Goal: Contribute content

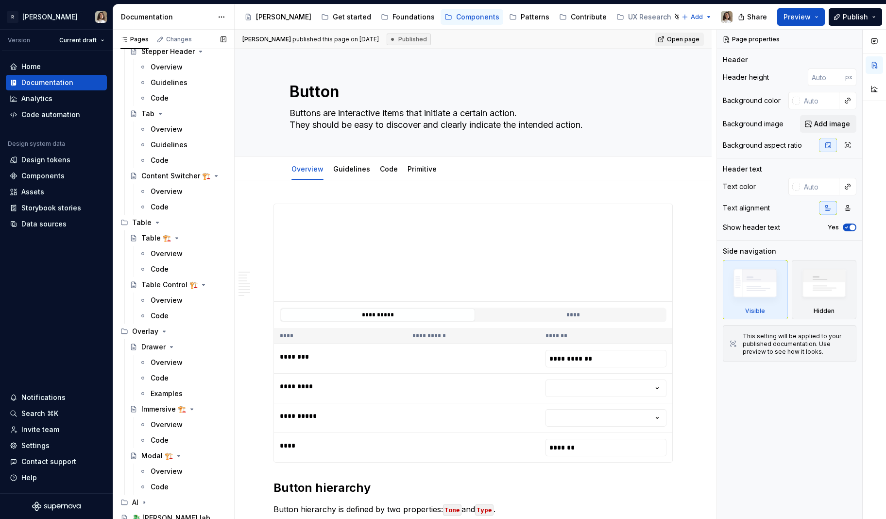
scroll to position [1446, 0]
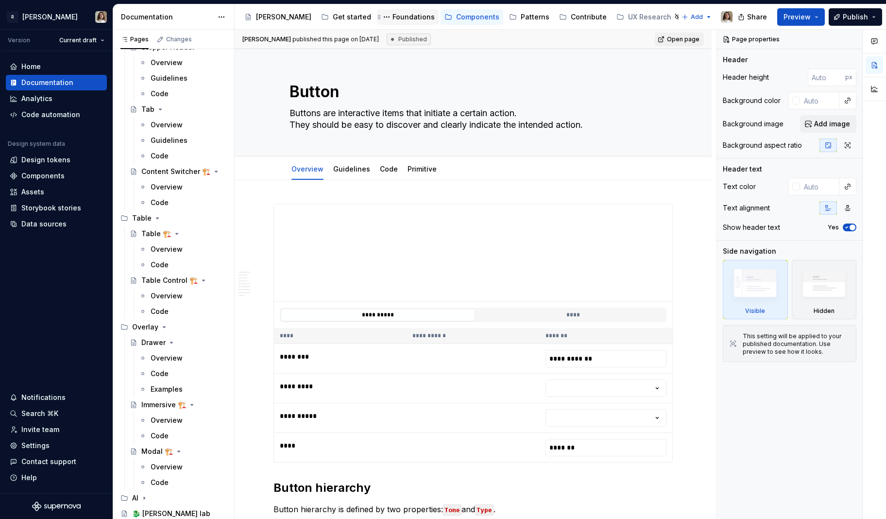
click at [393, 15] on div "Foundations" at bounding box center [414, 17] width 42 height 10
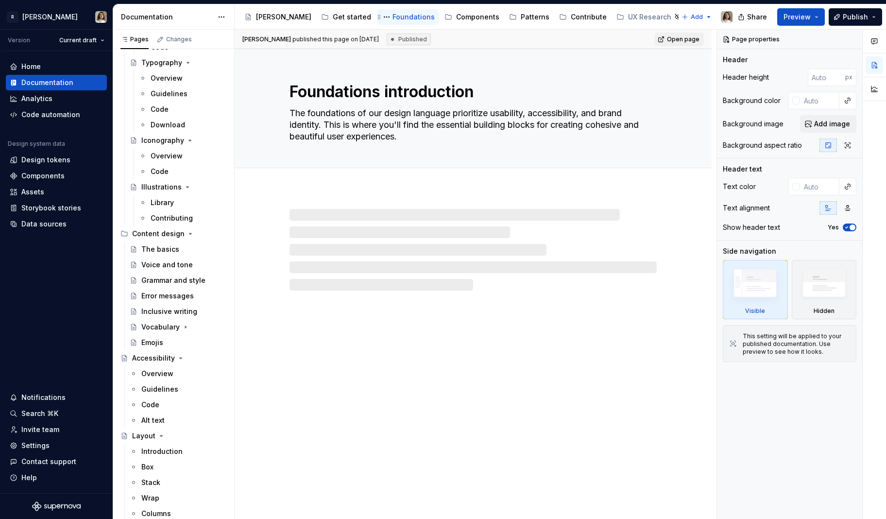
scroll to position [451, 0]
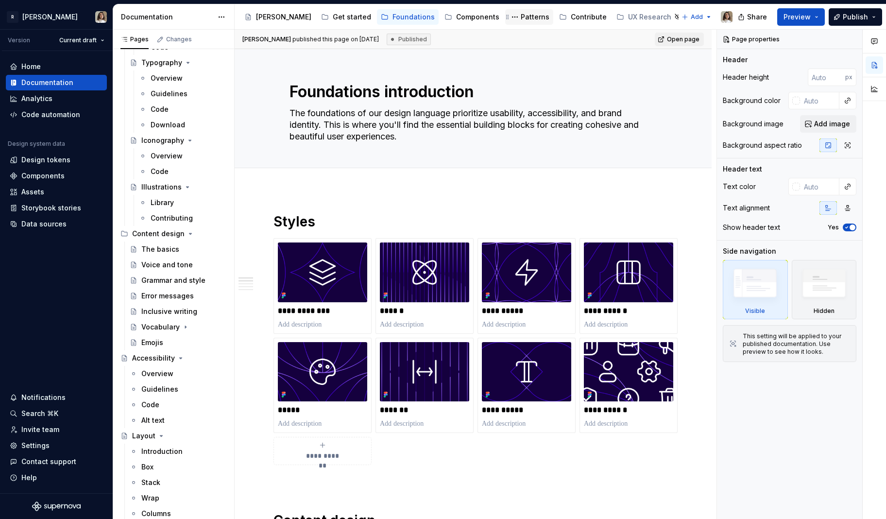
click at [521, 17] on div "Patterns" at bounding box center [535, 17] width 29 height 10
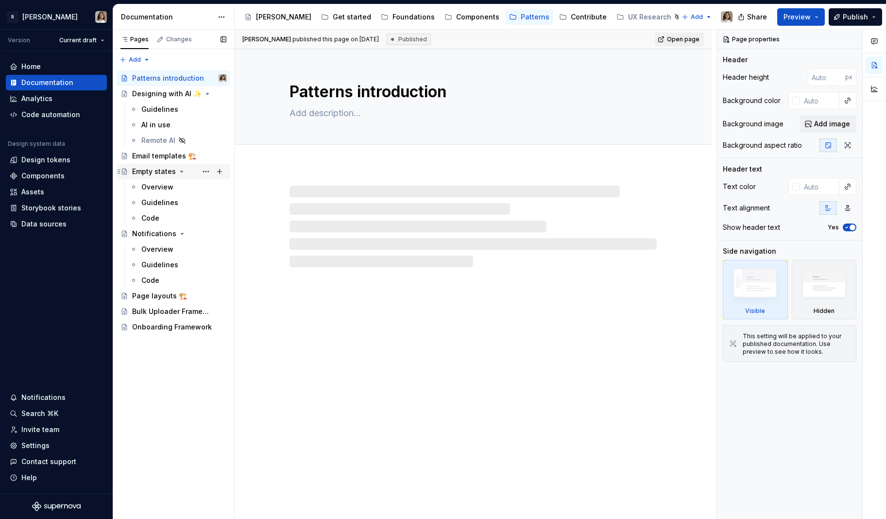
click at [147, 164] on div "Empty states" at bounding box center [174, 172] width 114 height 16
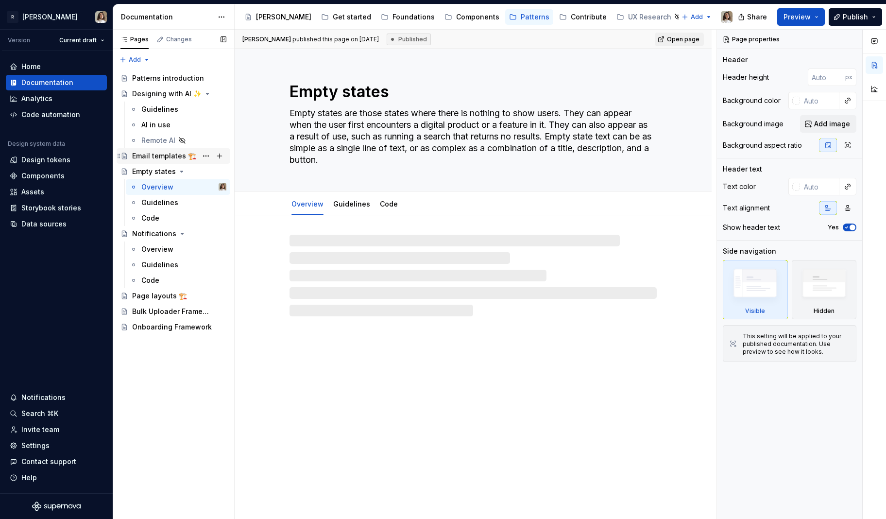
click at [165, 156] on div "Email templates 🏗️" at bounding box center [164, 156] width 64 height 10
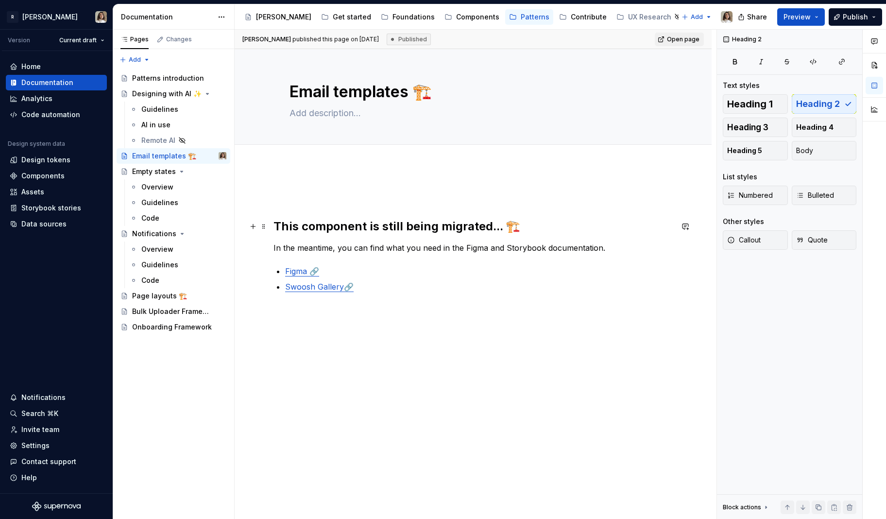
click at [288, 226] on h2 "This component is still being migrated... 🏗️" at bounding box center [473, 227] width 399 height 16
type textarea "*"
click at [276, 228] on h2 "This component is still being migrated... 🏗️" at bounding box center [473, 227] width 399 height 16
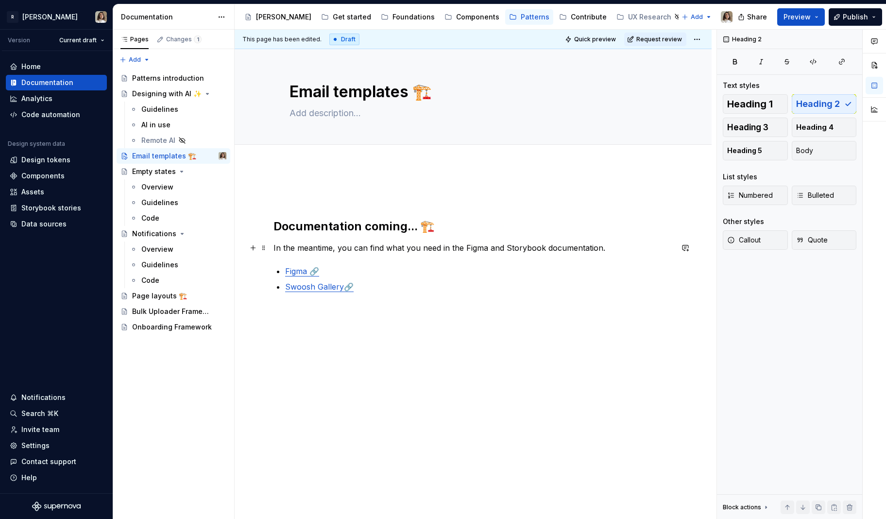
click at [570, 249] on p "In the meantime, you can find what you need in the Figma and Storybook document…" at bounding box center [473, 248] width 399 height 12
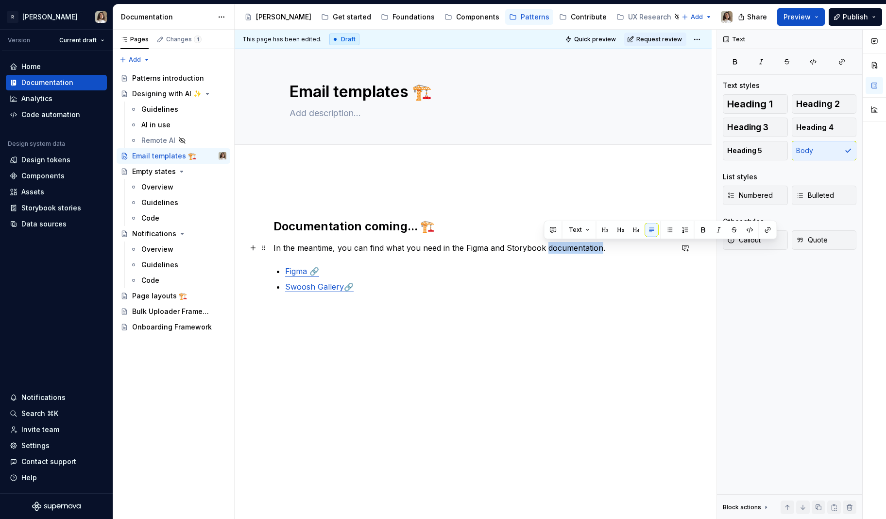
click at [570, 249] on p "In the meantime, you can find what you need in the Figma and Storybook document…" at bounding box center [473, 248] width 399 height 12
click at [356, 247] on p "In the meantime, you can find what you need in the Figma and Storybook document…" at bounding box center [473, 248] width 399 height 12
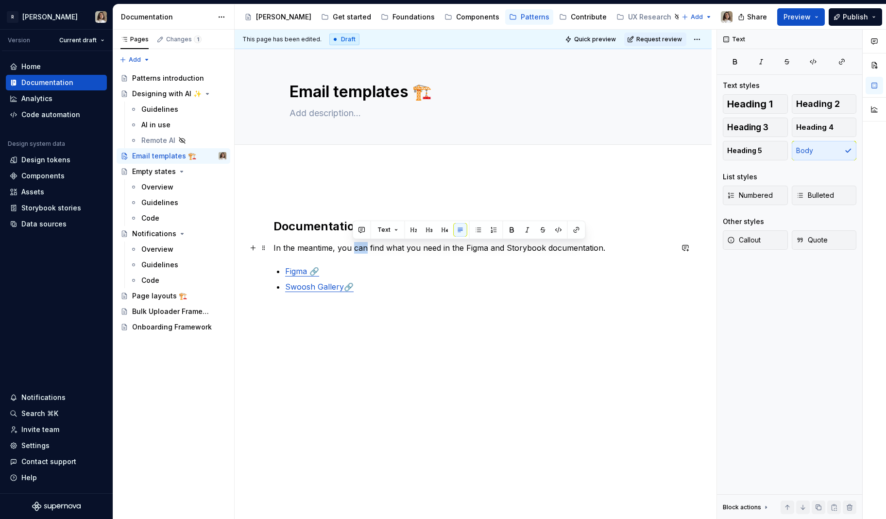
click at [356, 247] on p "In the meantime, you can find what you need in the Figma and Storybook document…" at bounding box center [473, 248] width 399 height 12
click at [373, 251] on p "Contributions are welcome! In the meantime, you might what you need here:" at bounding box center [473, 248] width 399 height 12
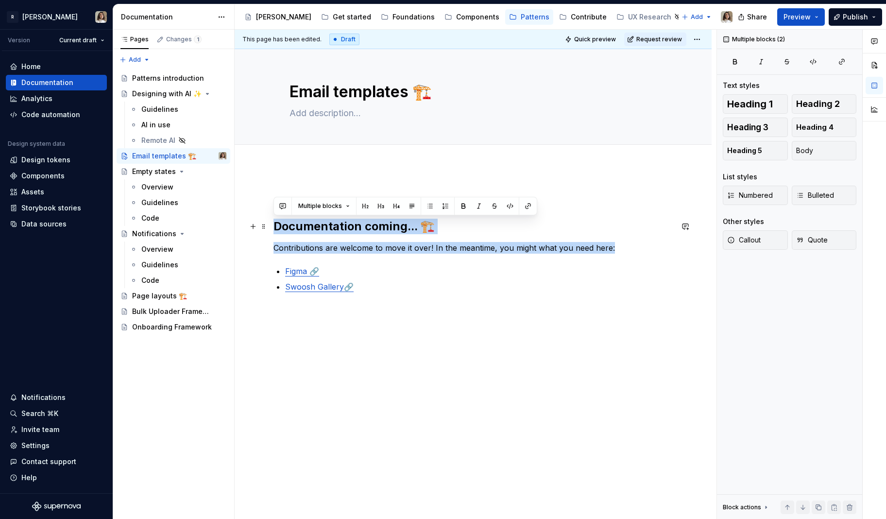
drag, startPoint x: 611, startPoint y: 248, endPoint x: 275, endPoint y: 230, distance: 337.3
click at [275, 230] on div "Documentation coming... 🏗️ Contributions are welcome to move it over! In the me…" at bounding box center [473, 253] width 399 height 126
copy div "Documentation coming... 🏗️ Contributions are welcome to move it over! In the me…"
click at [143, 303] on div "Page layouts 🏗️" at bounding box center [174, 296] width 114 height 16
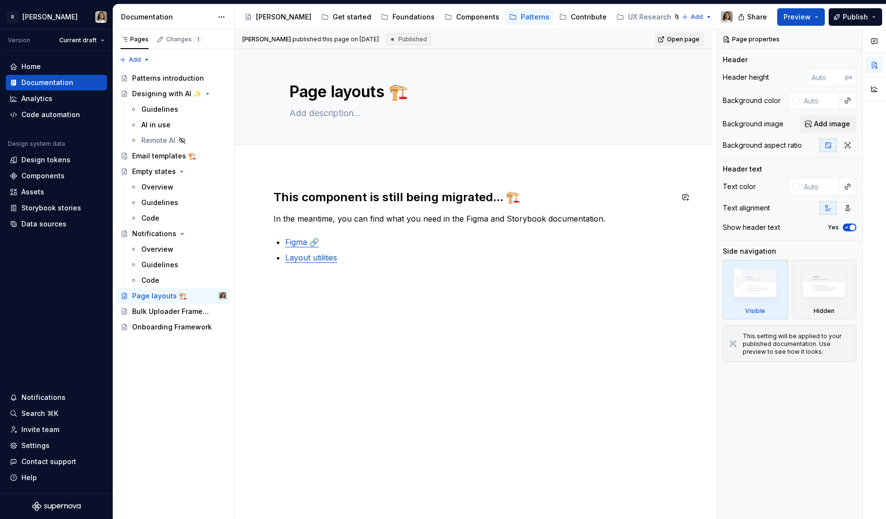
click at [294, 188] on div "This component is still being migrated... 🏗️ In the meantime, you can find what…" at bounding box center [473, 310] width 477 height 288
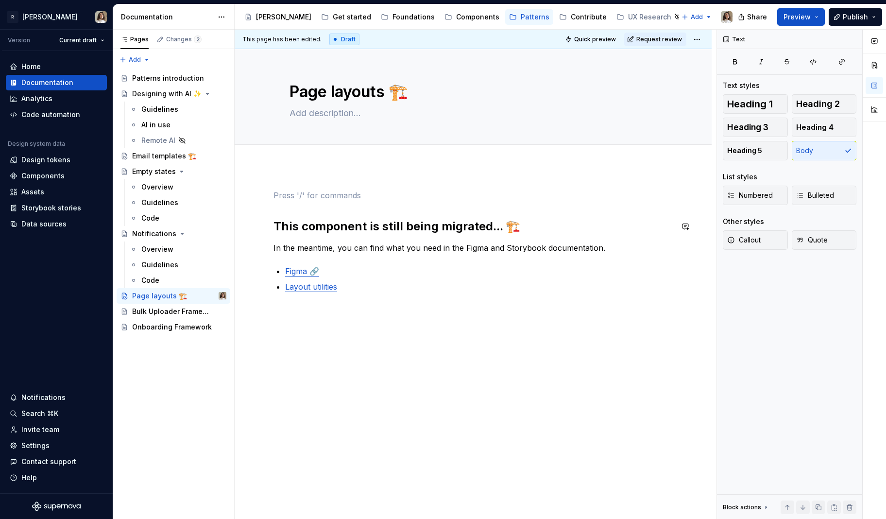
type textarea "*"
click at [282, 200] on p at bounding box center [473, 196] width 399 height 12
click at [281, 219] on h2 "This component is still being migrated... 🏗️" at bounding box center [473, 227] width 399 height 16
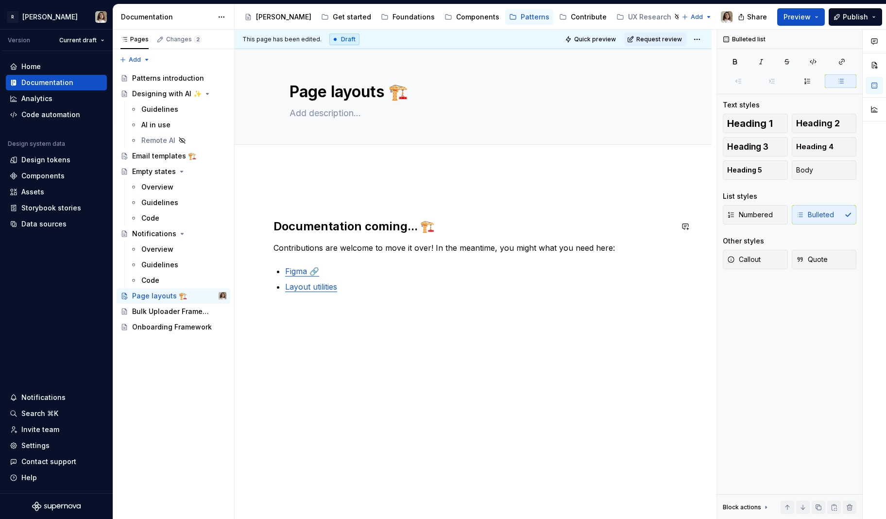
click at [276, 217] on div "Documentation coming... 🏗️ Contributions are welcome to move it over! In the me…" at bounding box center [473, 253] width 399 height 126
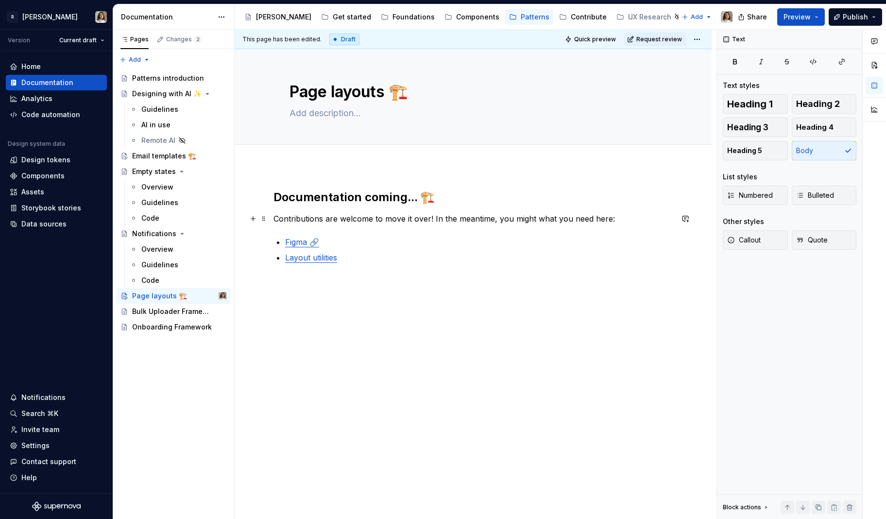
click at [543, 221] on p "Contributions are welcome to move it over! In the meantime, you might what you …" at bounding box center [473, 219] width 399 height 12
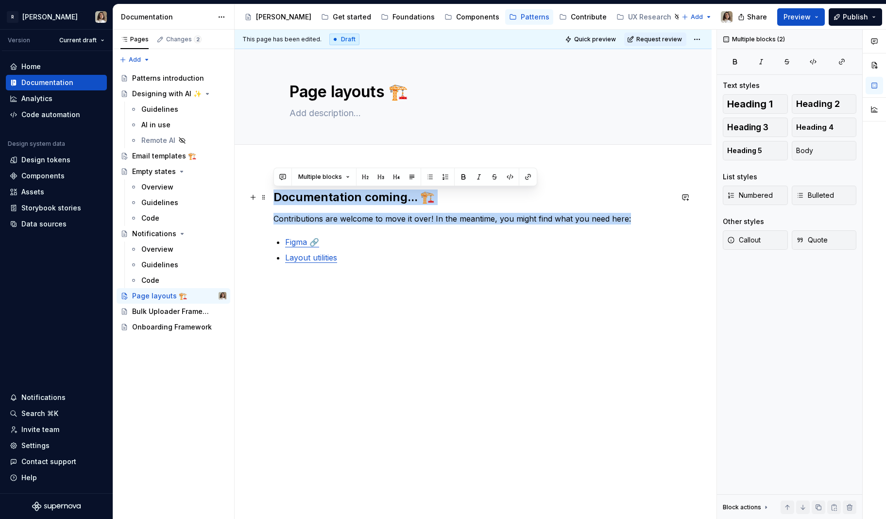
drag, startPoint x: 627, startPoint y: 223, endPoint x: 275, endPoint y: 198, distance: 352.7
click at [275, 198] on div "Documentation coming... 🏗️ Contributions are welcome to move it over! In the me…" at bounding box center [473, 238] width 399 height 97
copy div "Documentation coming... 🏗️ Contributions are welcome to move it over! In the me…"
click at [161, 154] on div "Email templates 🏗️" at bounding box center [164, 156] width 64 height 10
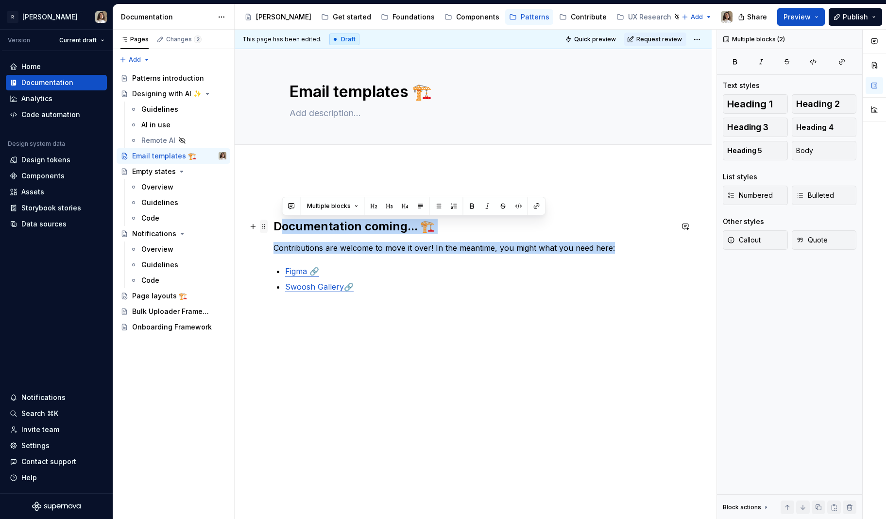
drag, startPoint x: 615, startPoint y: 249, endPoint x: 260, endPoint y: 225, distance: 355.5
click at [274, 225] on div "Documentation coming... 🏗️ Contributions are welcome to move it over! In the me…" at bounding box center [473, 259] width 399 height 138
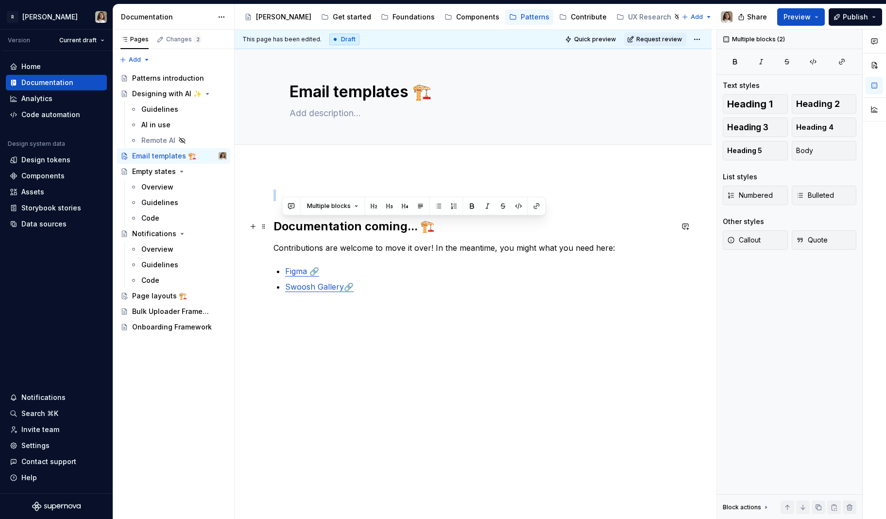
drag, startPoint x: 260, startPoint y: 225, endPoint x: 270, endPoint y: 225, distance: 9.7
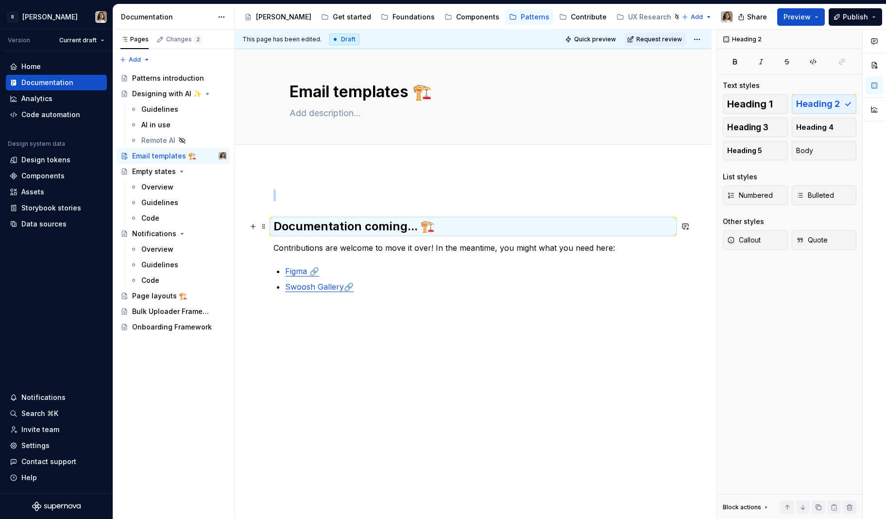
click at [279, 226] on h2 "Documentation coming... 🏗️" at bounding box center [473, 227] width 399 height 16
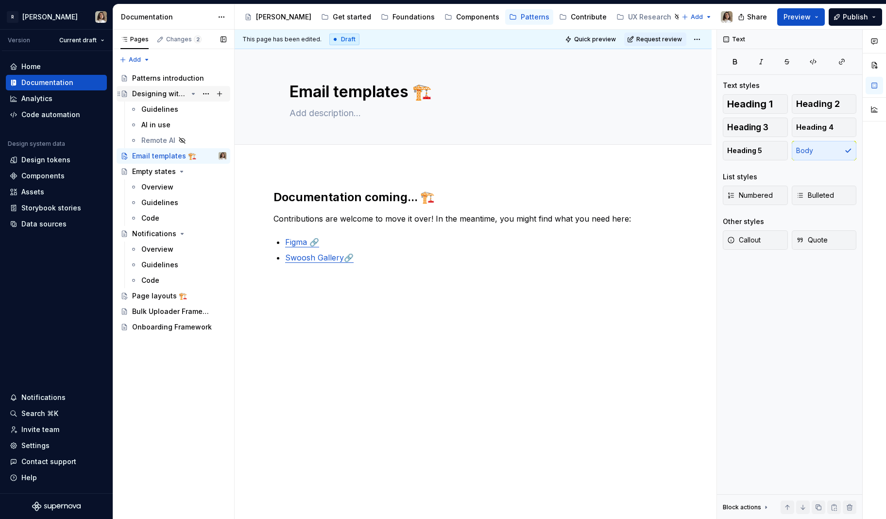
click at [172, 95] on div "Designing with AI ✨" at bounding box center [159, 94] width 55 height 10
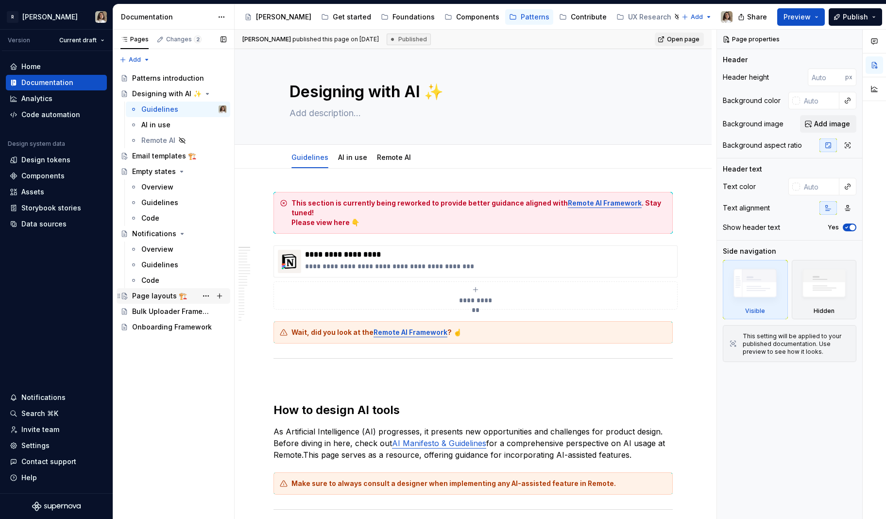
click at [155, 293] on div "Page layouts 🏗️" at bounding box center [159, 296] width 55 height 10
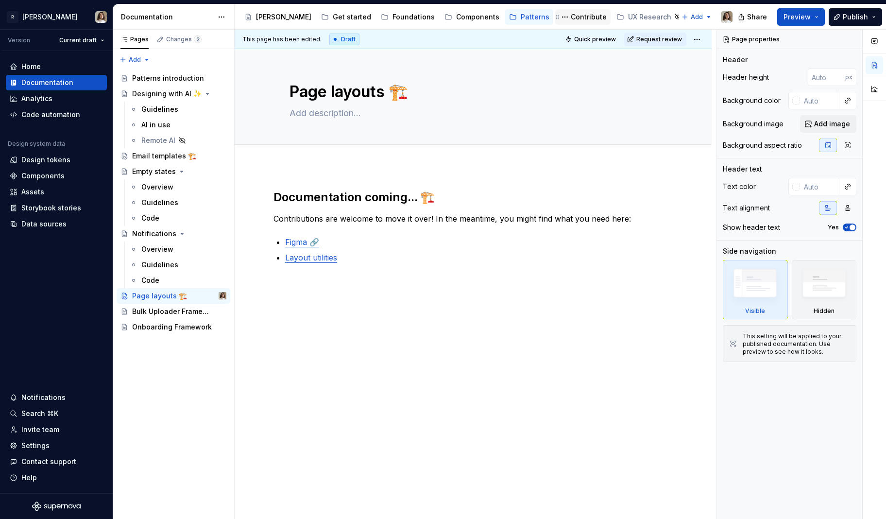
click at [571, 17] on div "Contribute" at bounding box center [589, 17] width 36 height 10
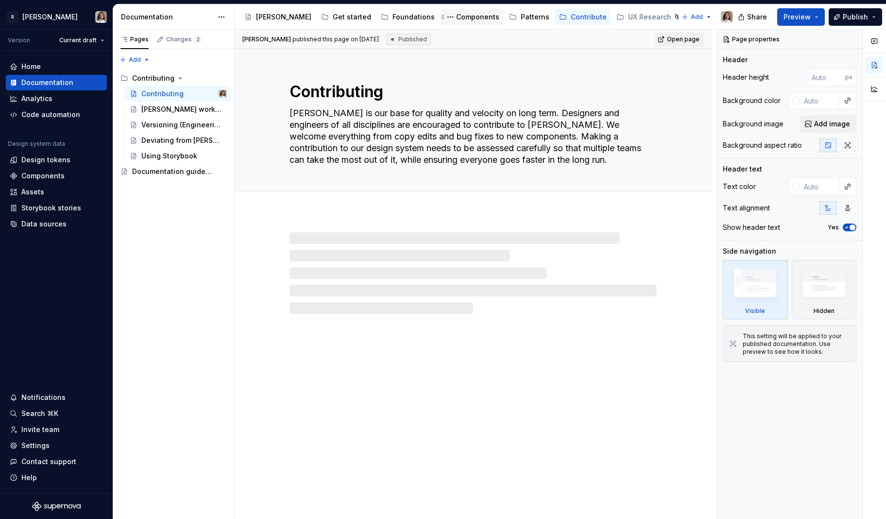
click at [456, 16] on div "Components" at bounding box center [477, 17] width 43 height 10
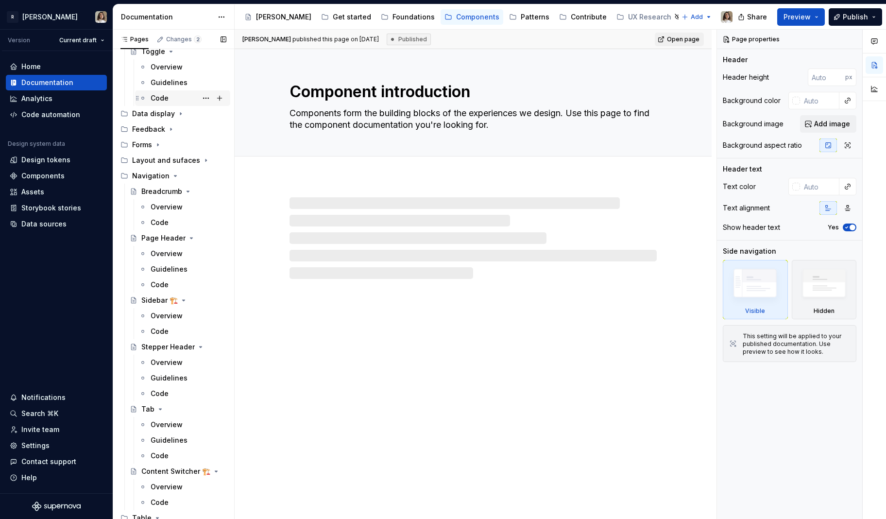
scroll to position [1141, 0]
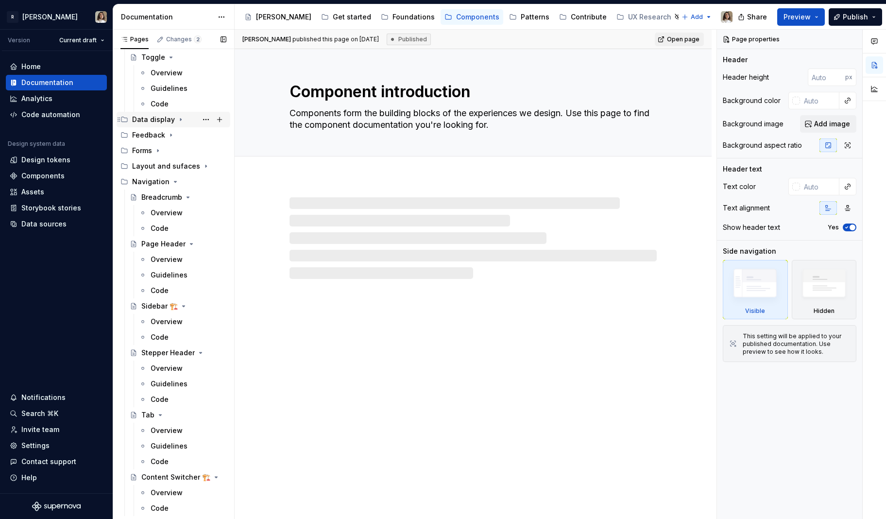
click at [177, 118] on icon "Page tree" at bounding box center [181, 120] width 8 height 8
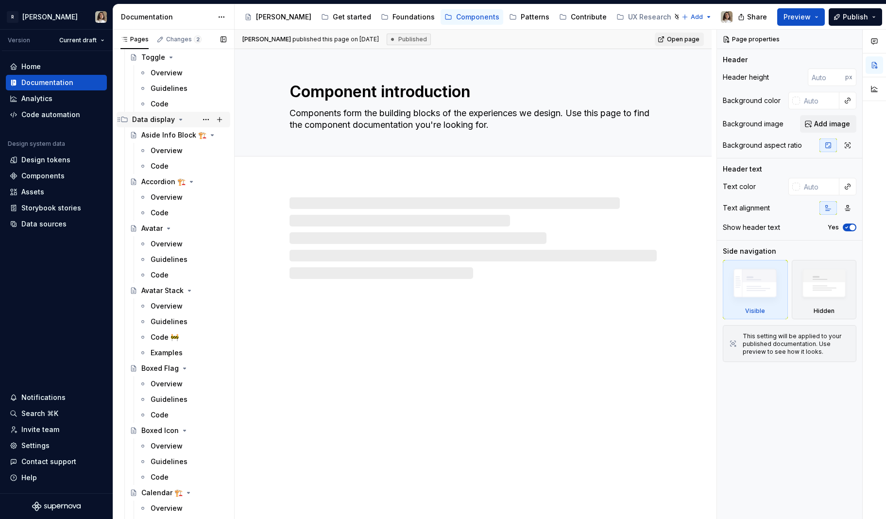
scroll to position [1149, 0]
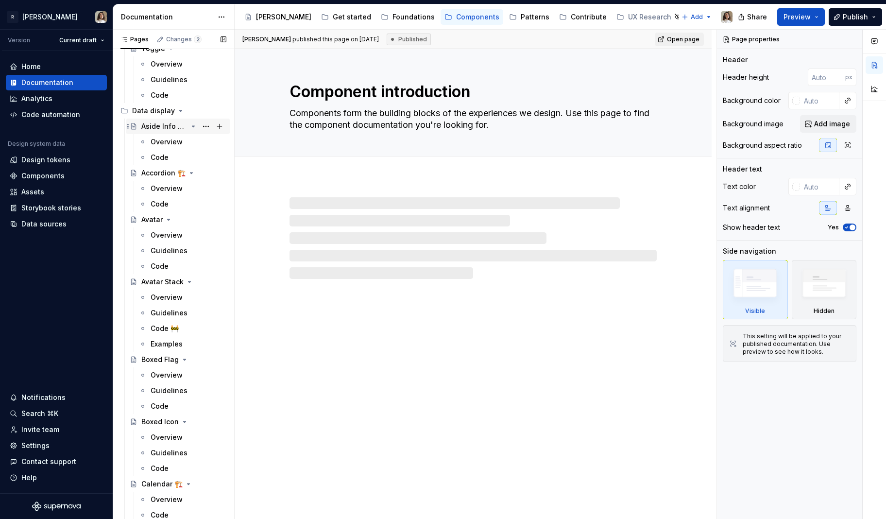
click at [174, 126] on div "Aside Info Block 🏗️" at bounding box center [164, 126] width 46 height 10
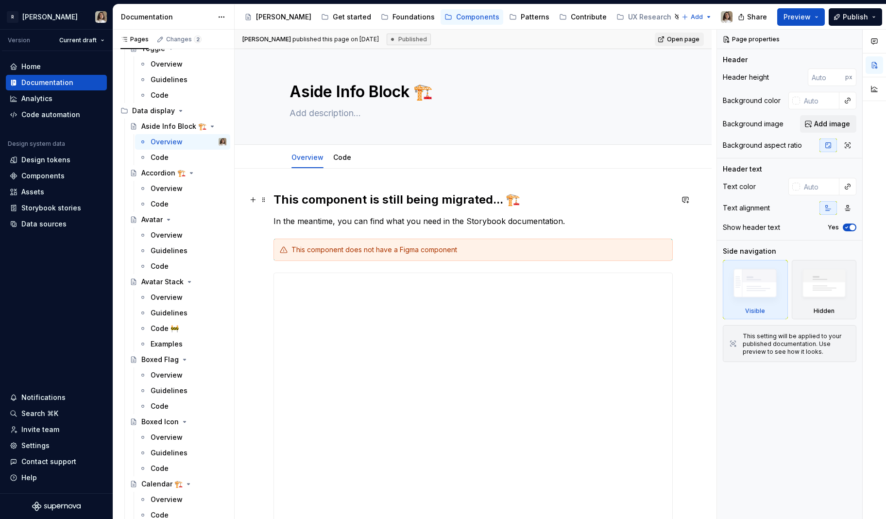
click at [321, 196] on h2 "This component is still being migrated... 🏗️" at bounding box center [473, 200] width 399 height 16
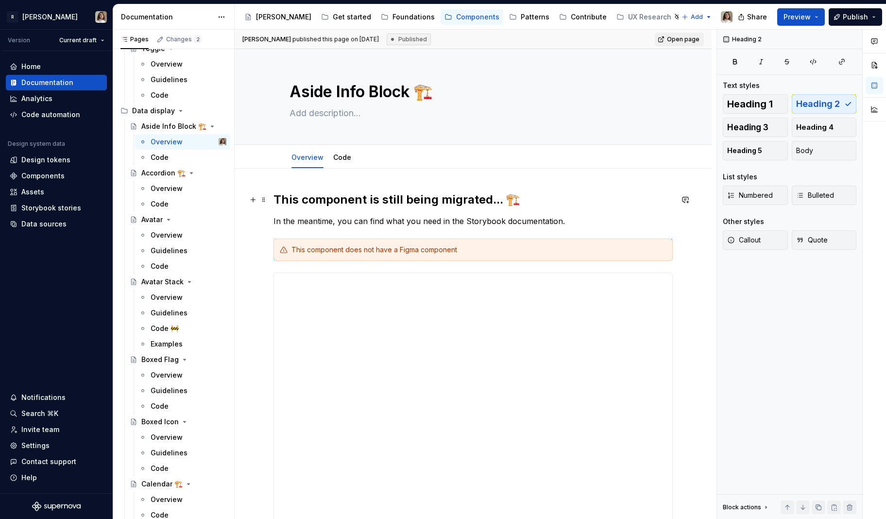
click at [321, 196] on h2 "This component is still being migrated... 🏗️" at bounding box center [473, 200] width 399 height 16
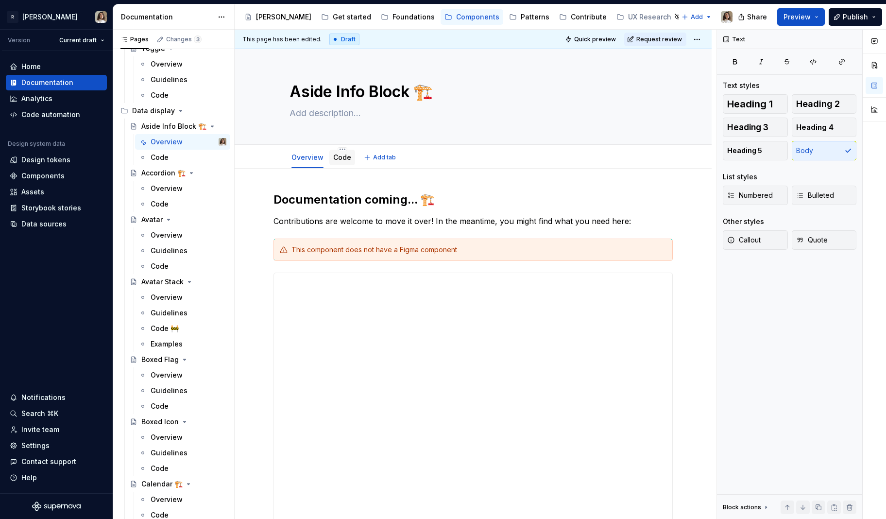
click at [341, 158] on link "Code" at bounding box center [342, 157] width 18 height 8
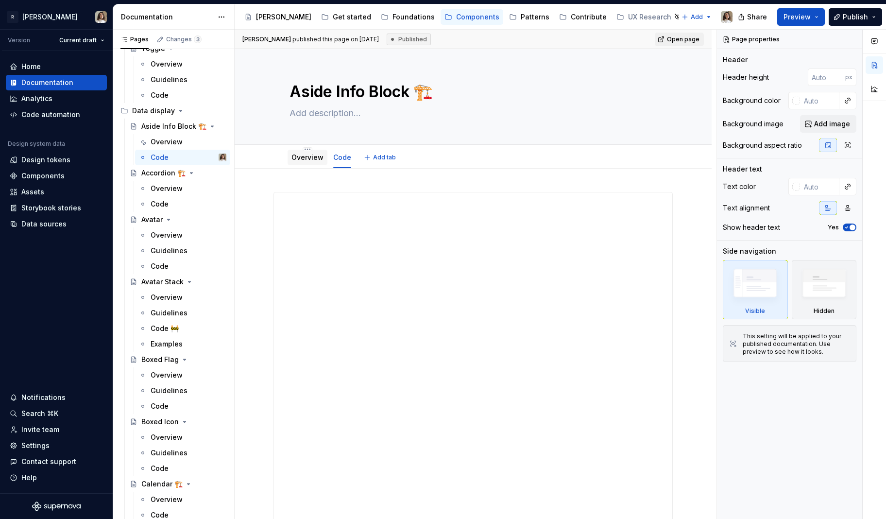
click at [305, 161] on div "Overview" at bounding box center [308, 158] width 32 height 10
click at [316, 149] on div "Overview" at bounding box center [308, 157] width 40 height 17
click at [313, 158] on link "Overview" at bounding box center [308, 157] width 32 height 8
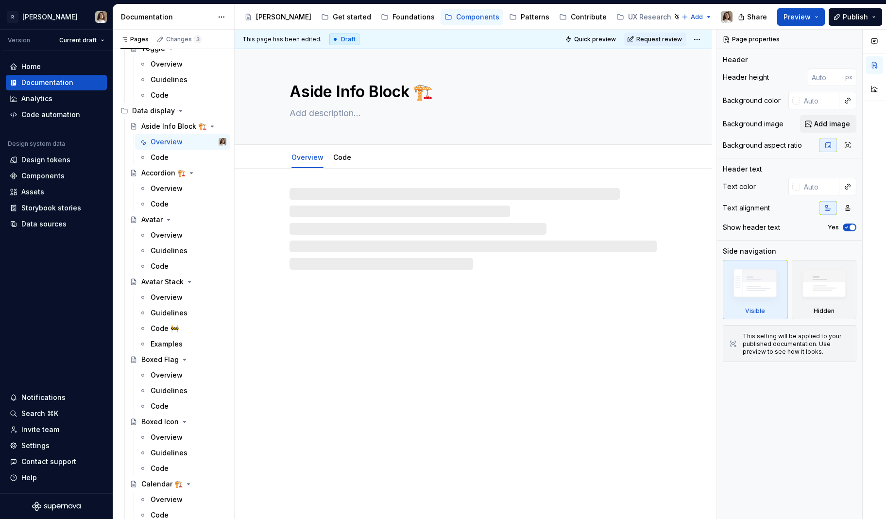
type textarea "*"
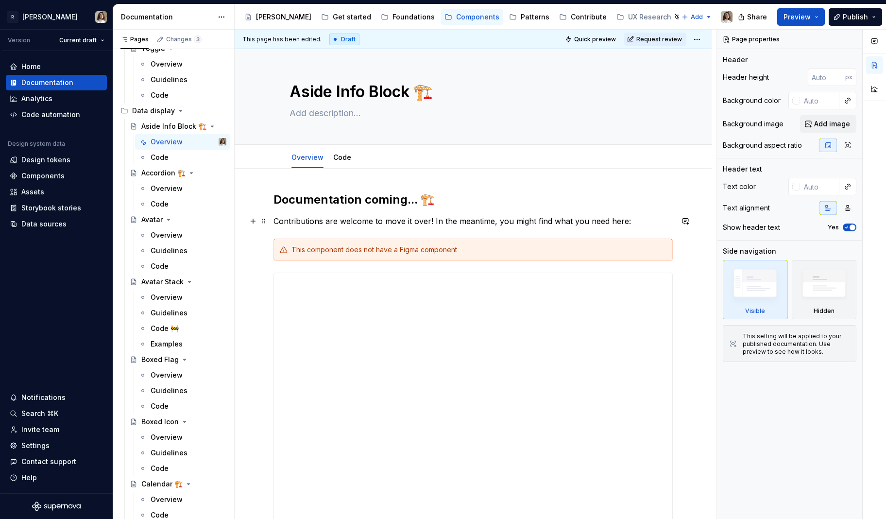
click at [431, 220] on p "Contributions are welcome to move it over! In the meantime, you might find what…" at bounding box center [473, 221] width 399 height 12
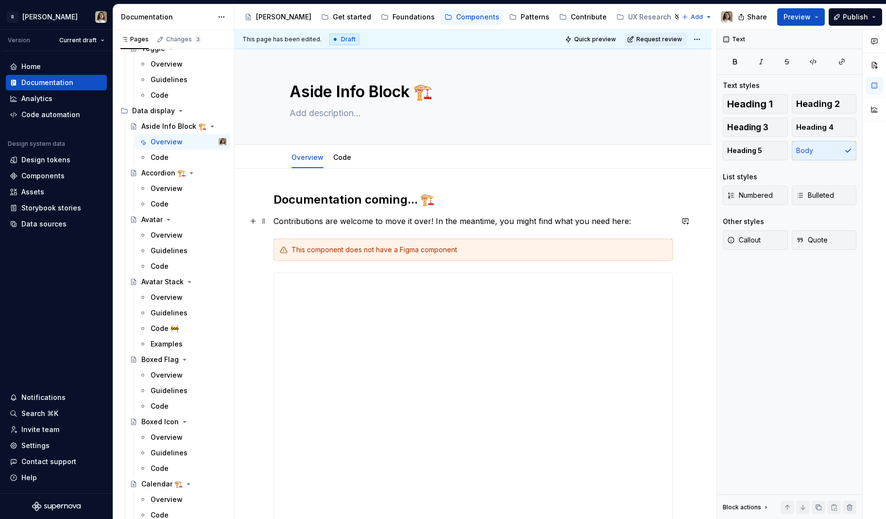
click at [377, 222] on p "Contributions are welcome to move it over! In the meantime, you might find what…" at bounding box center [473, 221] width 399 height 12
click at [156, 187] on div "Overview" at bounding box center [167, 189] width 32 height 10
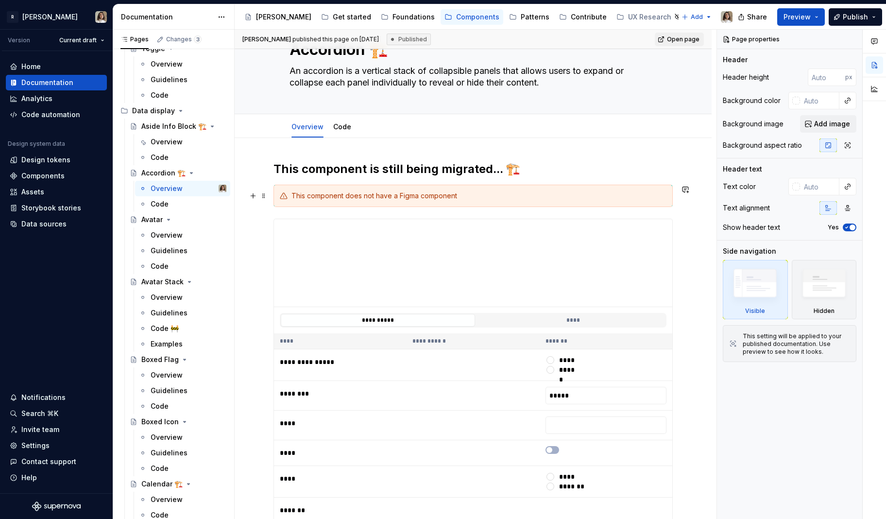
scroll to position [43, 0]
click at [382, 174] on h2 "This component is still being migrated... 🏗️" at bounding box center [473, 169] width 399 height 16
type textarea "*"
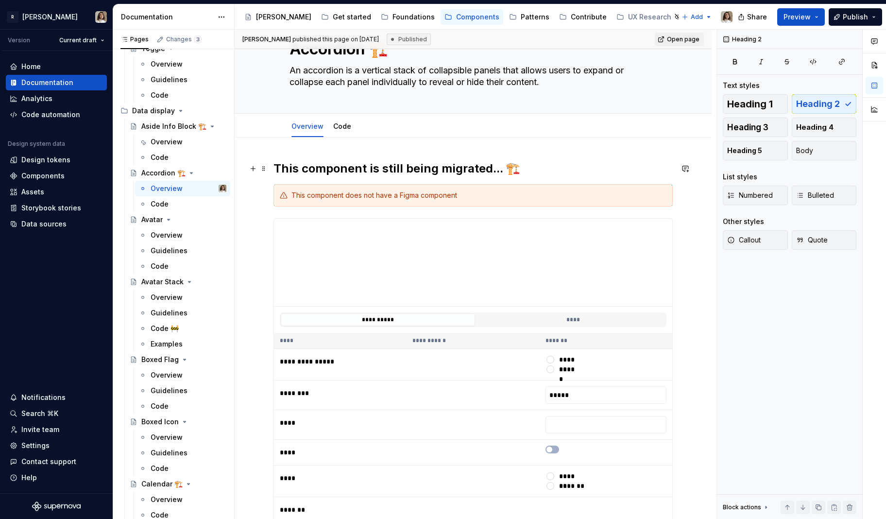
click at [382, 174] on h2 "This component is still being migrated... 🏗️" at bounding box center [473, 169] width 399 height 16
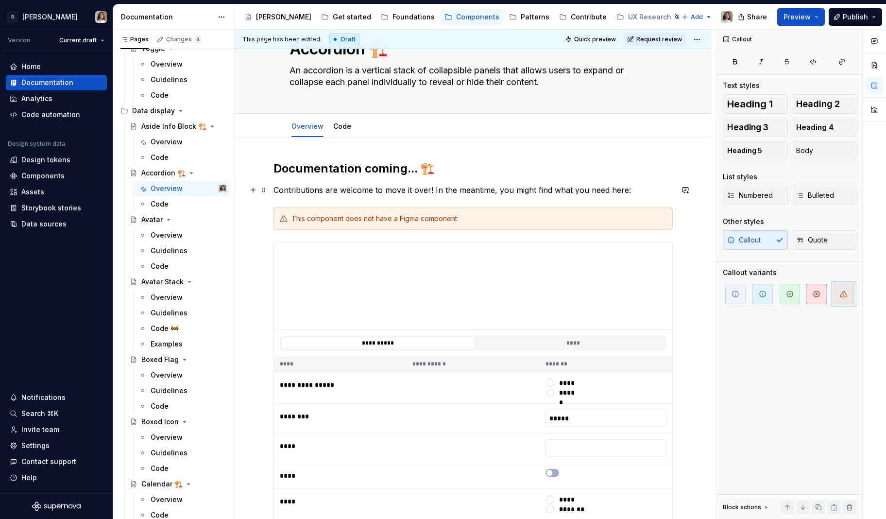
click at [380, 189] on p "Contributions are welcome to move it over! In the meantime, you might find what…" at bounding box center [473, 190] width 399 height 12
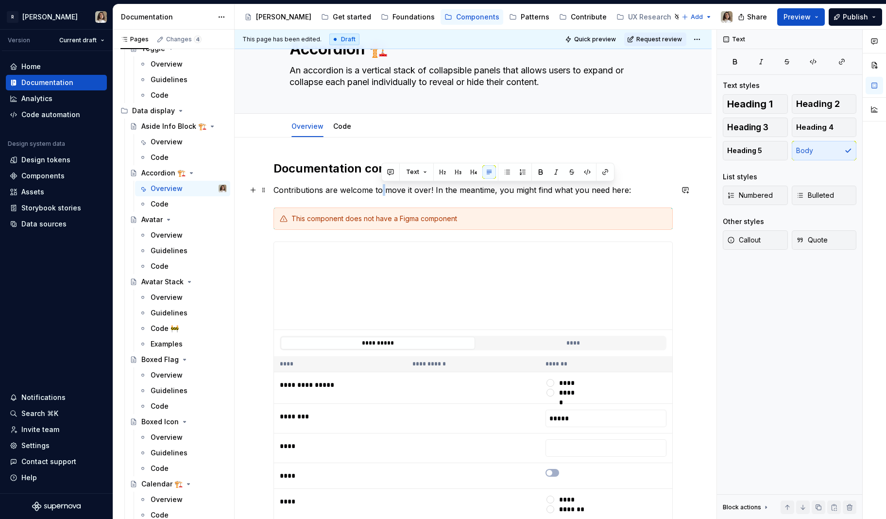
click at [380, 189] on p "Contributions are welcome to move it over! In the meantime, you might find what…" at bounding box center [473, 190] width 399 height 12
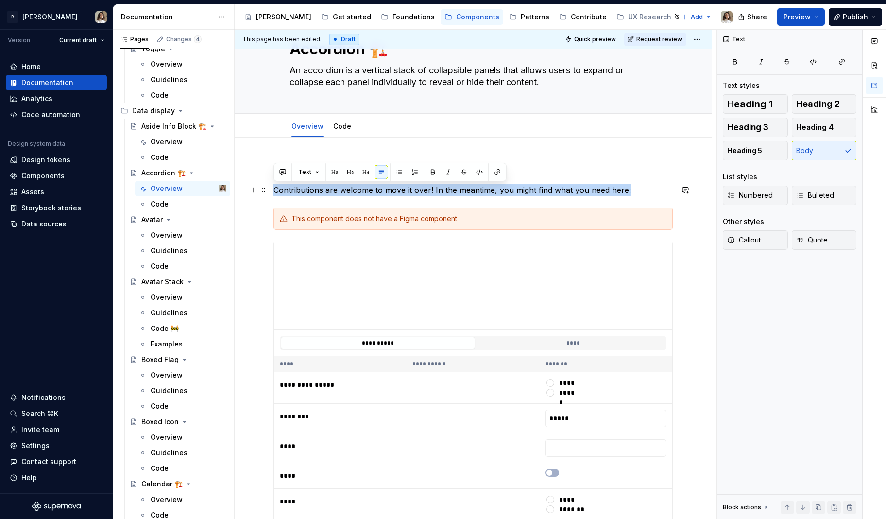
click at [408, 189] on p "Contributions are welcome to move it over! In the meantime, you might find what…" at bounding box center [473, 190] width 399 height 12
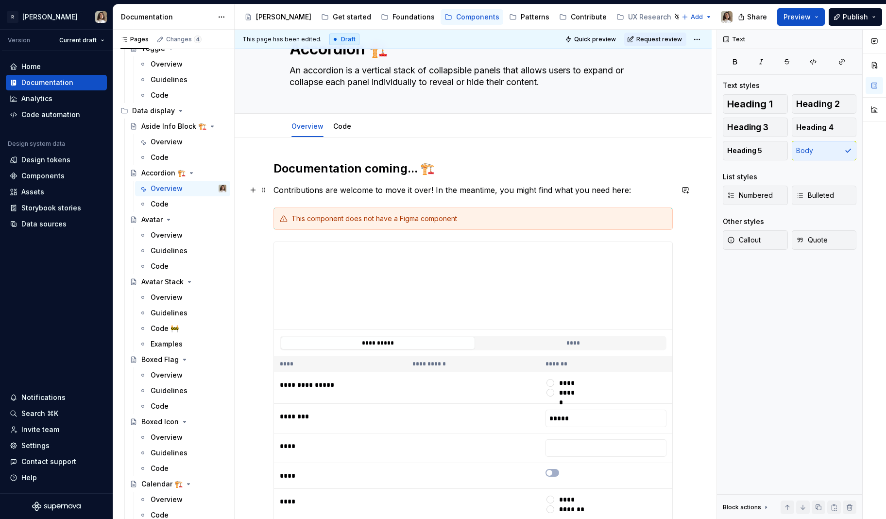
click at [385, 190] on p "Contributions are welcome to move it over! In the meantime, you might find what…" at bounding box center [473, 190] width 399 height 12
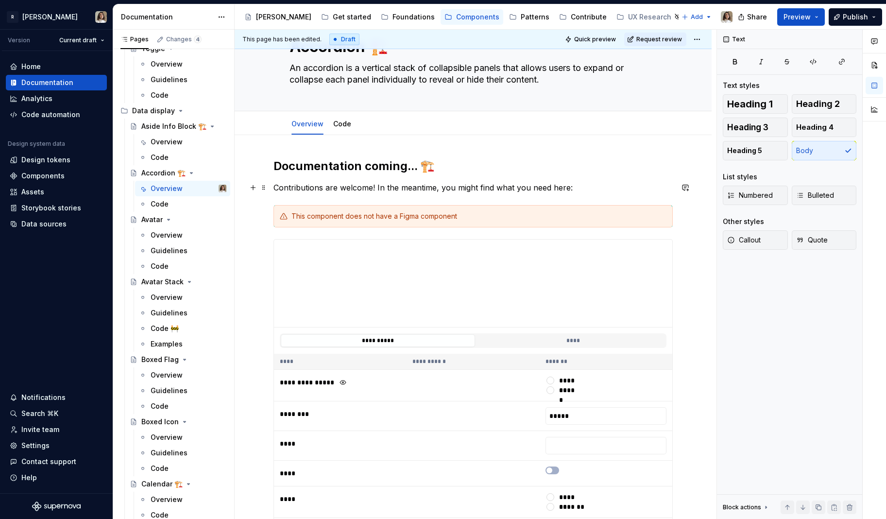
scroll to position [0, 0]
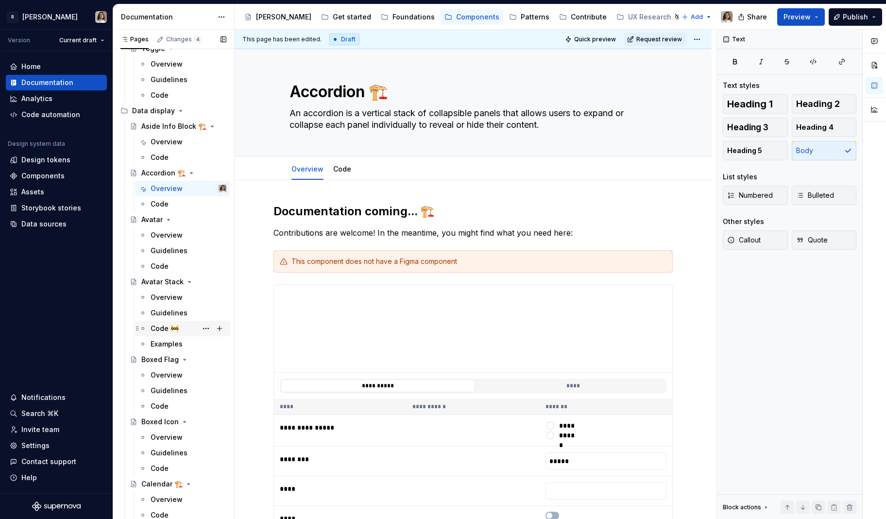
click at [168, 329] on div "Code 🚧" at bounding box center [165, 329] width 28 height 10
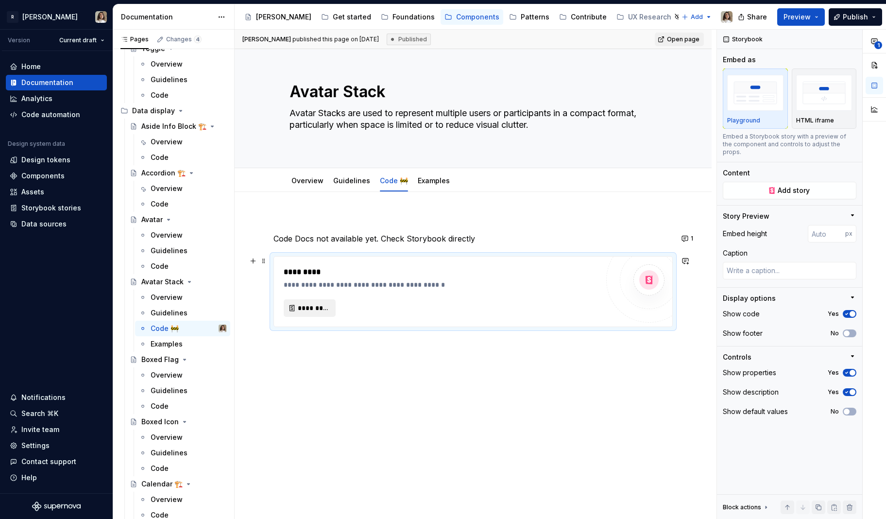
click at [304, 307] on span "*********" at bounding box center [314, 308] width 32 height 10
type textarea "*"
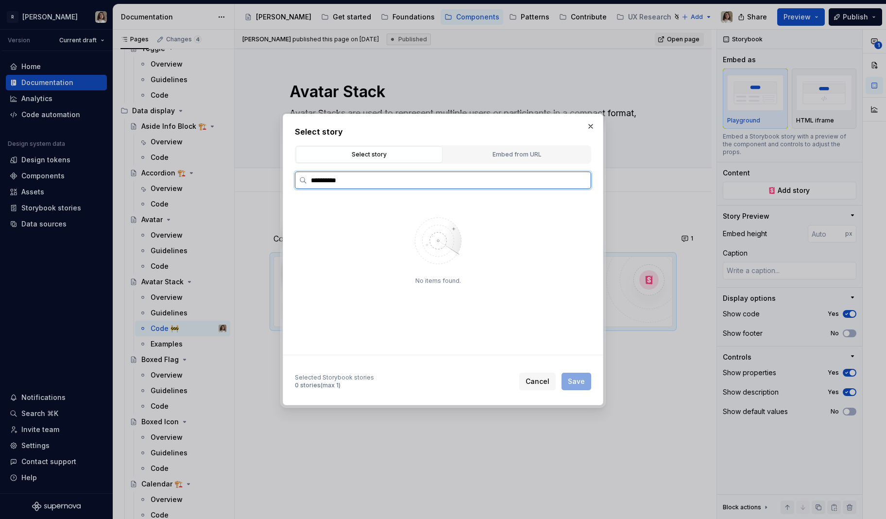
type input "**********"
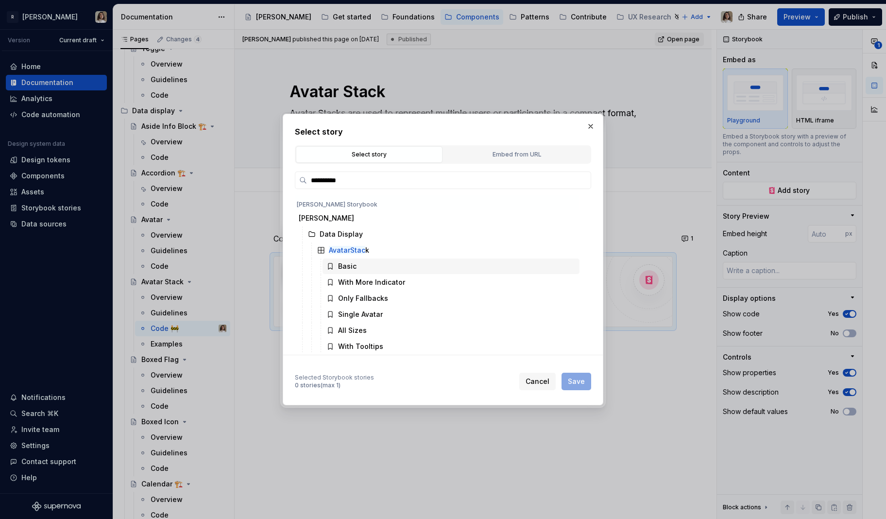
scroll to position [50, 0]
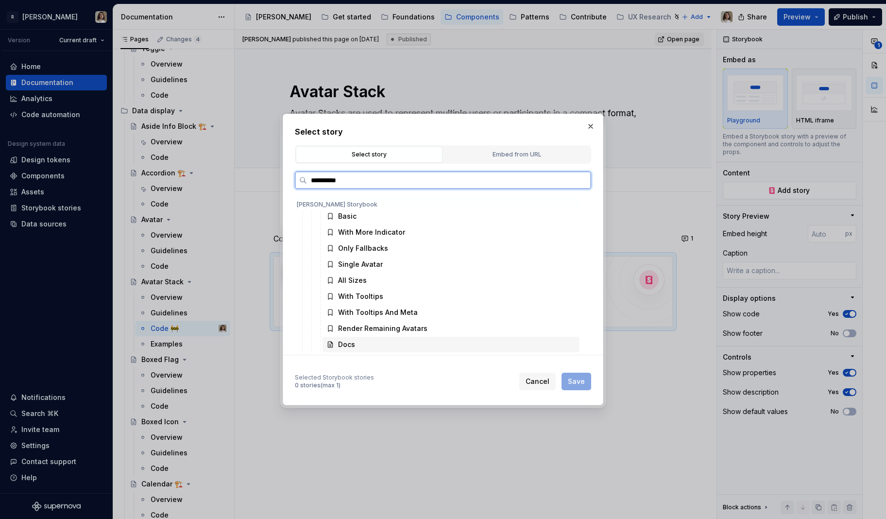
click at [347, 345] on div "Docs" at bounding box center [346, 345] width 17 height 10
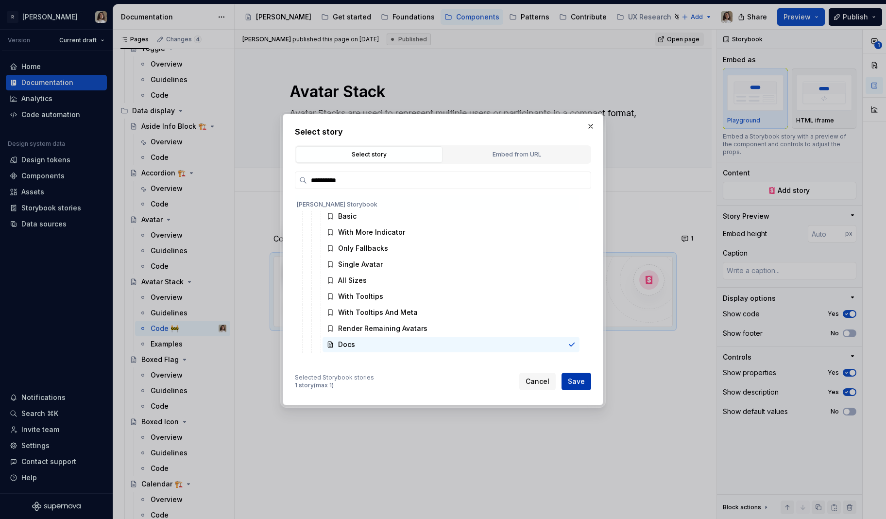
click at [571, 374] on button "Save" at bounding box center [577, 381] width 30 height 17
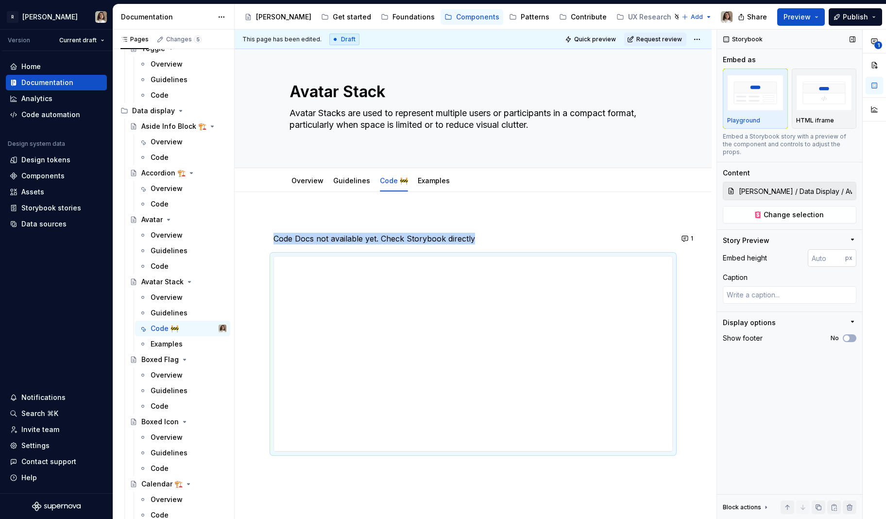
type textarea "*"
click at [814, 249] on input "number" at bounding box center [826, 257] width 37 height 17
type input "2000"
type textarea "*"
click at [824, 252] on input "2000" at bounding box center [826, 257] width 37 height 17
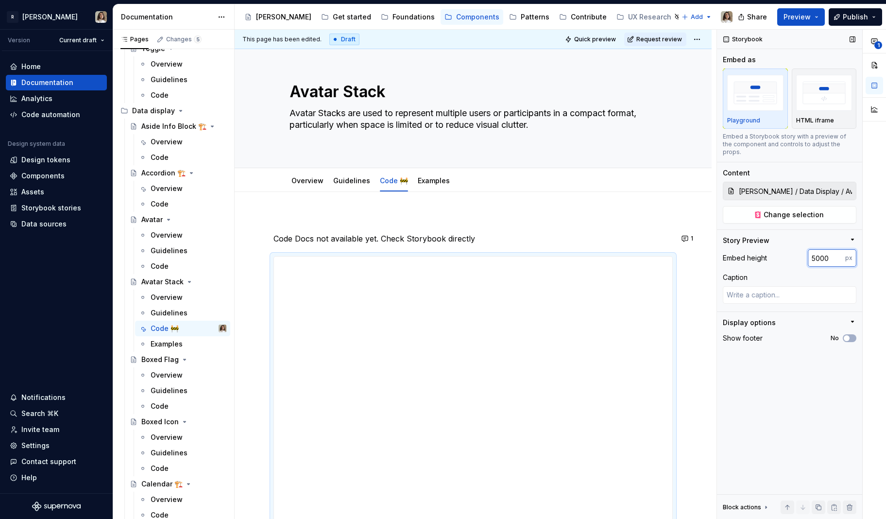
type input "5000"
type textarea "*"
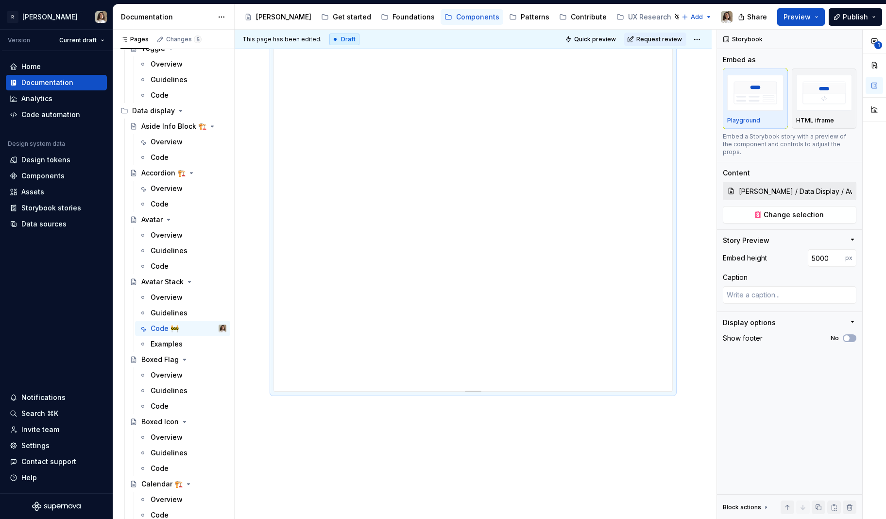
scroll to position [2335, 0]
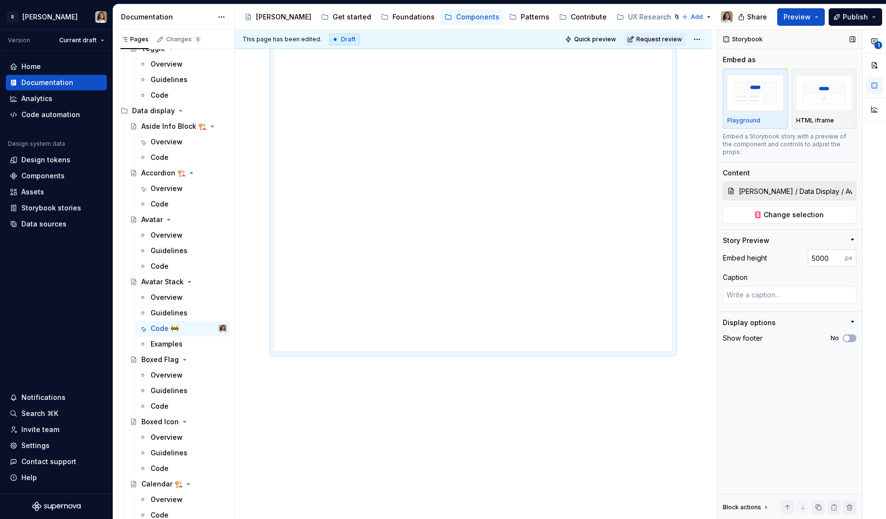
click at [817, 250] on input "5000" at bounding box center [826, 257] width 37 height 17
type input "4500"
type textarea "*"
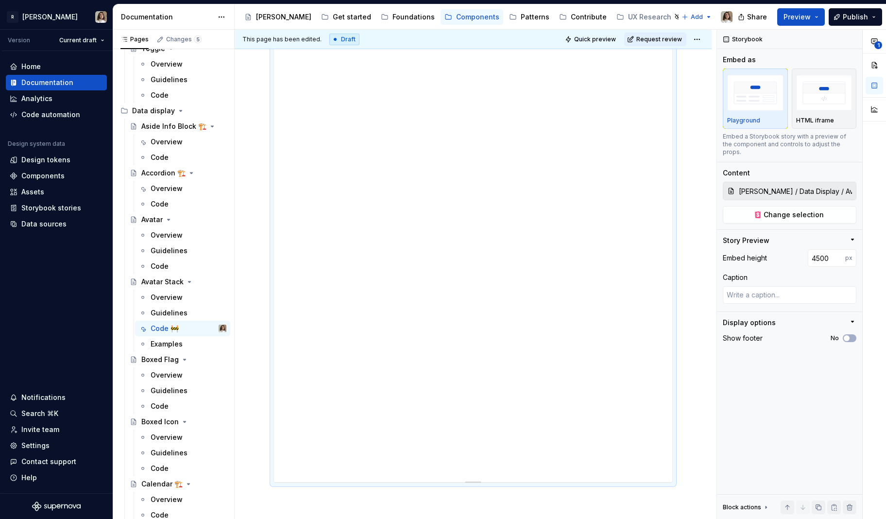
scroll to position [2092, 0]
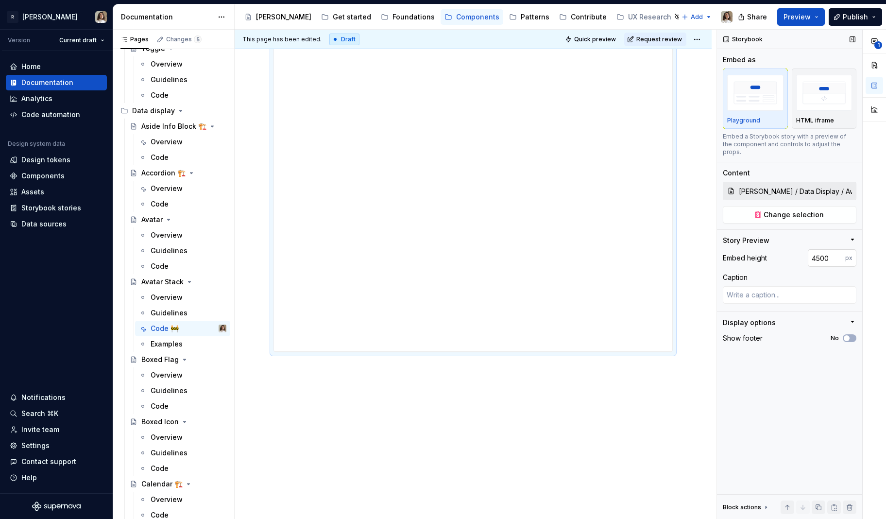
click at [818, 250] on input "4500" at bounding box center [826, 257] width 37 height 17
type input "4900"
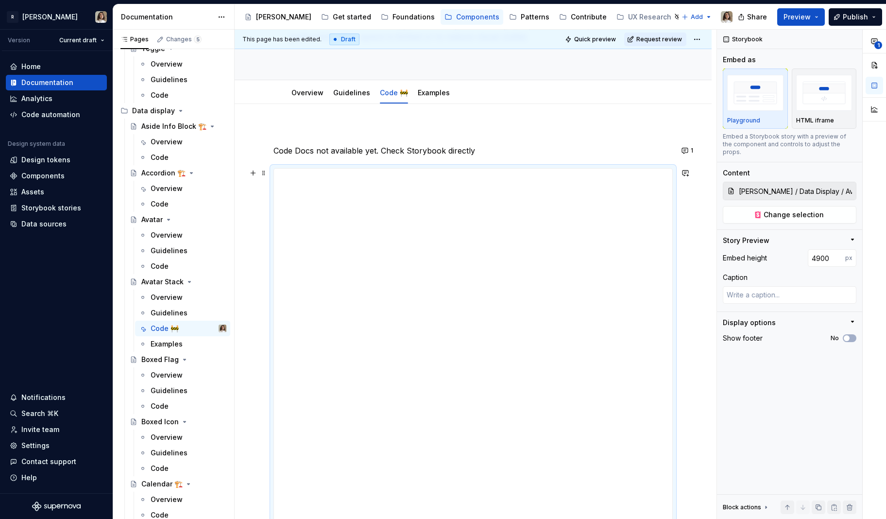
scroll to position [0, 0]
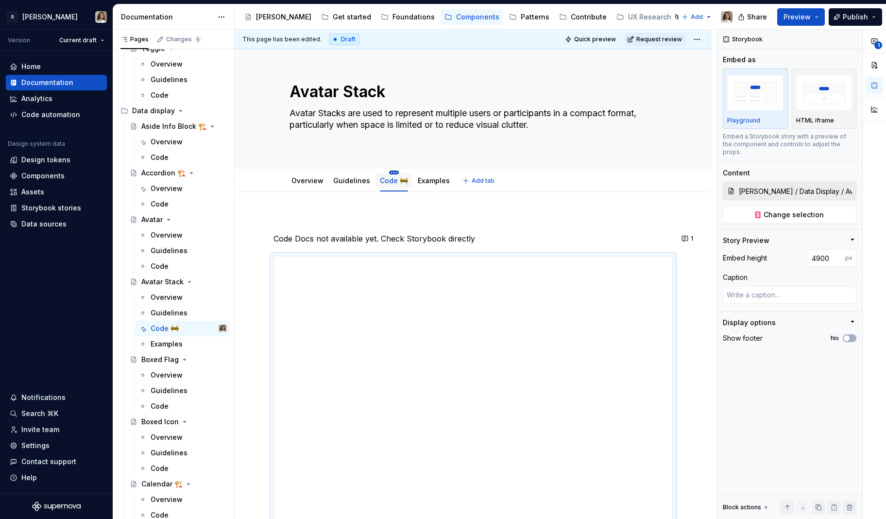
click at [390, 171] on html "R [PERSON_NAME] Version Current draft Home Documentation Analytics Code automat…" at bounding box center [443, 259] width 886 height 519
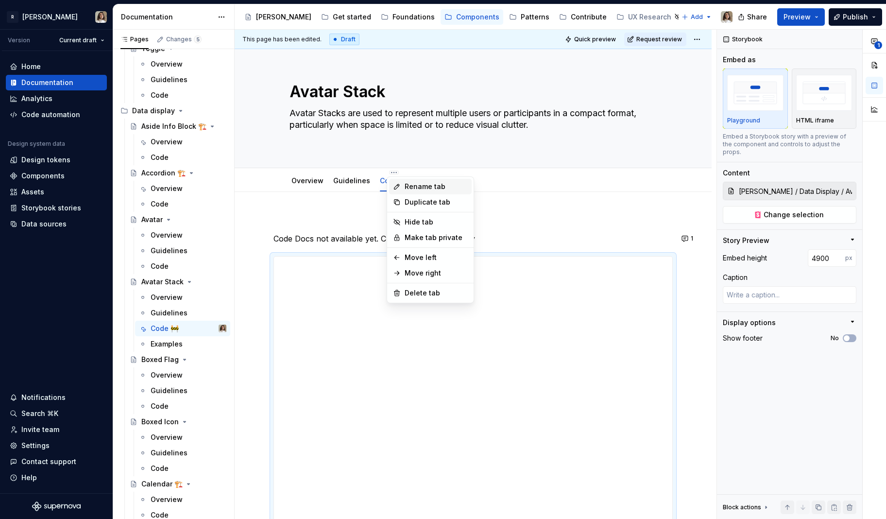
type textarea "*"
click at [403, 184] on div "Rename tab" at bounding box center [430, 187] width 83 height 16
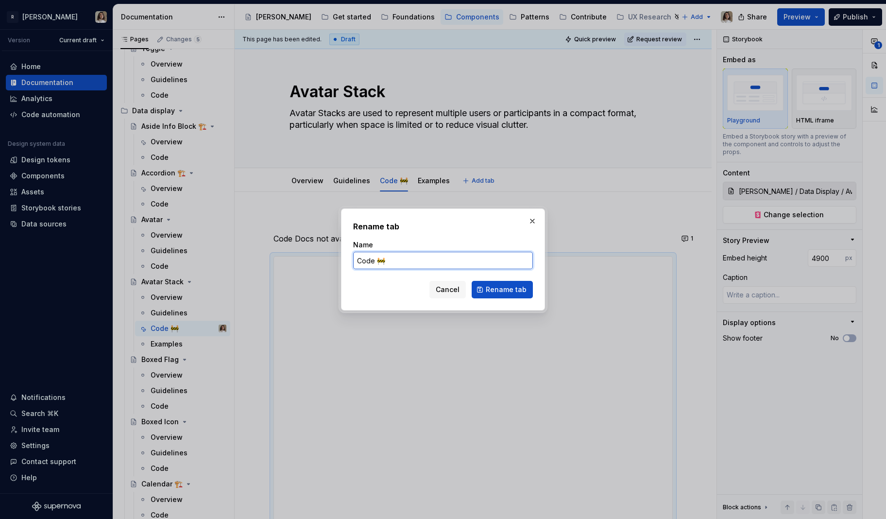
click at [390, 258] on input "Code 🚧" at bounding box center [443, 260] width 180 height 17
type input "Code"
click at [500, 288] on span "Rename tab" at bounding box center [506, 290] width 41 height 10
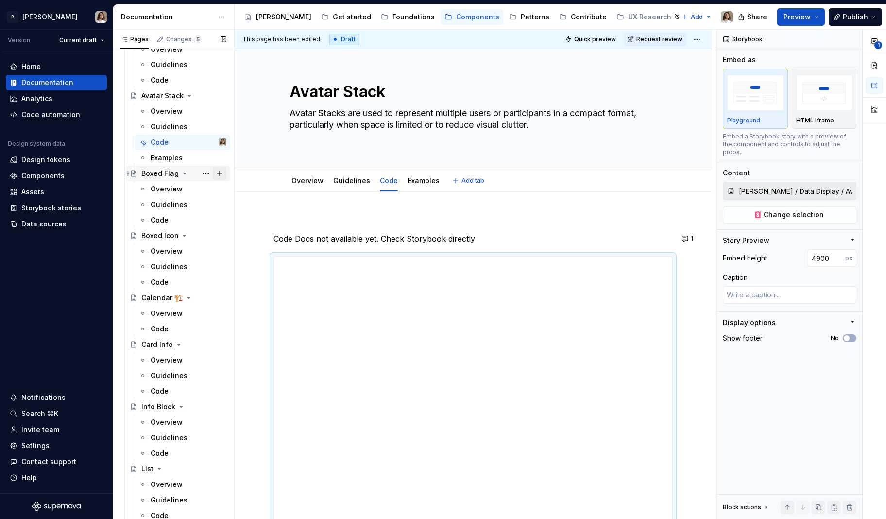
scroll to position [1474, 0]
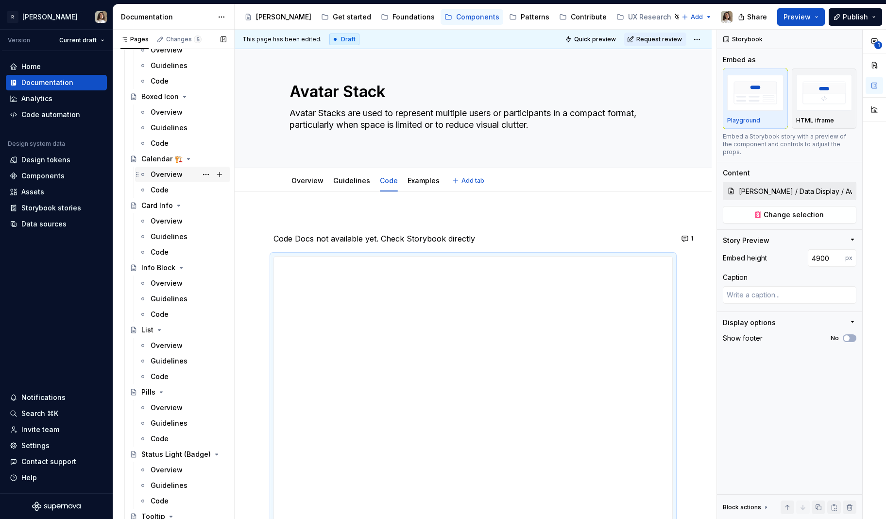
click at [160, 176] on div "Overview" at bounding box center [167, 175] width 32 height 10
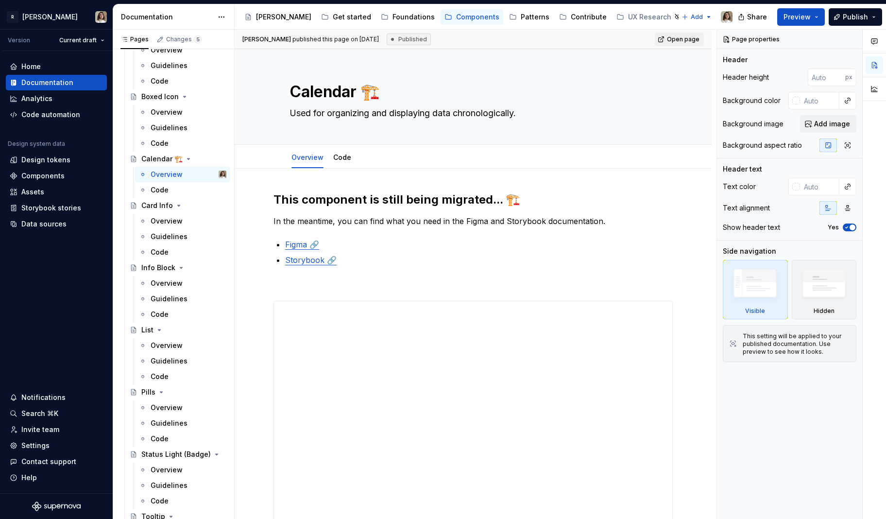
click at [316, 203] on h2 "This component is still being migrated... 🏗️" at bounding box center [473, 200] width 399 height 16
type textarea "*"
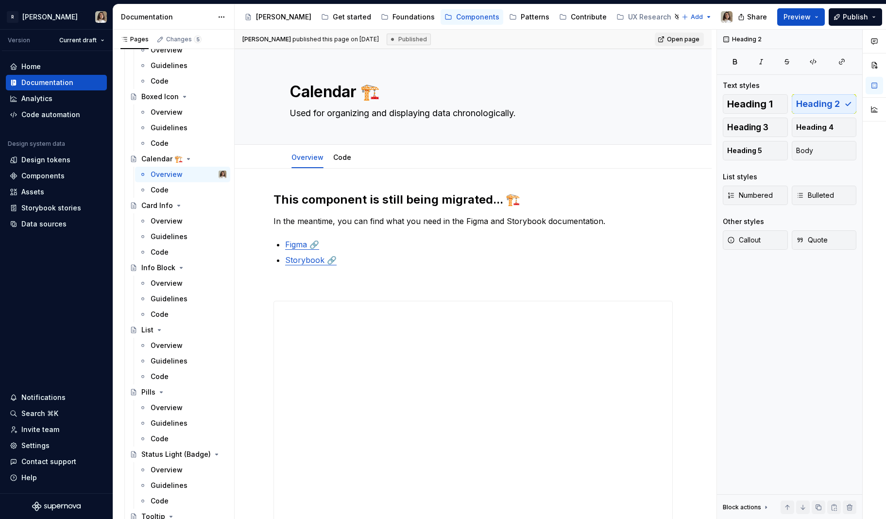
click at [316, 203] on h2 "This component is still being migrated... 🏗️" at bounding box center [473, 200] width 399 height 16
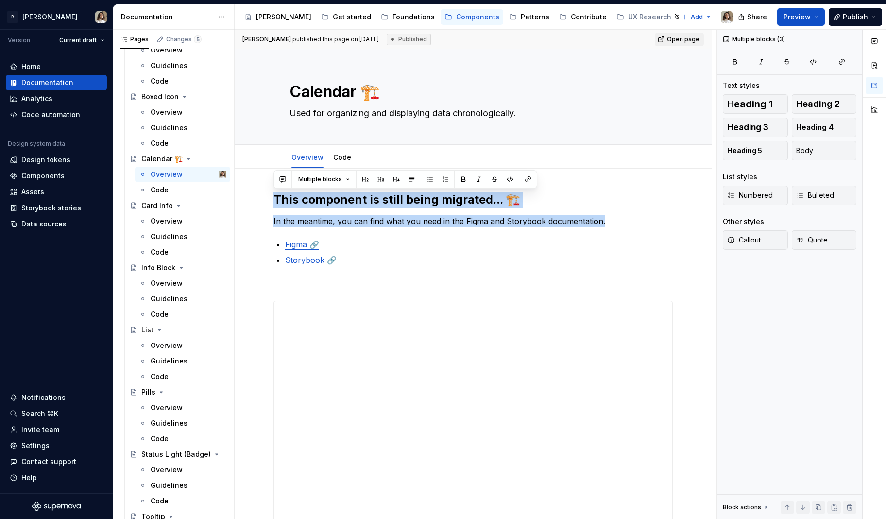
paste div
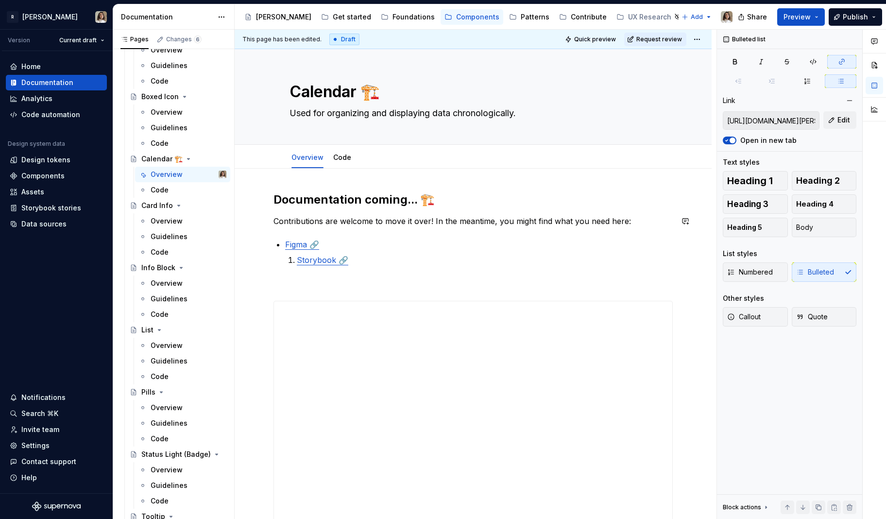
type input "[URL][DOMAIN_NAME][PERSON_NAME]"
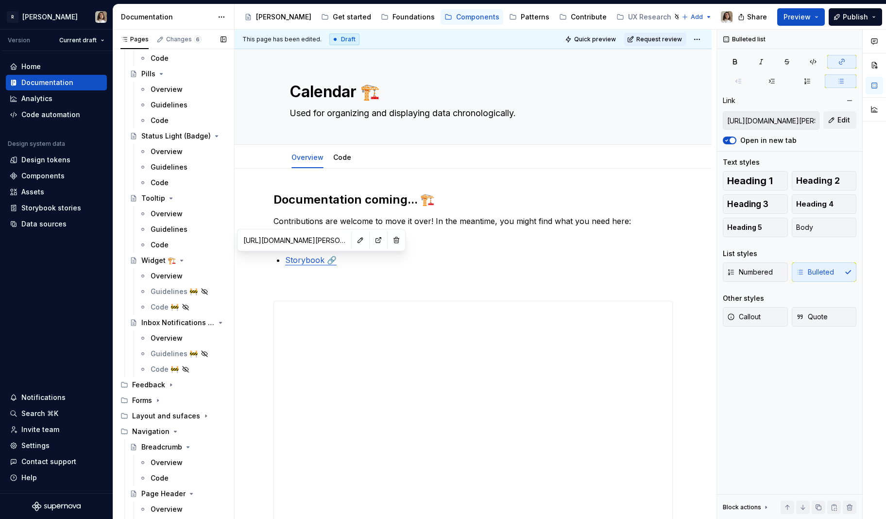
scroll to position [1827, 0]
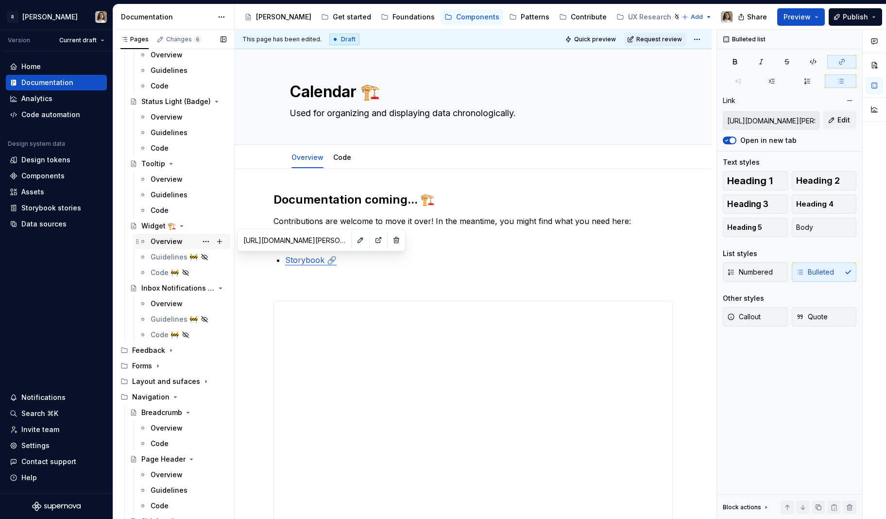
click at [160, 248] on div "Overview" at bounding box center [189, 242] width 76 height 14
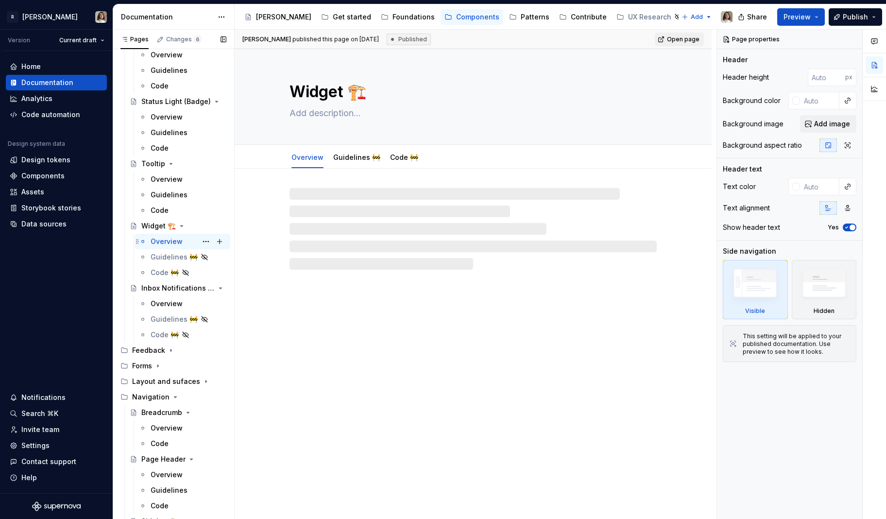
click at [167, 244] on div "Overview" at bounding box center [167, 242] width 32 height 10
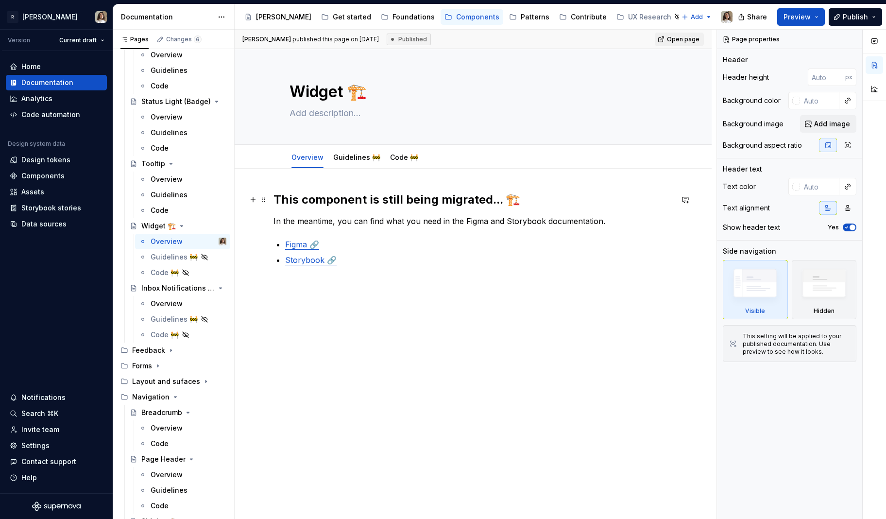
click at [320, 201] on h2 "This component is still being migrated... 🏗️" at bounding box center [473, 200] width 399 height 16
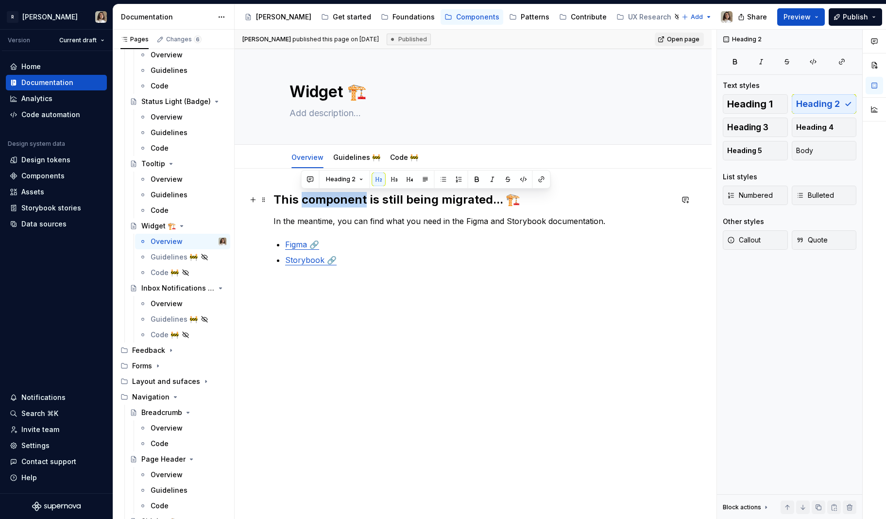
click at [320, 201] on h2 "This component is still being migrated... 🏗️" at bounding box center [473, 200] width 399 height 16
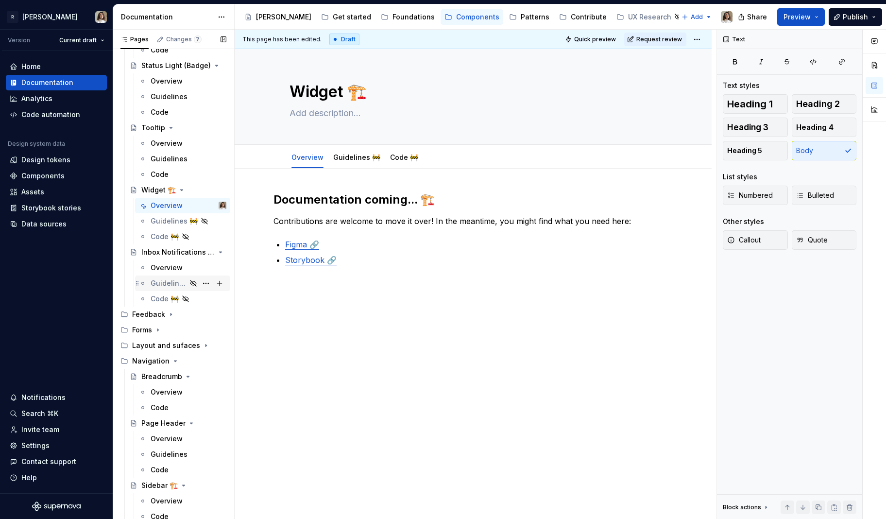
scroll to position [1870, 0]
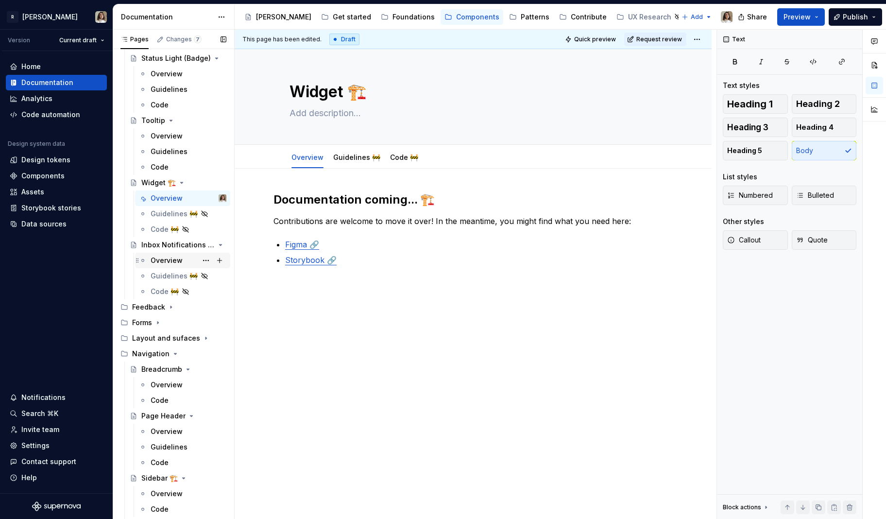
click at [163, 254] on div "Overview" at bounding box center [189, 261] width 76 height 14
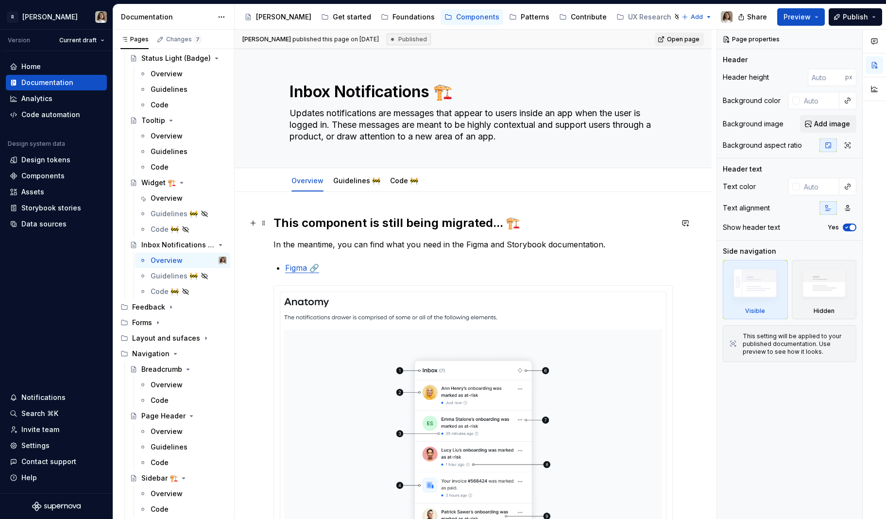
click at [310, 228] on h2 "This component is still being migrated... 🏗️" at bounding box center [473, 223] width 399 height 16
type textarea "*"
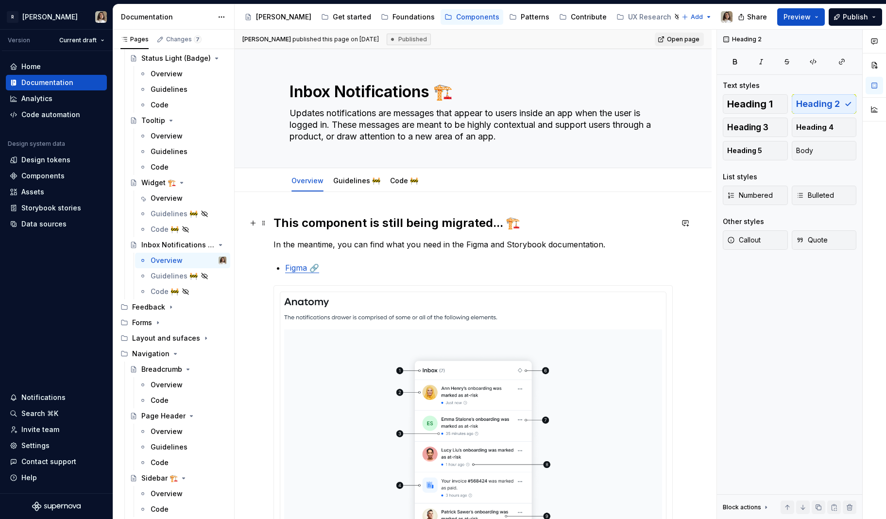
click at [310, 228] on h2 "This component is still being migrated... 🏗️" at bounding box center [473, 223] width 399 height 16
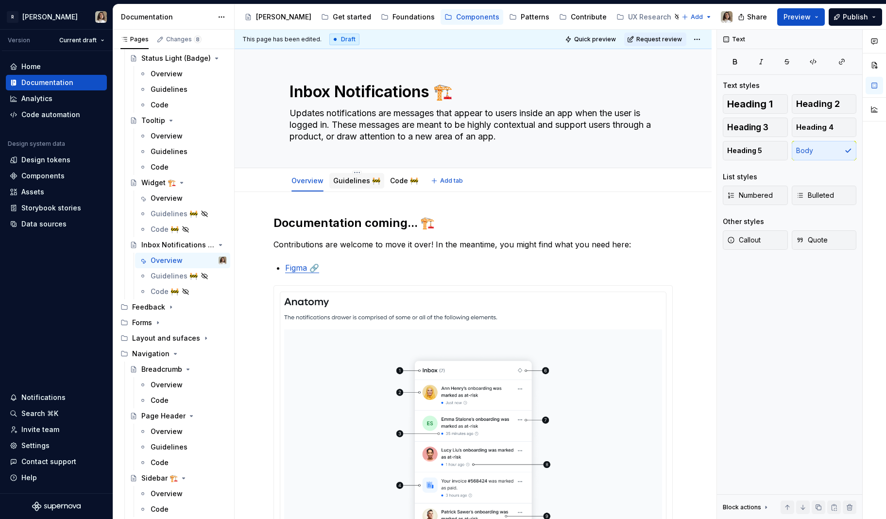
click at [358, 183] on link "Guidelines 🚧" at bounding box center [356, 180] width 47 height 8
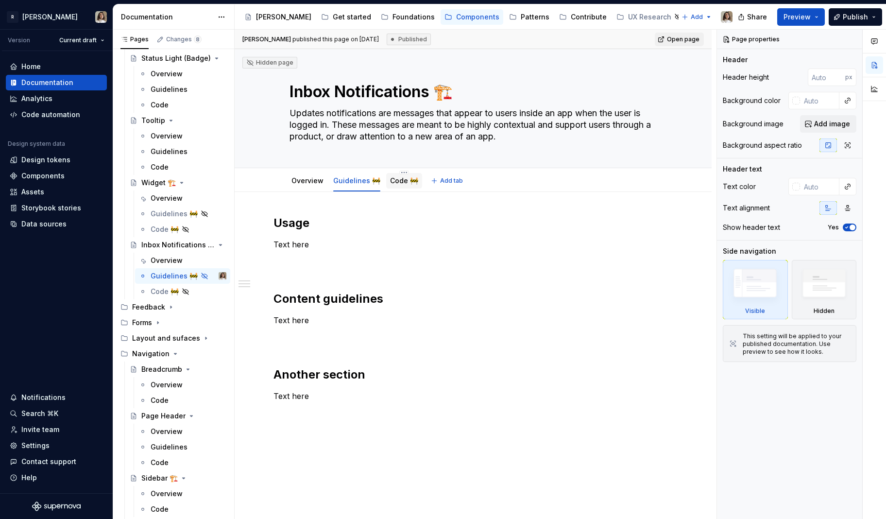
click at [395, 180] on link "Code 🚧" at bounding box center [404, 180] width 28 height 8
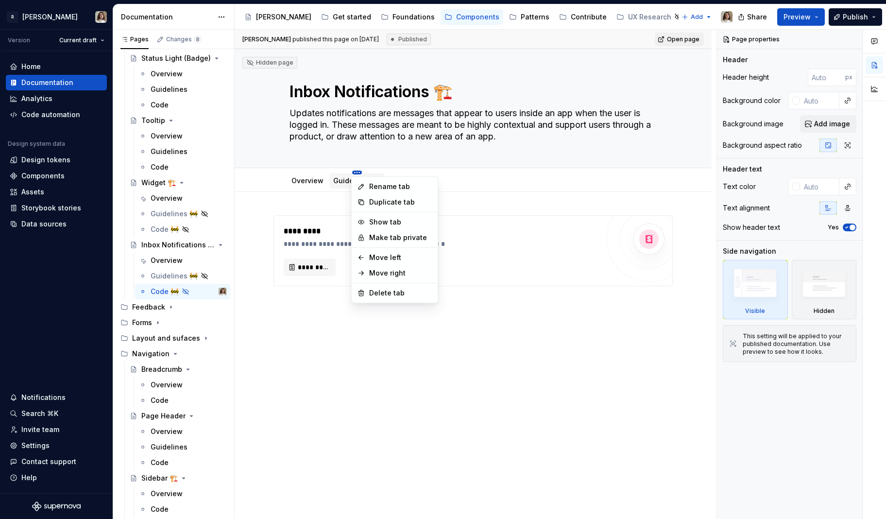
click at [356, 171] on html "R [PERSON_NAME] Version Current draft Home Documentation Analytics Code automat…" at bounding box center [443, 259] width 886 height 519
click at [332, 185] on html "R [PERSON_NAME] Version Current draft Home Documentation Analytics Code automat…" at bounding box center [443, 259] width 886 height 519
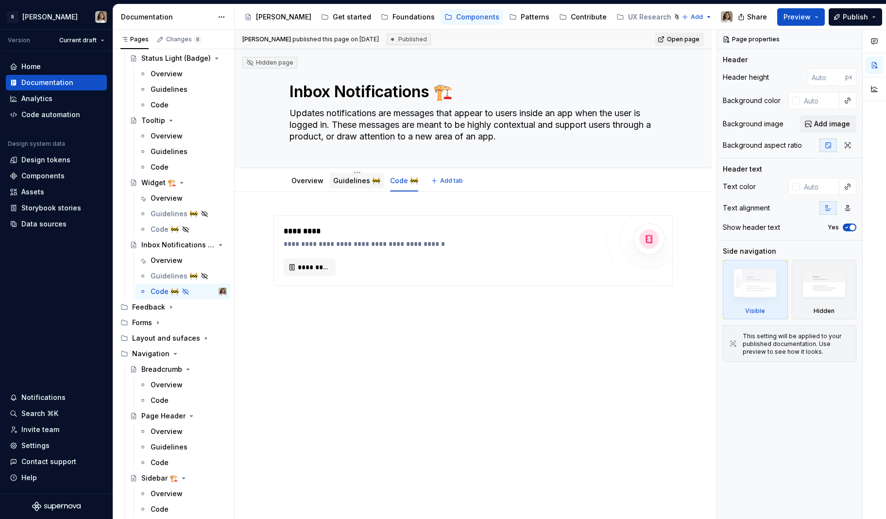
click at [341, 184] on link "Guidelines 🚧" at bounding box center [356, 180] width 47 height 8
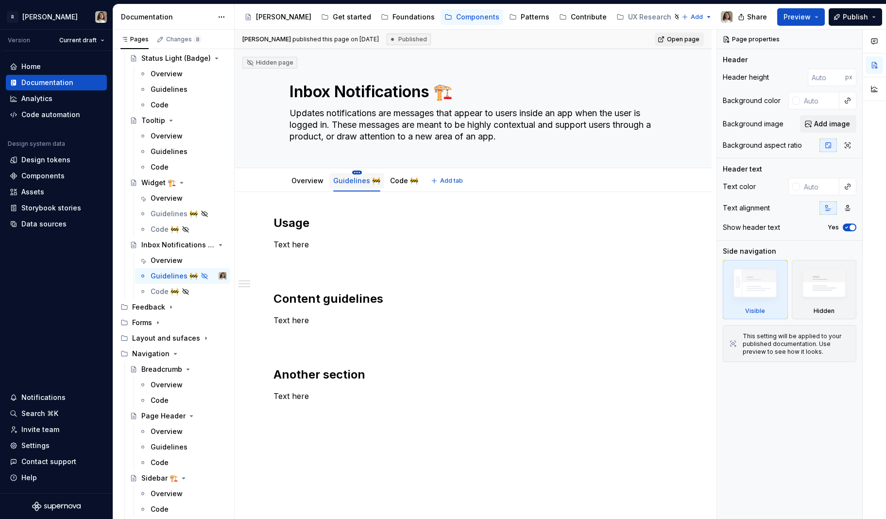
click at [356, 173] on html "R [PERSON_NAME] Version Current draft Home Documentation Analytics Code automat…" at bounding box center [443, 259] width 886 height 519
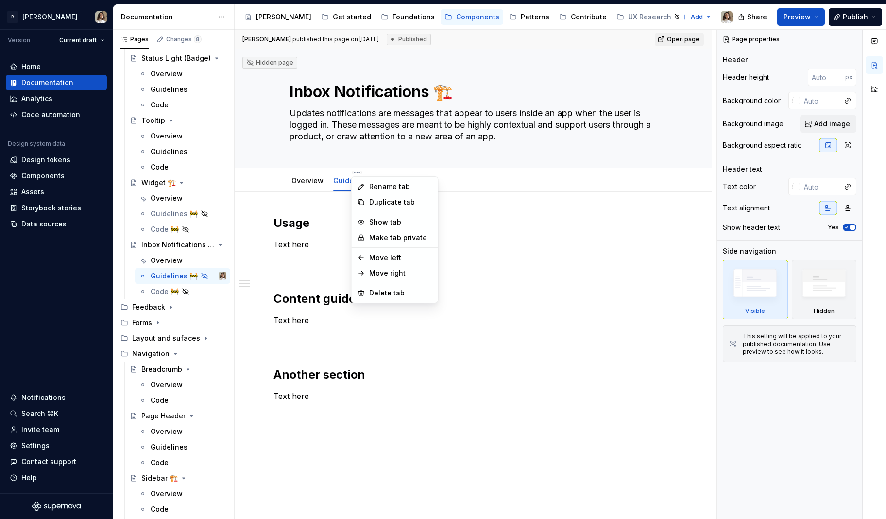
click at [334, 212] on html "R [PERSON_NAME] Version Current draft Home Documentation Analytics Code automat…" at bounding box center [443, 259] width 886 height 519
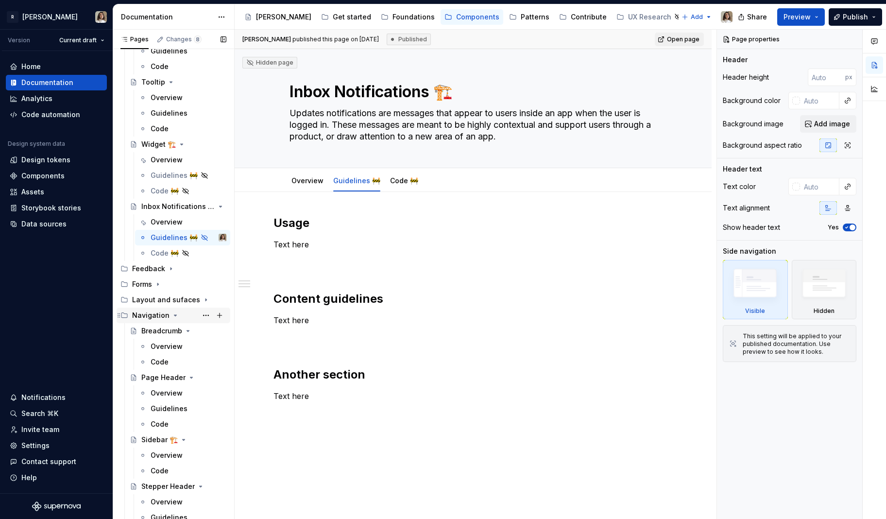
scroll to position [1919, 0]
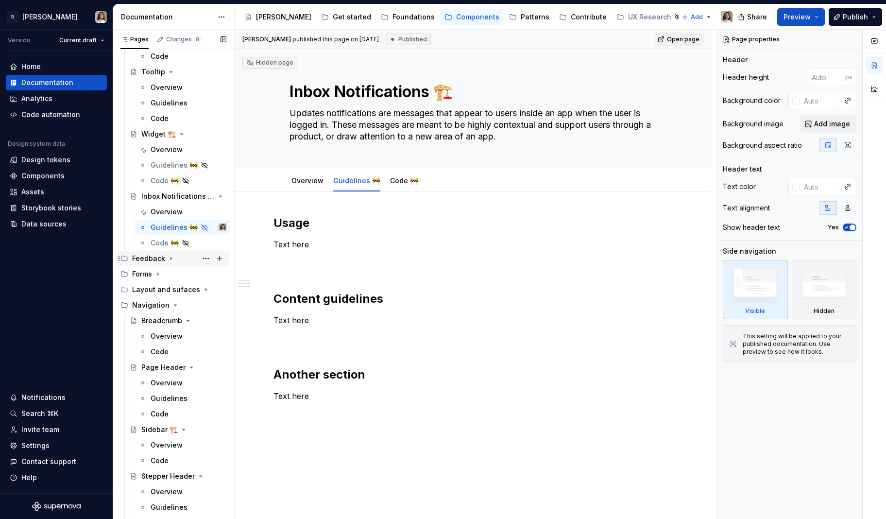
click at [169, 259] on icon "Page tree" at bounding box center [171, 259] width 8 height 8
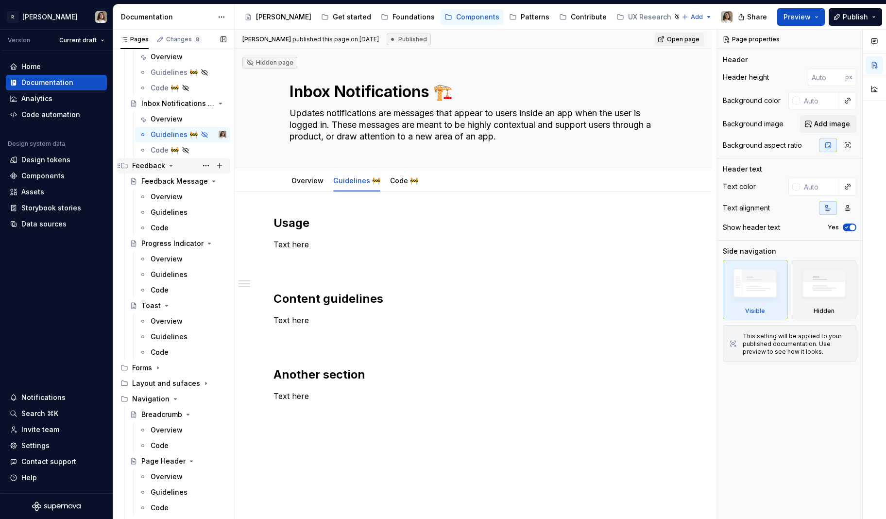
scroll to position [2063, 0]
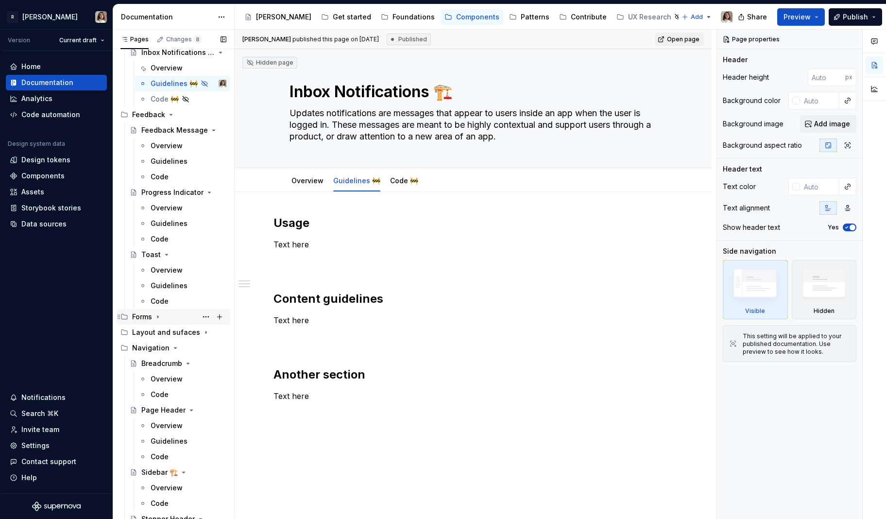
click at [156, 318] on icon "Page tree" at bounding box center [158, 317] width 8 height 8
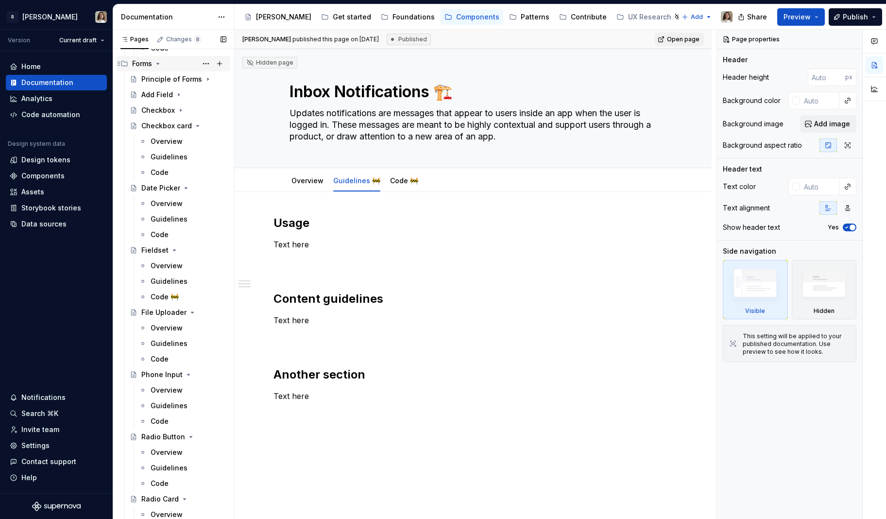
scroll to position [2327, 0]
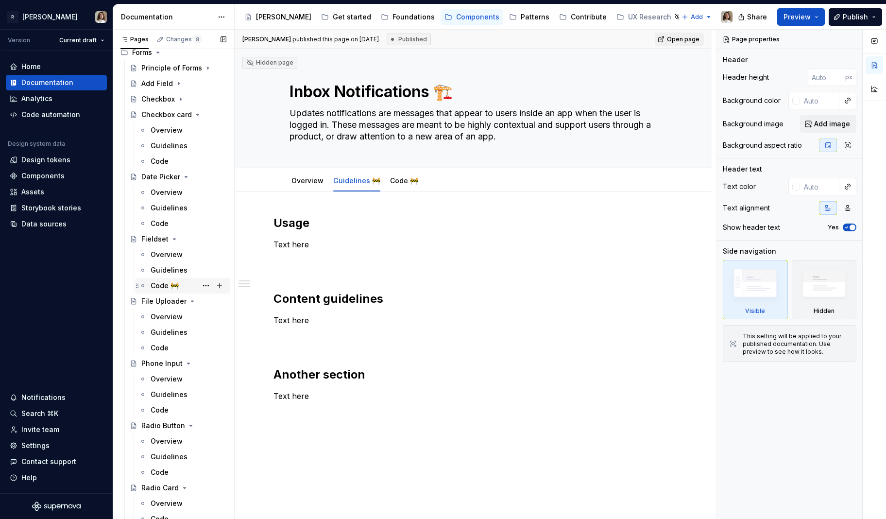
click at [161, 282] on div "Code 🚧" at bounding box center [165, 286] width 28 height 10
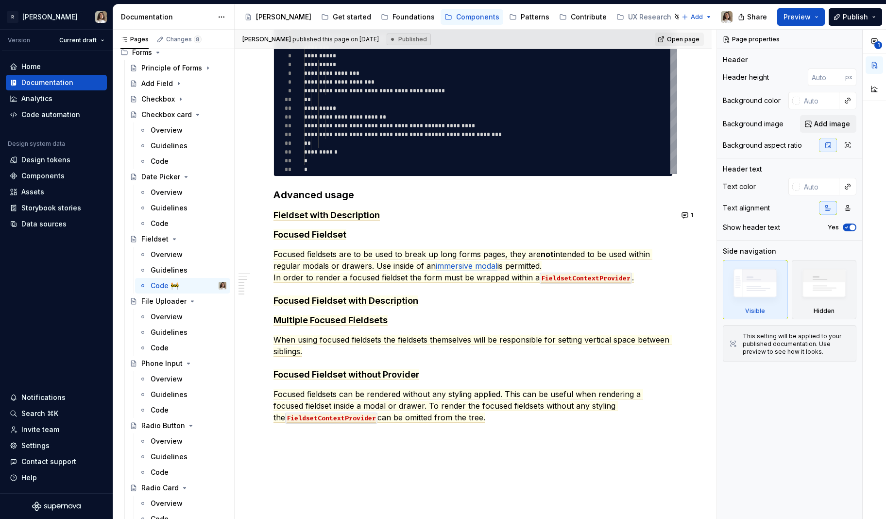
scroll to position [443, 0]
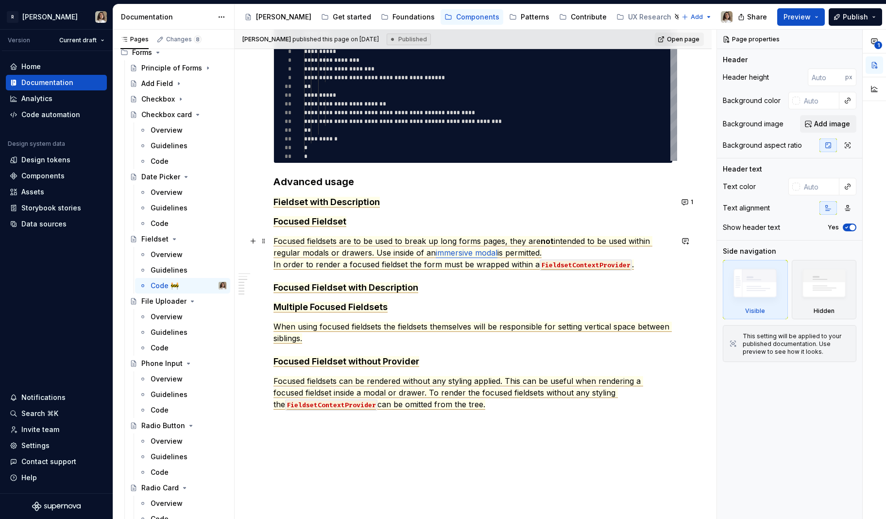
click at [353, 267] on span "In order to render a focused fieldset the form must be wrapped within a" at bounding box center [407, 264] width 266 height 10
click at [689, 203] on button "1" at bounding box center [688, 202] width 19 height 14
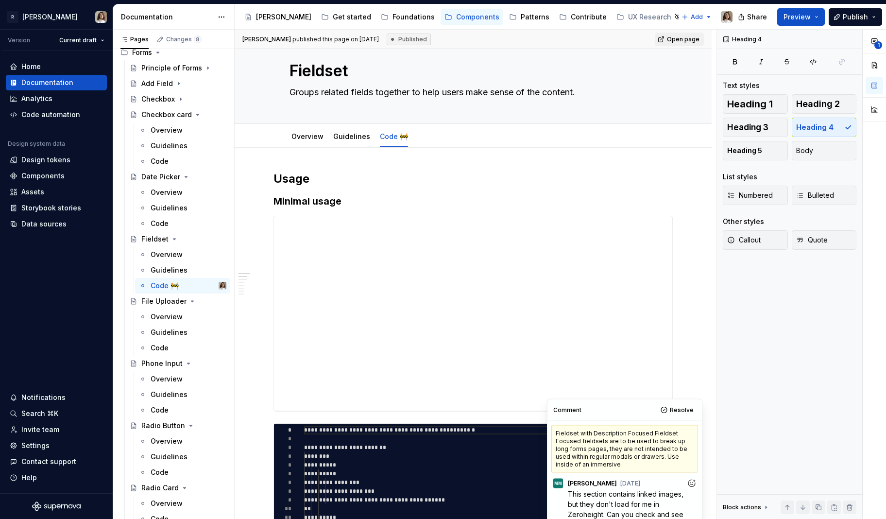
scroll to position [0, 0]
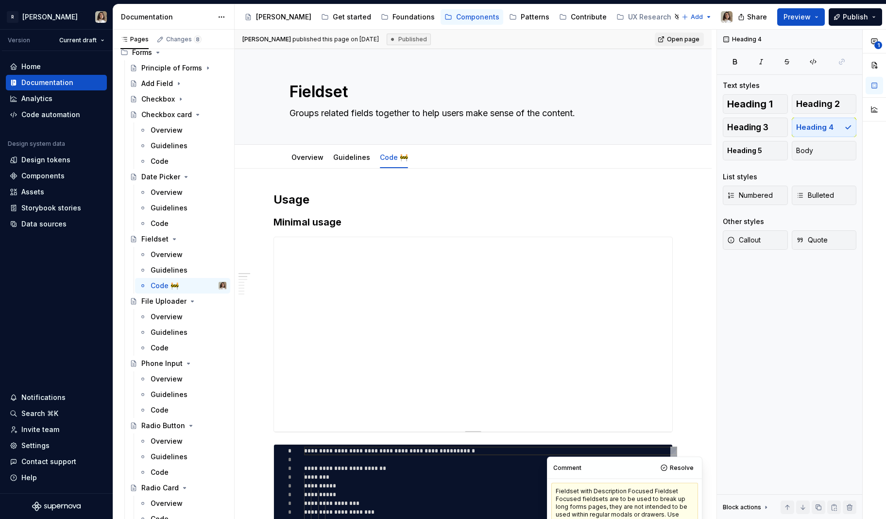
type textarea "*"
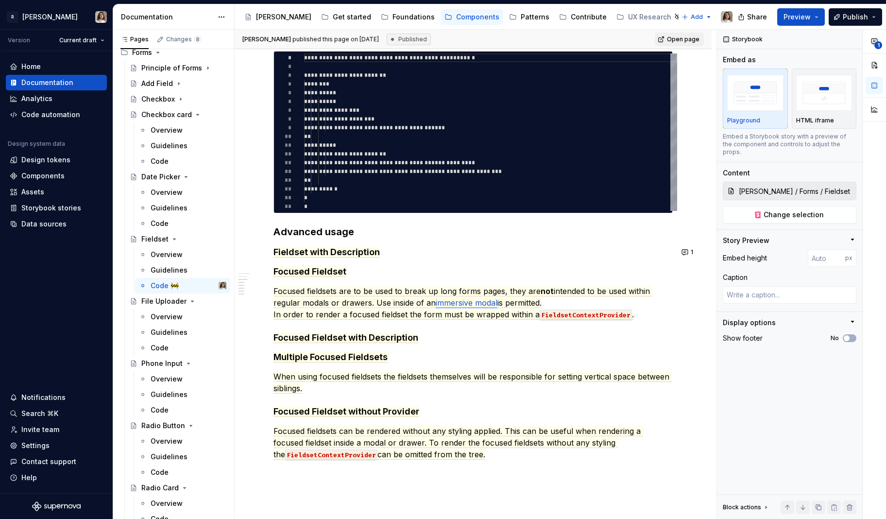
scroll to position [403, 0]
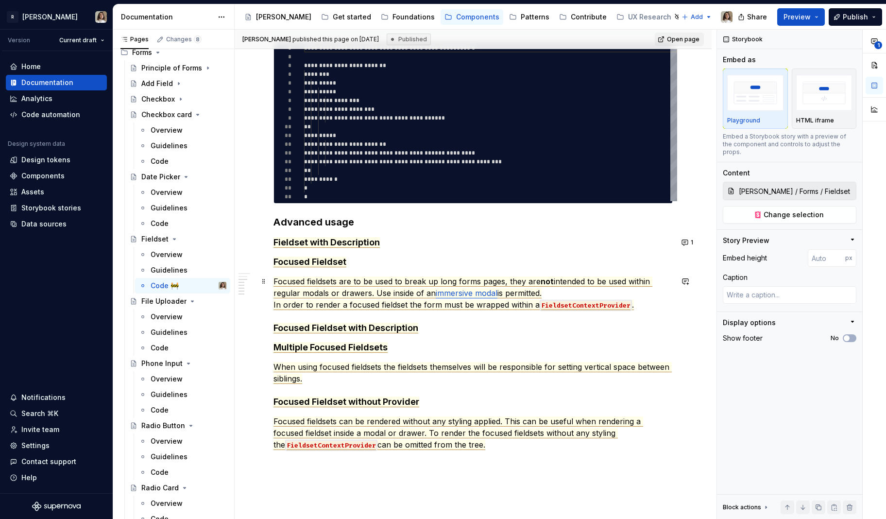
click at [326, 292] on span "intended to be used within regular modals or drawers. Use inside of an" at bounding box center [463, 288] width 379 height 22
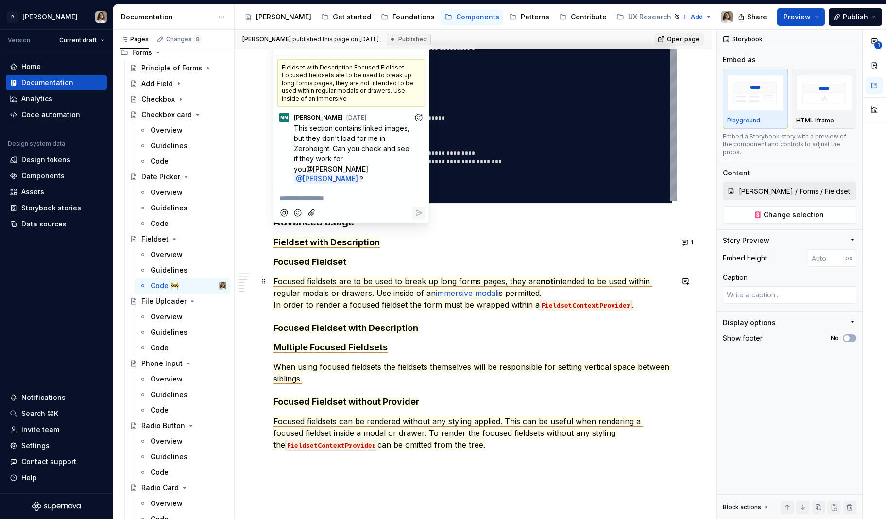
click at [363, 289] on span "intended to be used within regular modals or drawers. Use inside of an" at bounding box center [463, 288] width 379 height 22
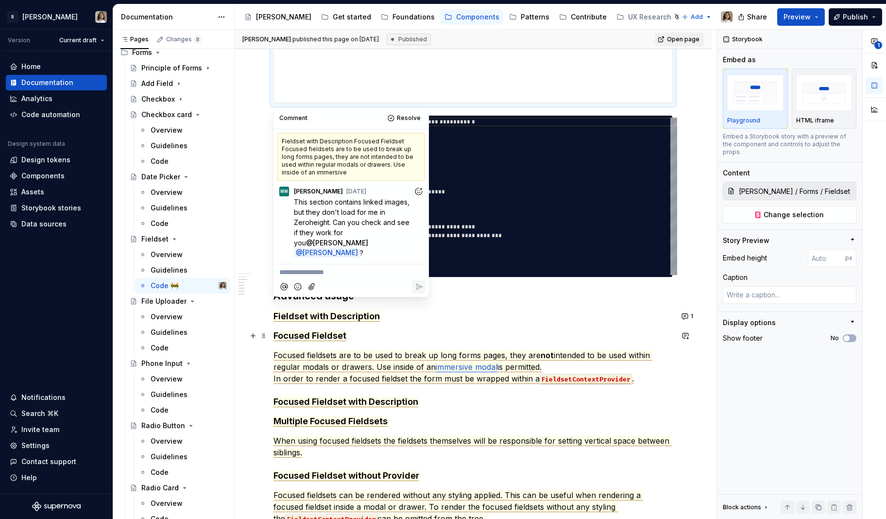
scroll to position [327, 0]
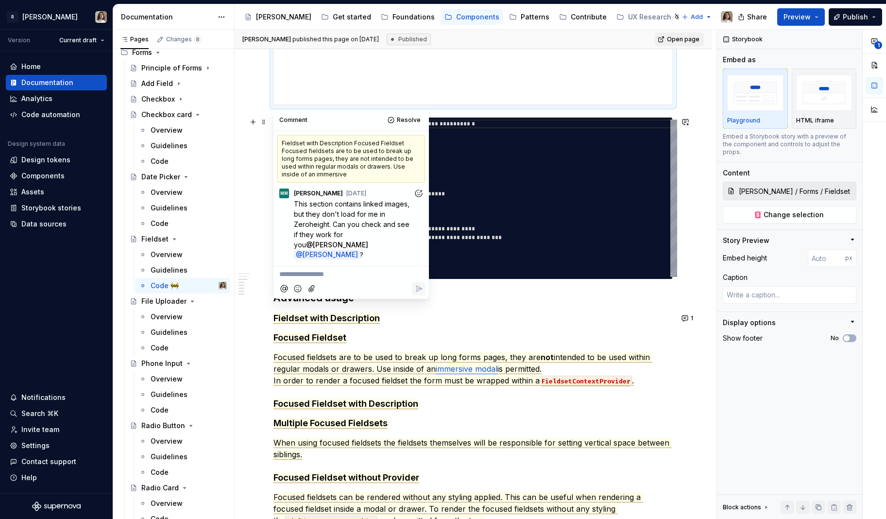
click at [369, 279] on div at bounding box center [351, 289] width 148 height 20
click at [350, 269] on p "**********" at bounding box center [351, 274] width 144 height 10
click at [344, 270] on span "Only now I saw this! Yeah" at bounding box center [319, 274] width 80 height 8
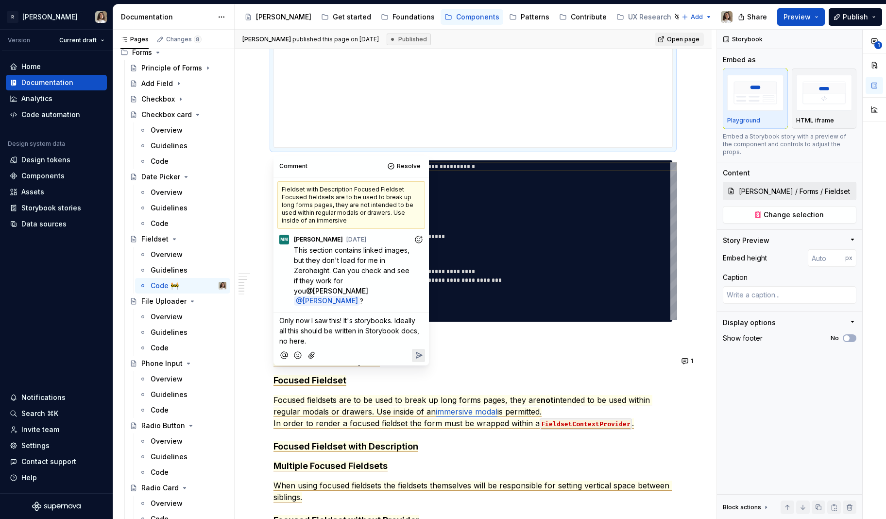
scroll to position [260, 0]
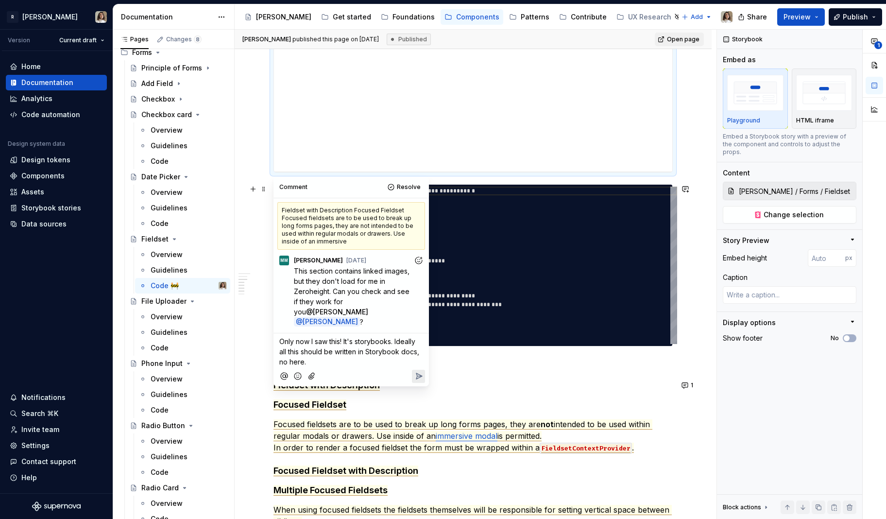
click at [392, 337] on span "Only now I saw this! It's storybooks. Ideally all this should be written in Sto…" at bounding box center [350, 351] width 142 height 29
click at [417, 383] on icon "Reply" at bounding box center [419, 386] width 6 height 6
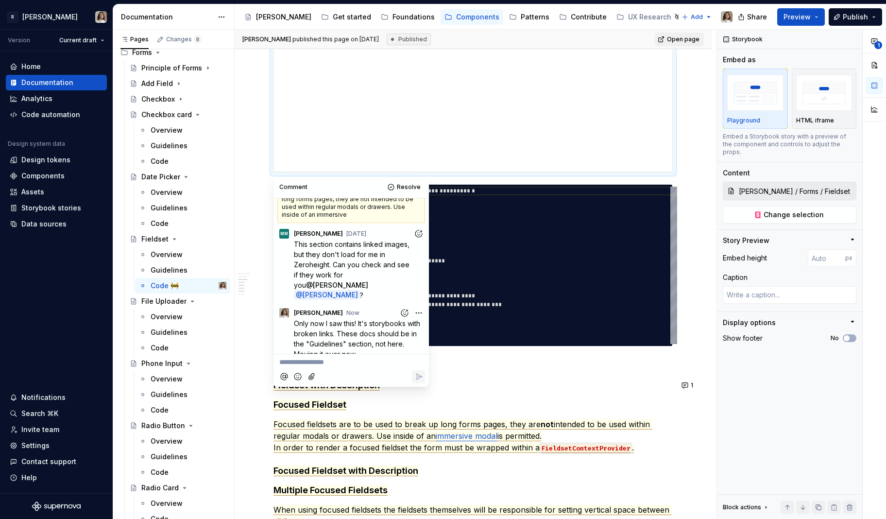
click at [384, 402] on h4 "Focused Fieldset" at bounding box center [473, 405] width 399 height 12
click at [597, 177] on div "**********" at bounding box center [473, 262] width 399 height 661
type textarea "*"
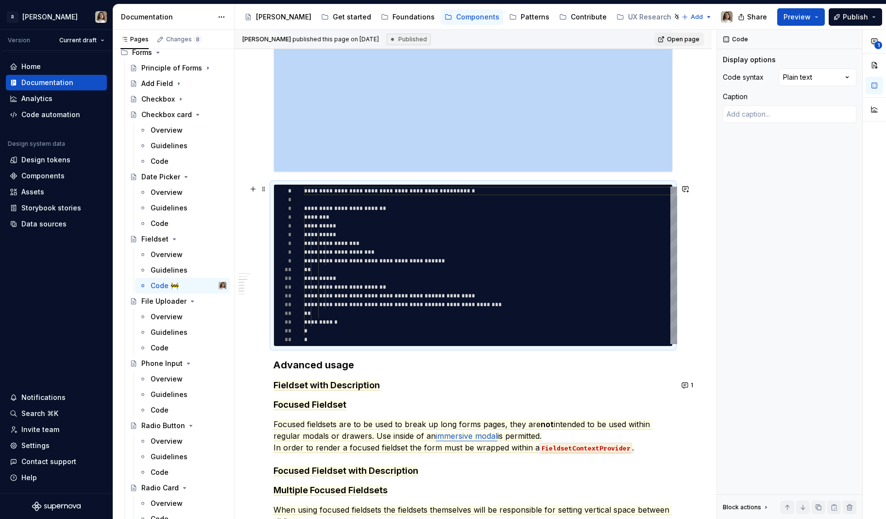
type textarea "**********"
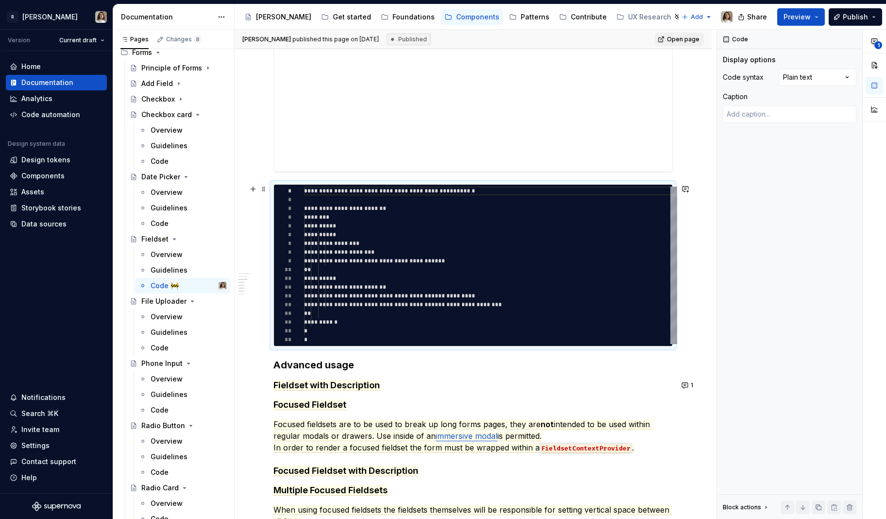
scroll to position [35, 49]
click at [508, 224] on div "**********" at bounding box center [490, 265] width 373 height 157
click at [265, 191] on span at bounding box center [264, 189] width 8 height 14
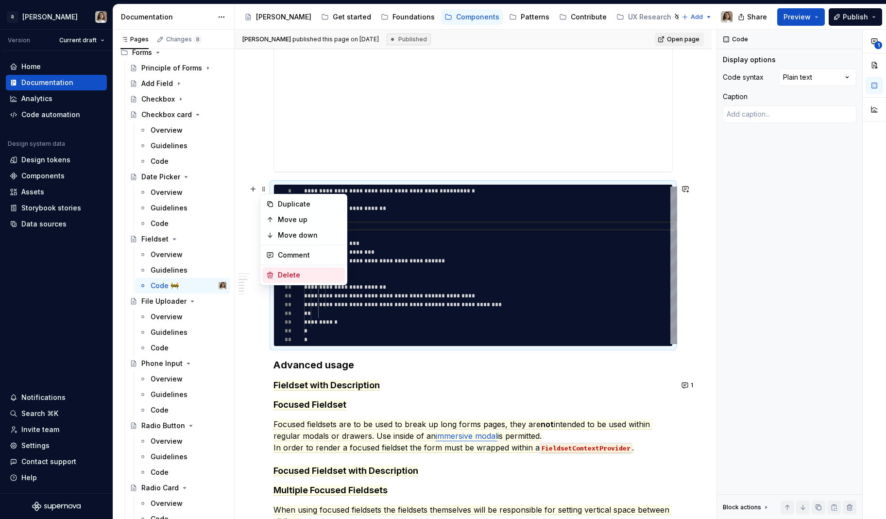
click at [287, 280] on div "Delete" at bounding box center [303, 275] width 83 height 16
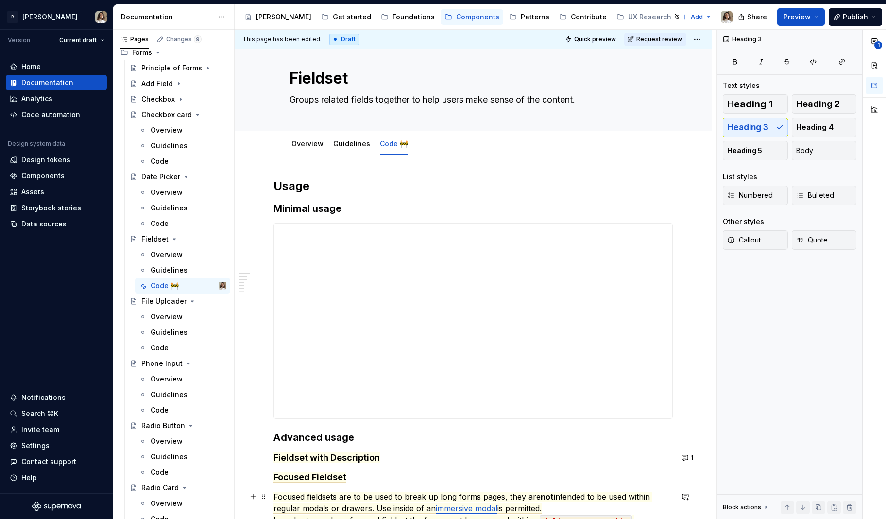
scroll to position [0, 0]
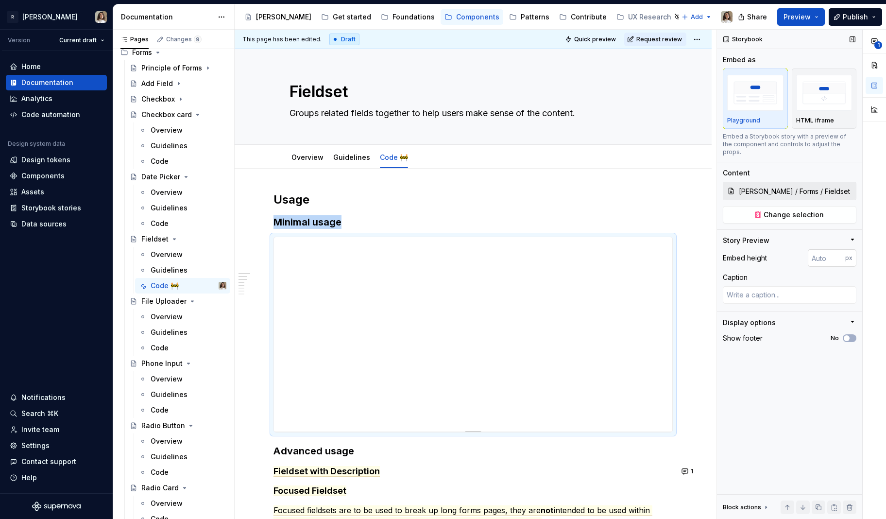
type textarea "*"
click at [820, 253] on input "number" at bounding box center [826, 257] width 37 height 17
type input "1000"
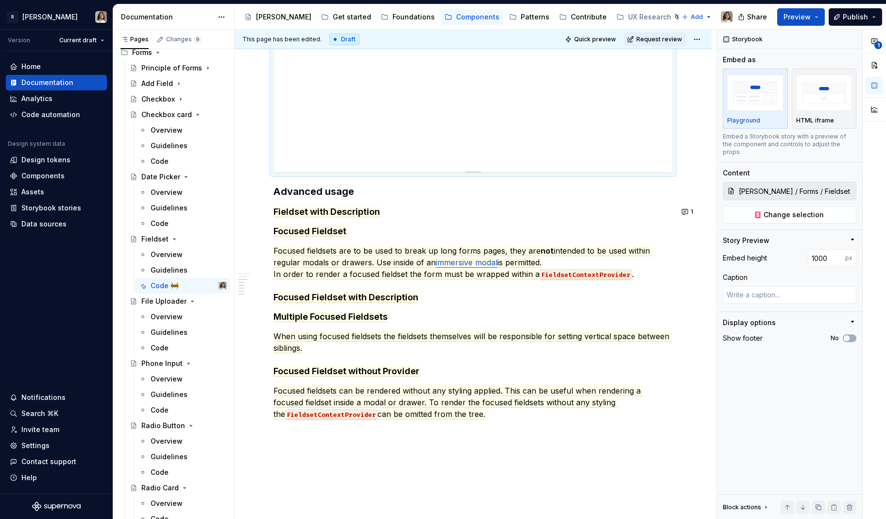
scroll to position [553, 0]
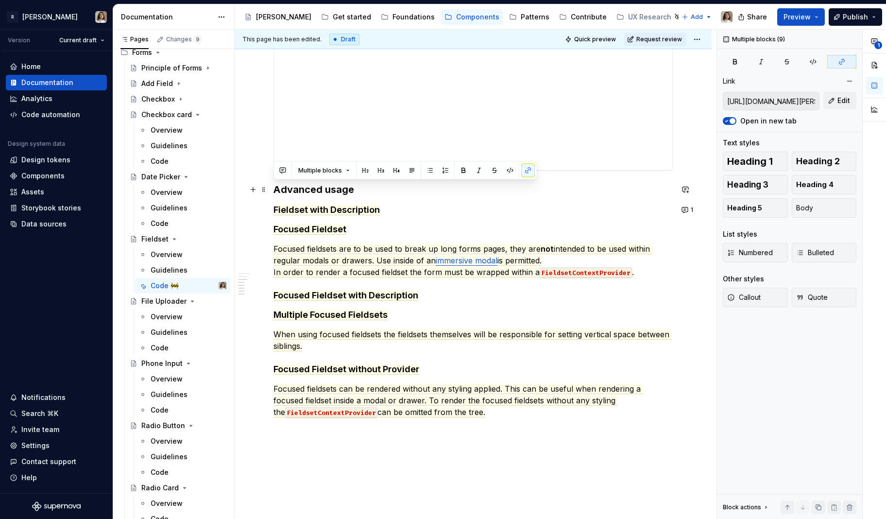
drag, startPoint x: 483, startPoint y: 414, endPoint x: 274, endPoint y: 190, distance: 306.0
click at [274, 190] on div "Usage Minimal usage Advanced usage Fieldset with Description Focused Fieldset F…" at bounding box center [473, 28] width 399 height 779
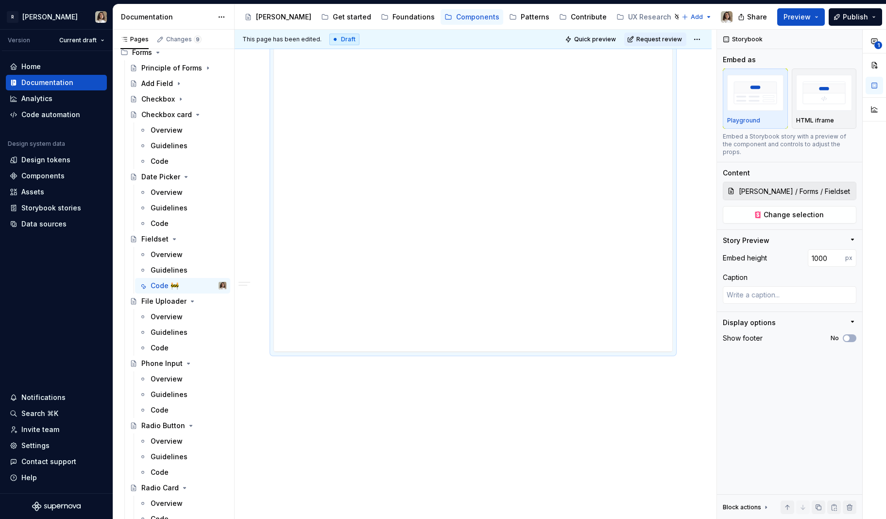
scroll to position [207, 0]
type textarea "*"
click at [820, 249] on input "1000" at bounding box center [826, 257] width 37 height 17
type input "1500"
type textarea "*"
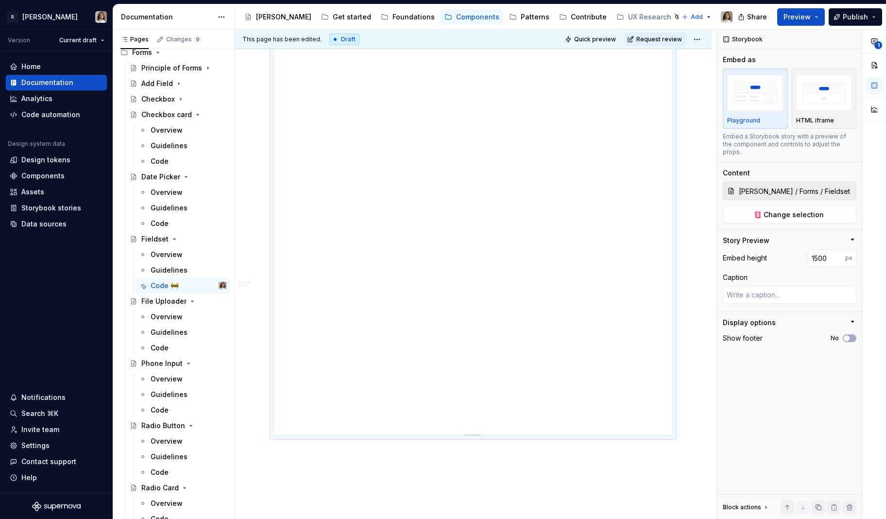
scroll to position [615, 0]
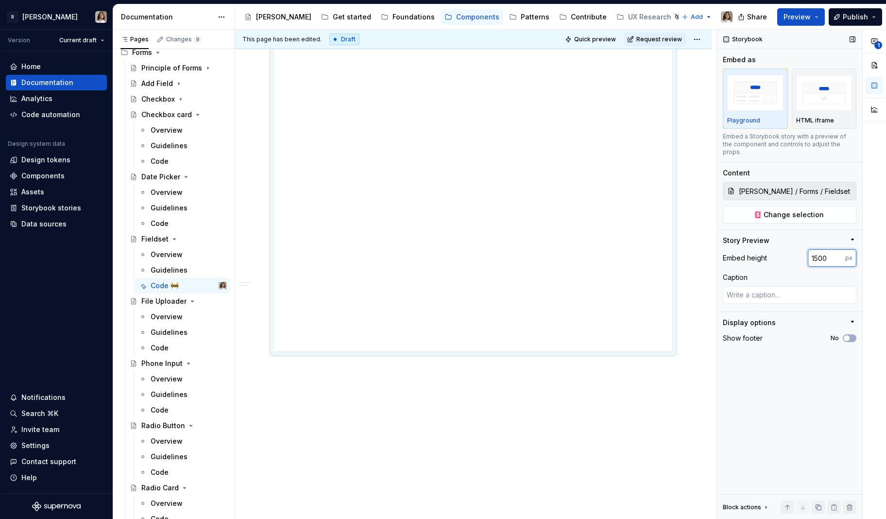
drag, startPoint x: 818, startPoint y: 252, endPoint x: 803, endPoint y: 251, distance: 14.6
click at [804, 251] on div "Embed height 1500 px" at bounding box center [790, 257] width 134 height 17
type input "2000"
type textarea "*"
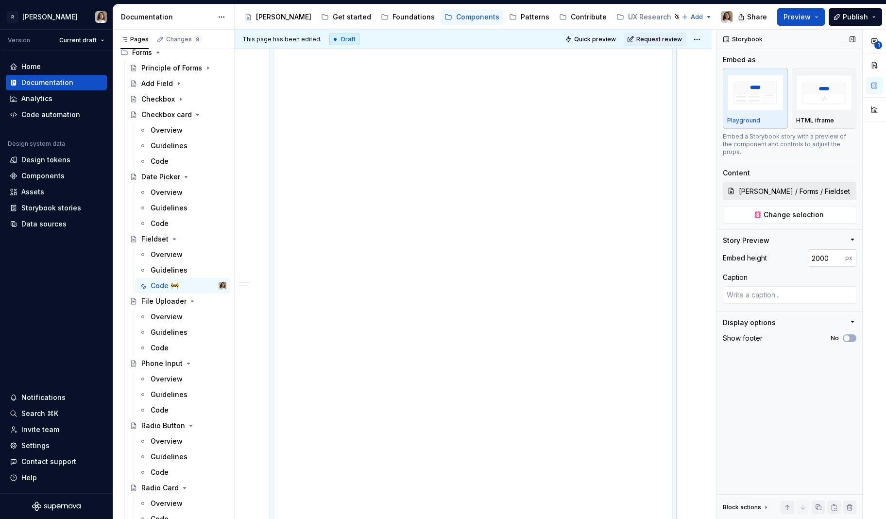
click at [818, 249] on input "2000" at bounding box center [826, 257] width 37 height 17
type input "2300"
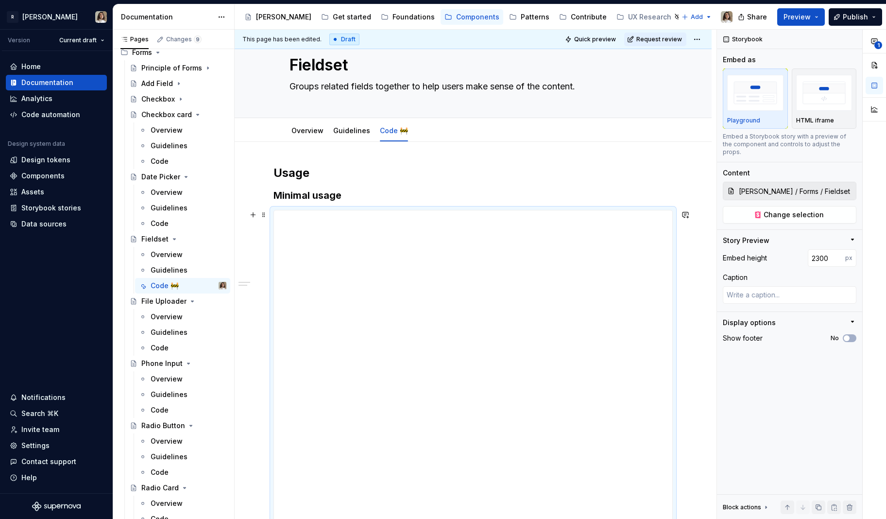
scroll to position [29, 0]
click at [389, 120] on html "R [PERSON_NAME] Version Current draft Home Documentation Analytics Code automat…" at bounding box center [443, 259] width 886 height 519
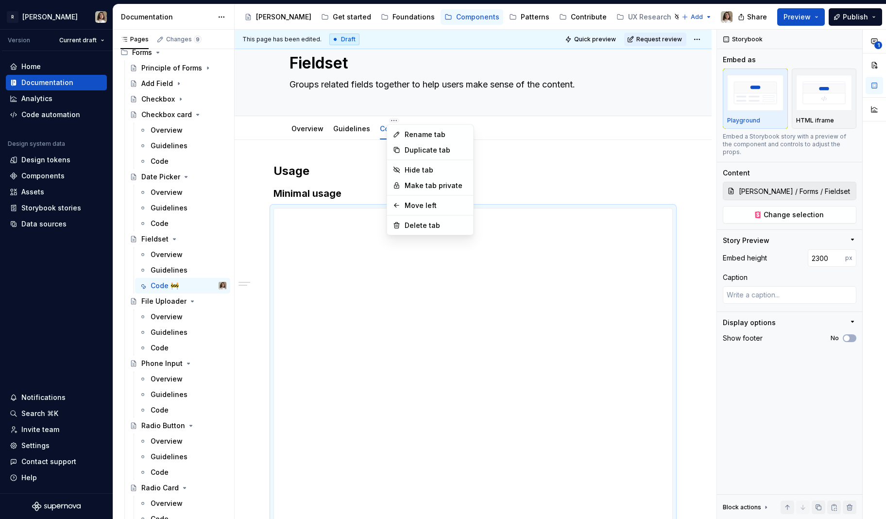
type textarea "*"
click at [409, 137] on div "Rename tab" at bounding box center [436, 135] width 63 height 10
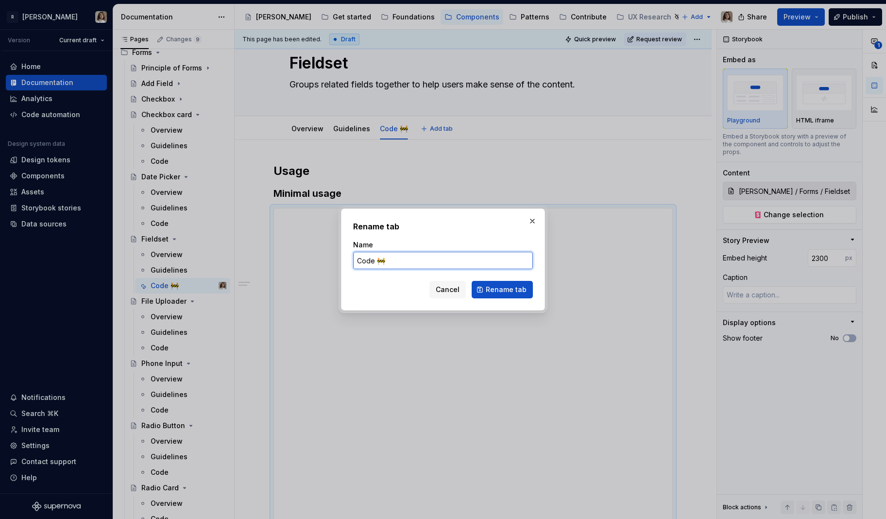
click at [395, 259] on input "Code 🚧" at bounding box center [443, 260] width 180 height 17
type input "Code"
click at [503, 287] on span "Rename tab" at bounding box center [506, 290] width 41 height 10
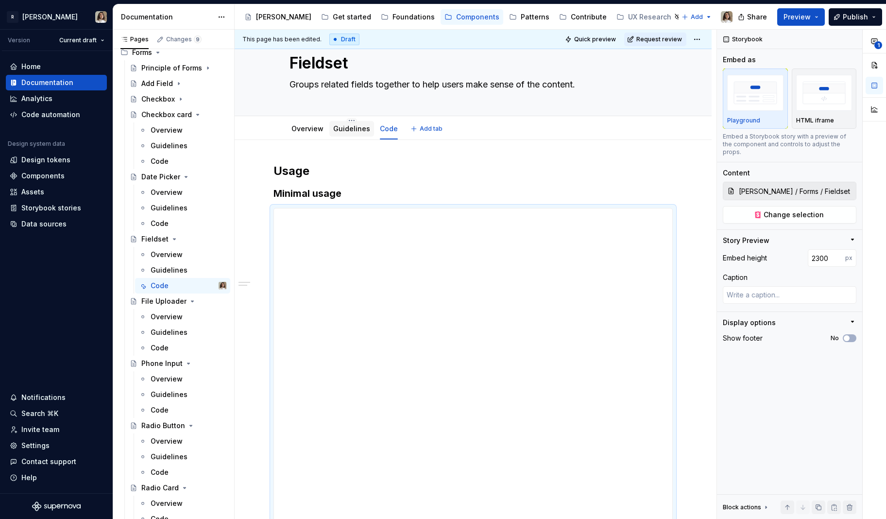
click at [350, 134] on div "Guidelines" at bounding box center [351, 129] width 45 height 16
click at [348, 134] on div "Guidelines" at bounding box center [351, 129] width 37 height 12
click at [339, 125] on link "Guidelines" at bounding box center [351, 128] width 37 height 8
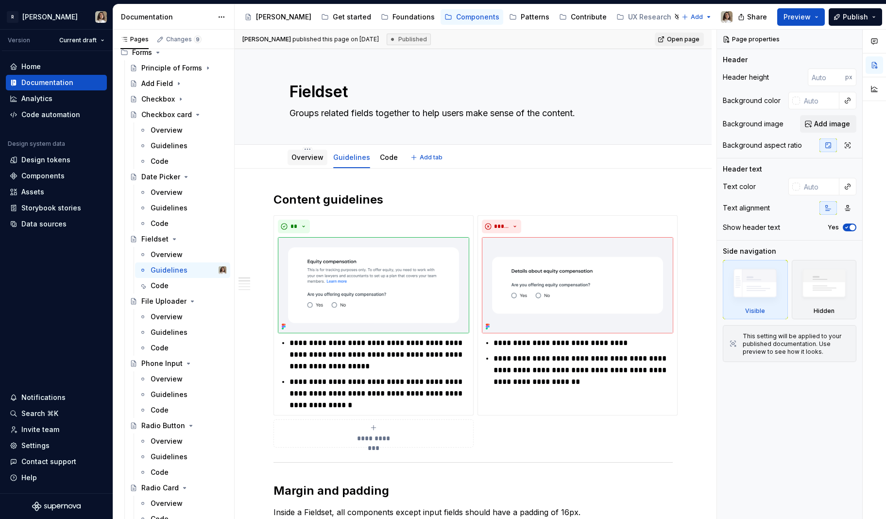
click at [303, 163] on div "Overview" at bounding box center [308, 158] width 32 height 12
click at [312, 160] on link "Overview" at bounding box center [308, 157] width 32 height 8
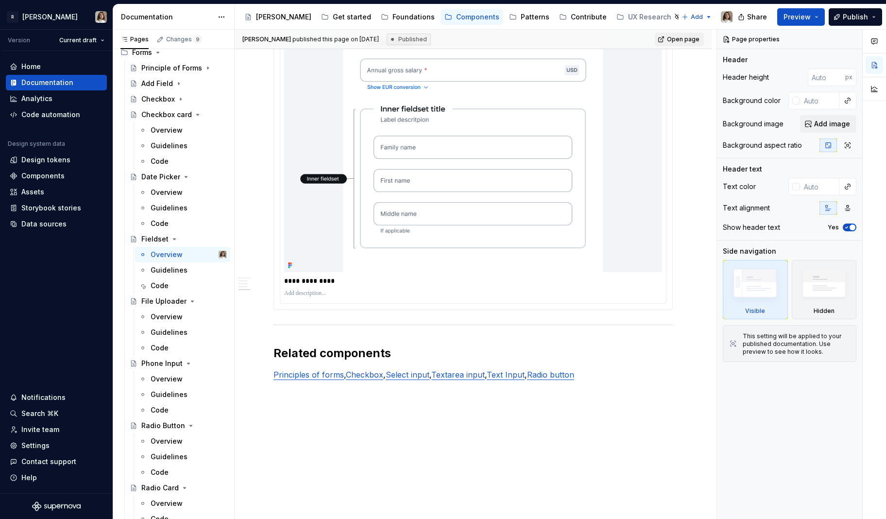
scroll to position [1244, 0]
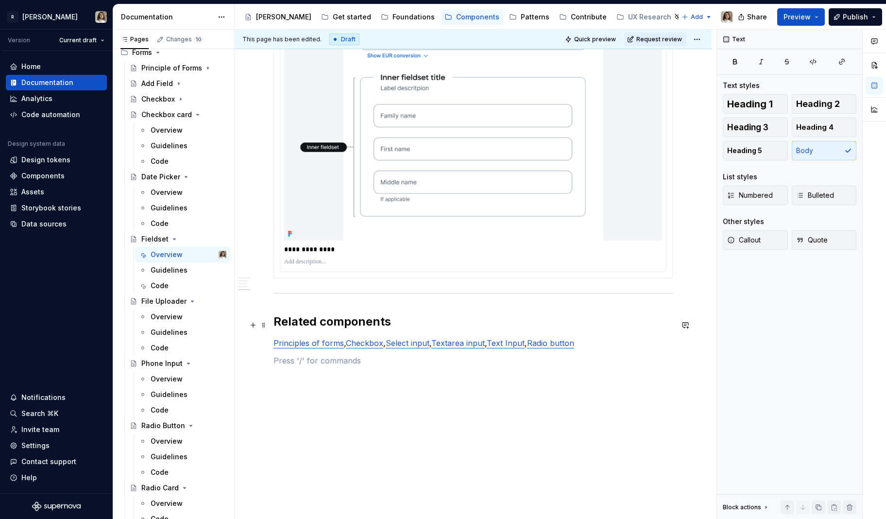
click at [282, 324] on h2 "Related components" at bounding box center [473, 322] width 399 height 16
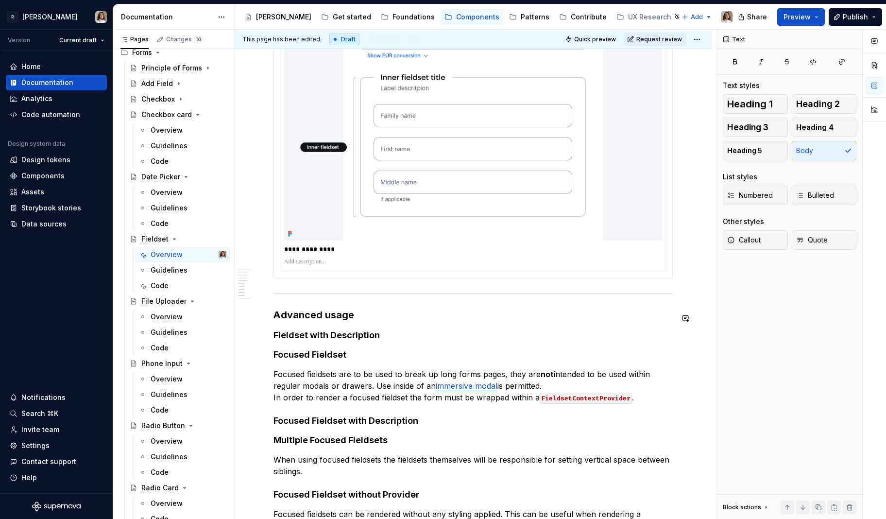
type textarea "*"
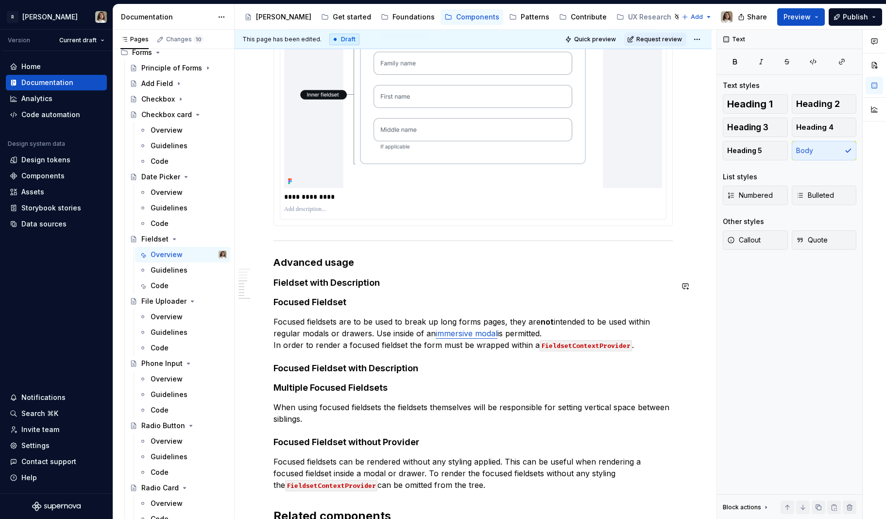
scroll to position [1300, 0]
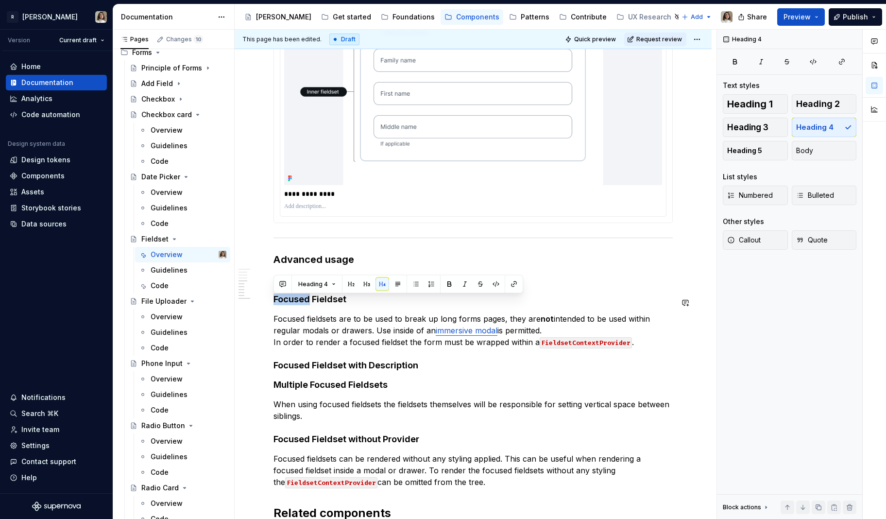
click at [304, 289] on button "Heading 4" at bounding box center [317, 284] width 46 height 14
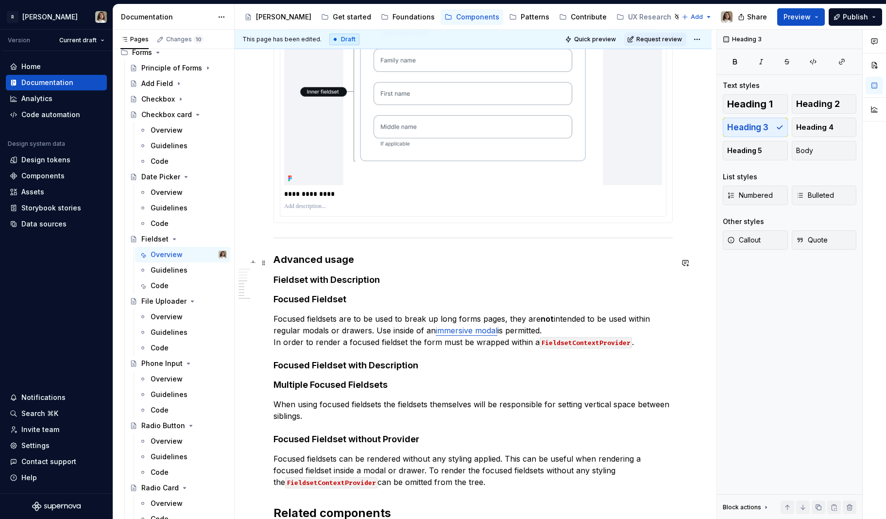
click at [319, 260] on h3 "Advanced usage" at bounding box center [473, 260] width 399 height 14
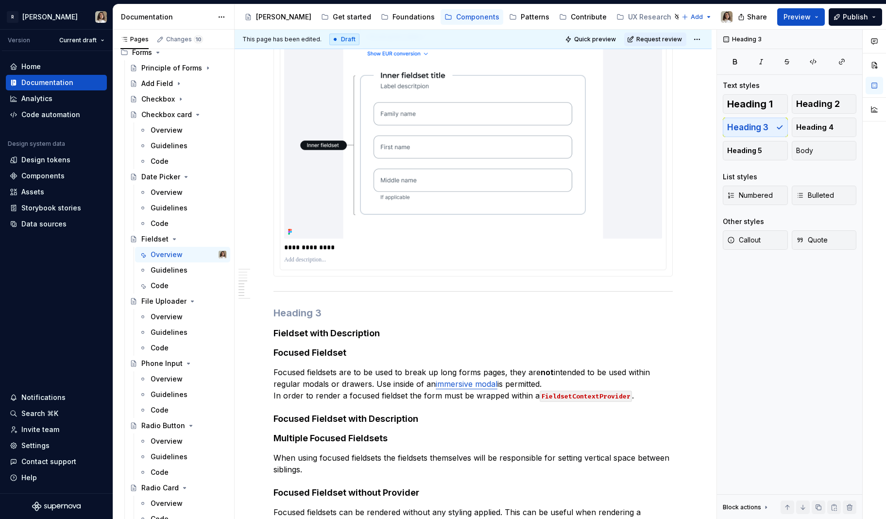
scroll to position [1248, 0]
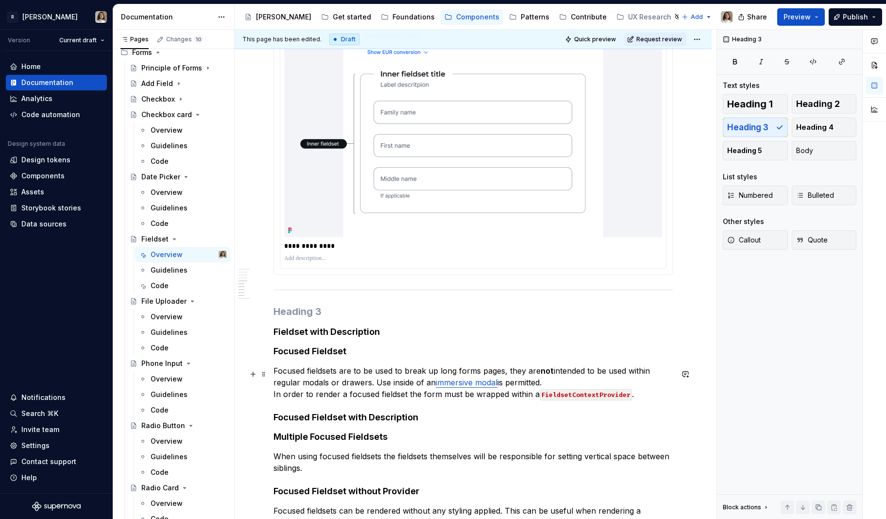
click at [300, 379] on p "Focused fieldsets are to be used to break up long forms pages, they are not int…" at bounding box center [473, 382] width 399 height 35
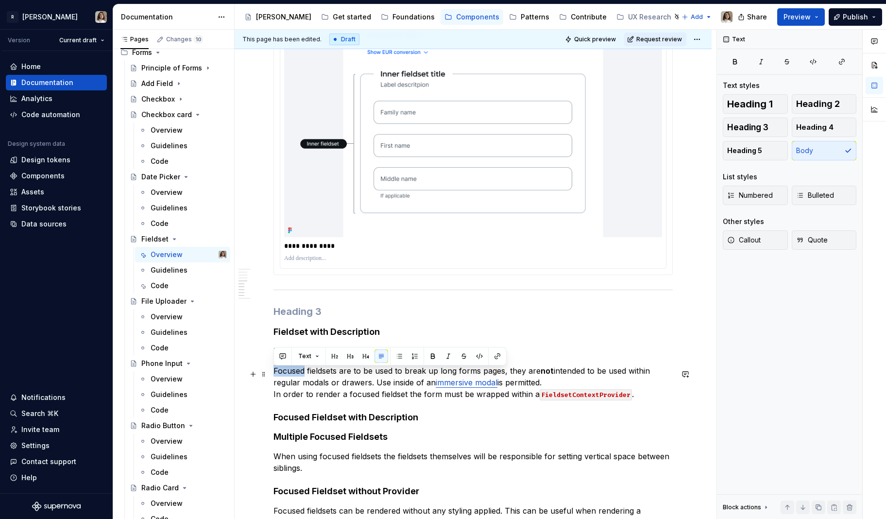
click at [300, 379] on p "Focused fieldsets are to be used to break up long forms pages, they are not int…" at bounding box center [473, 382] width 399 height 35
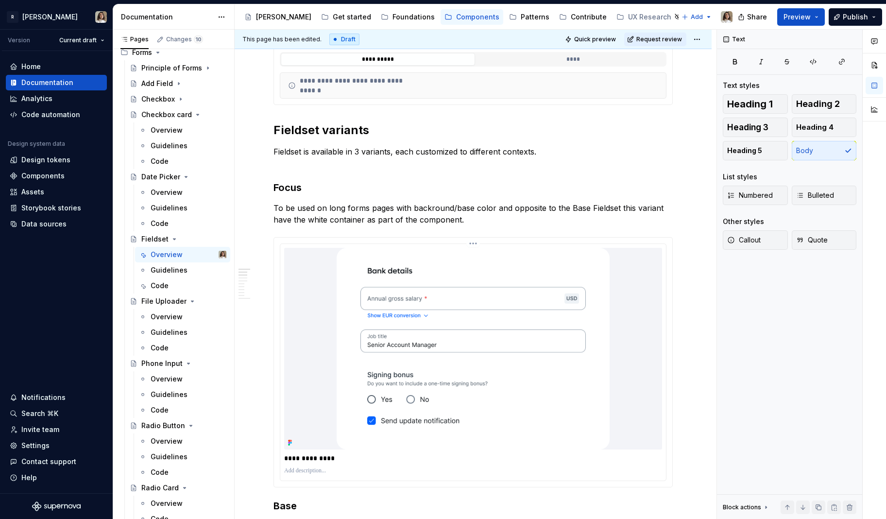
scroll to position [342, 0]
click at [479, 220] on p "To be used on long forms pages with backround/base color and opposite to the Ba…" at bounding box center [473, 212] width 399 height 23
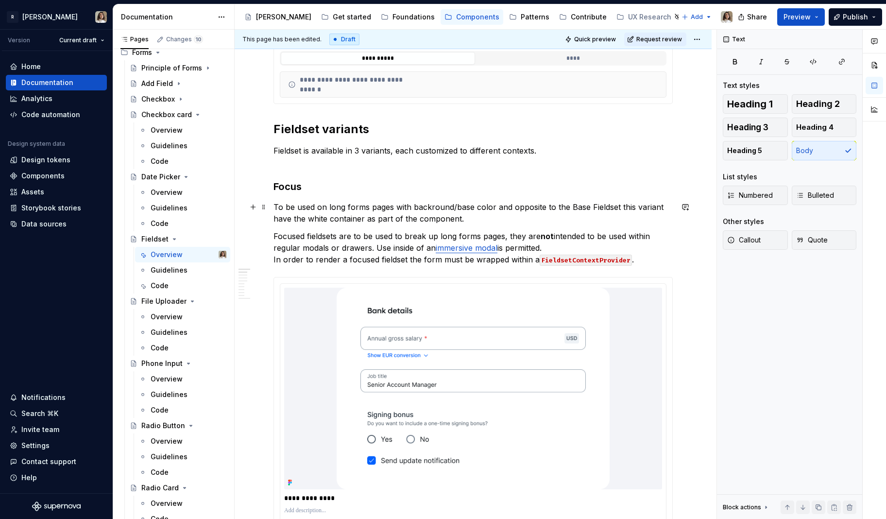
click at [395, 211] on p "To be used on long forms pages with backround/base color and opposite to the Ba…" at bounding box center [473, 212] width 399 height 23
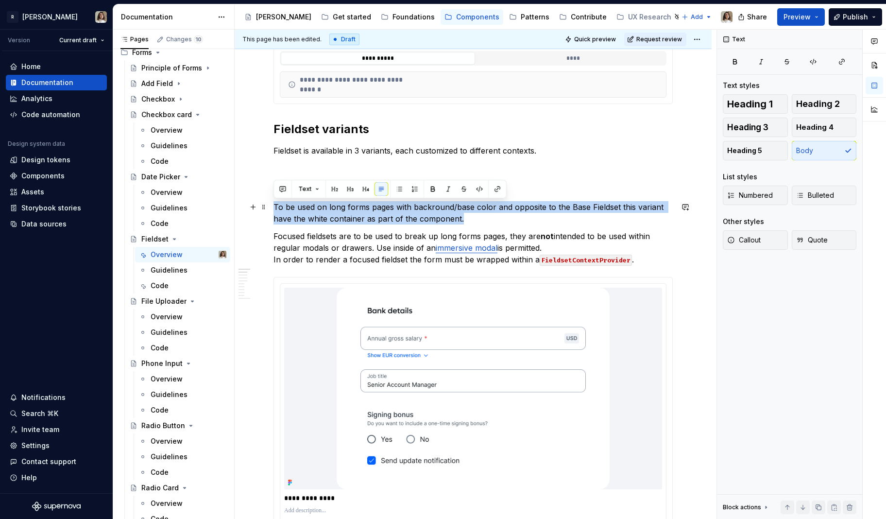
click at [395, 211] on p "To be used on long forms pages with backround/base color and opposite to the Ba…" at bounding box center [473, 212] width 399 height 23
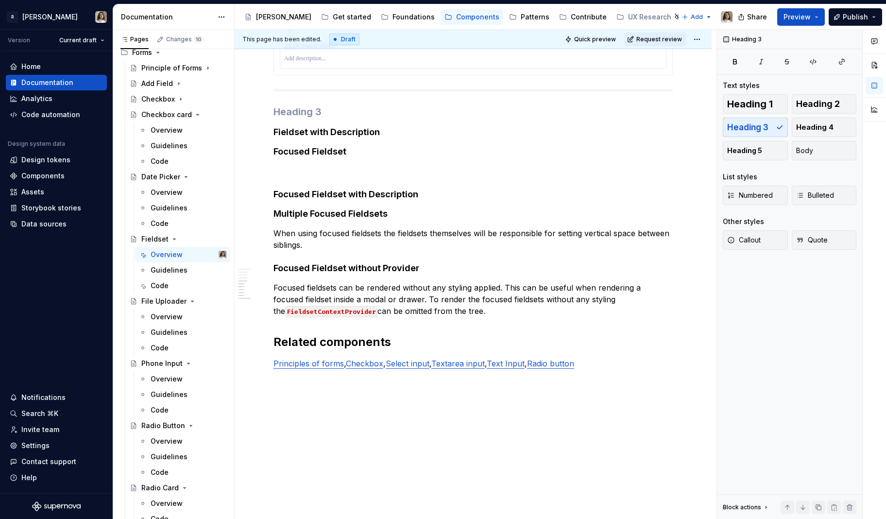
scroll to position [1497, 0]
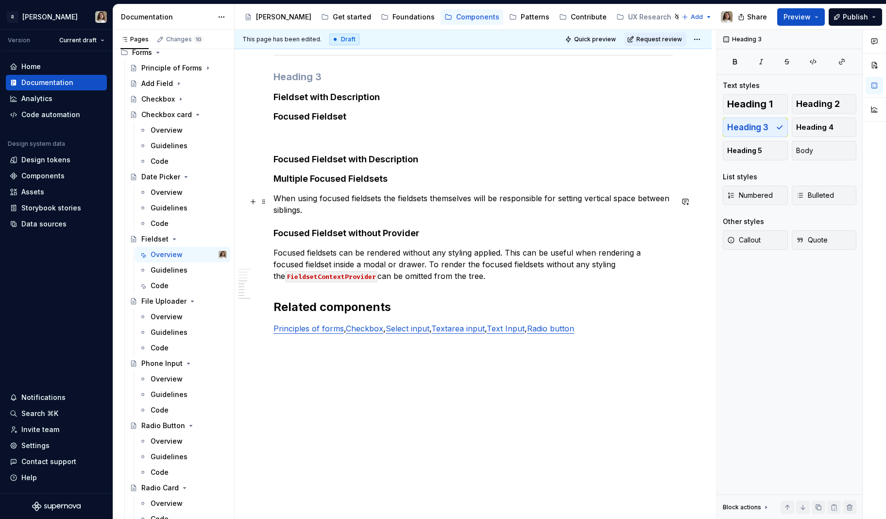
click at [326, 203] on p "When using focused fieldsets the fieldsets themselves will be responsible for s…" at bounding box center [473, 203] width 399 height 23
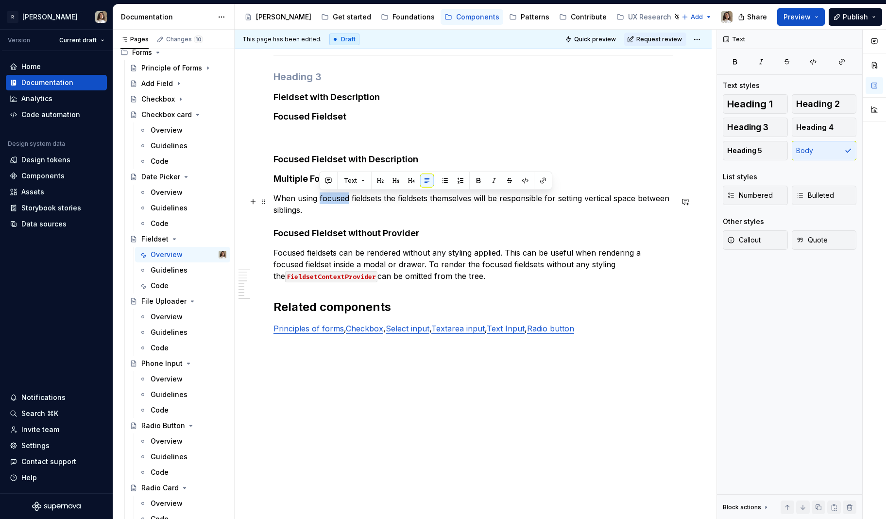
click at [326, 203] on p "When using focused fieldsets the fieldsets themselves will be responsible for s…" at bounding box center [473, 203] width 399 height 23
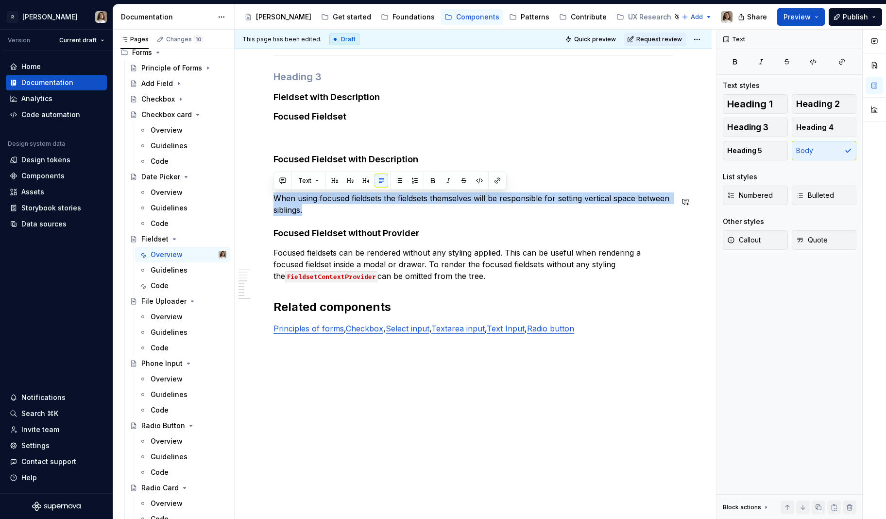
copy p "When using focused fieldsets the fieldsets themselves will be responsible for s…"
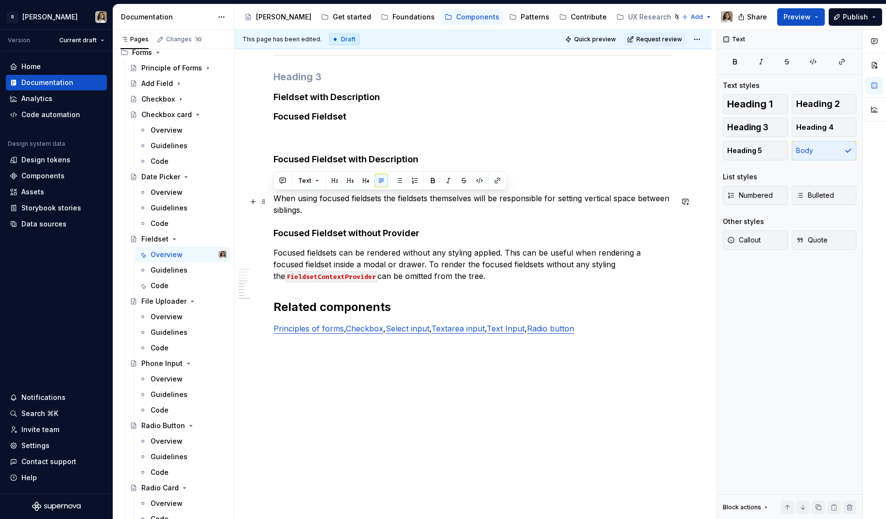
click at [387, 199] on p "When using focused fieldsets the fieldsets themselves will be responsible for s…" at bounding box center [473, 203] width 399 height 23
click at [382, 199] on p "When using focused fieldsets the fieldsets themselves will be responsible for s…" at bounding box center [473, 203] width 399 height 23
click at [360, 200] on p "When using focused fieldsets, the fieldsets themselves will be responsible for …" at bounding box center [473, 203] width 399 height 23
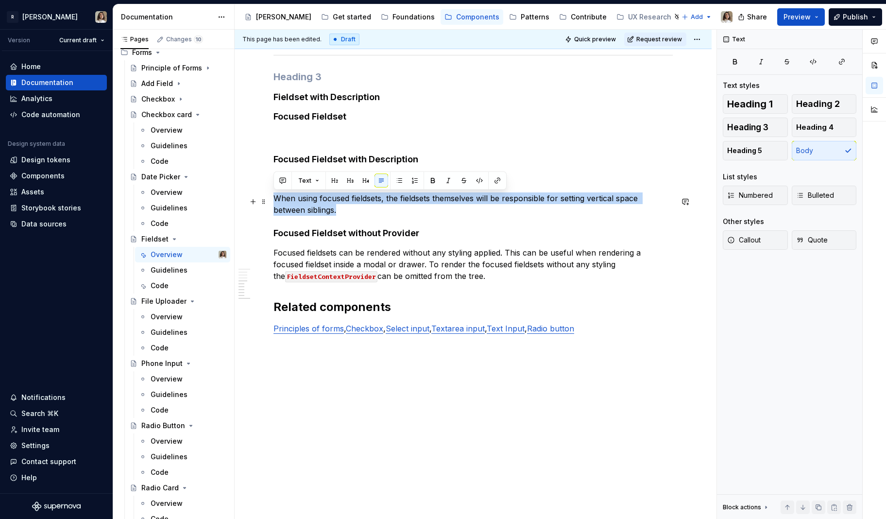
copy p "When using focused fieldsets, the fieldsets themselves will be responsible for …"
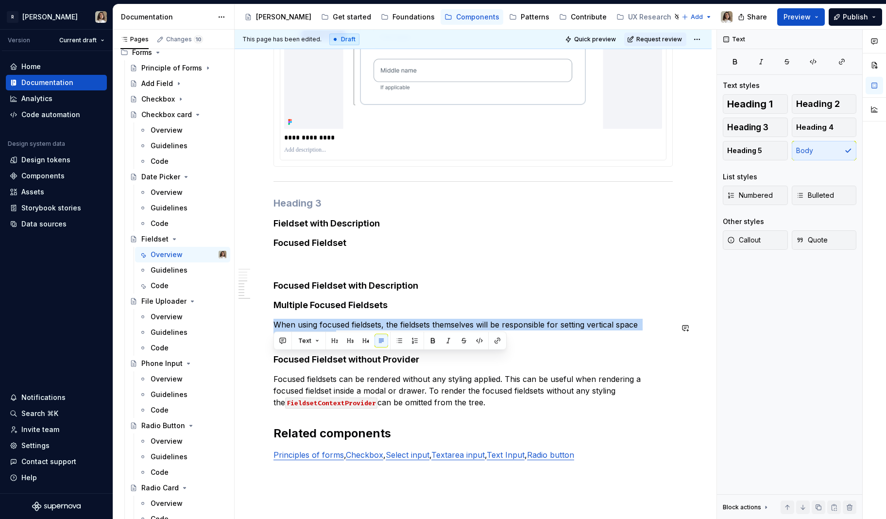
scroll to position [1406, 0]
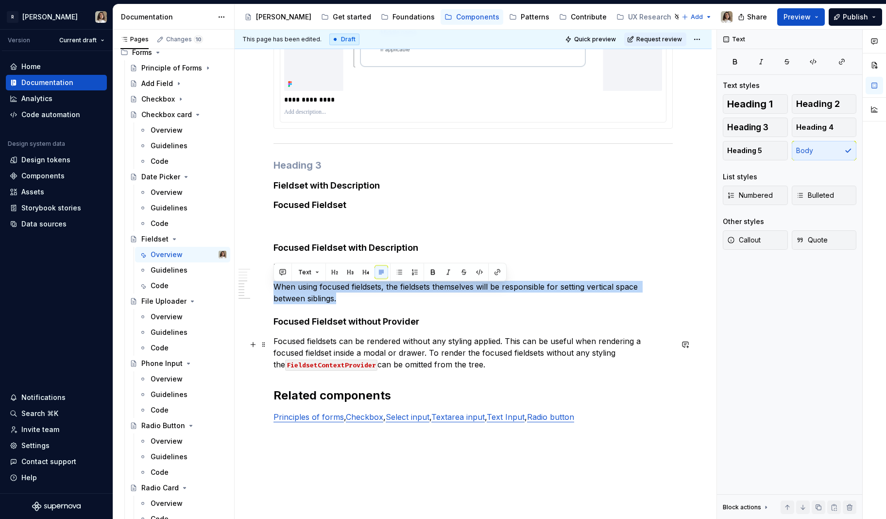
click at [305, 351] on p "Focused fieldsets can be rendered without any styling applied. This can be usef…" at bounding box center [473, 352] width 399 height 35
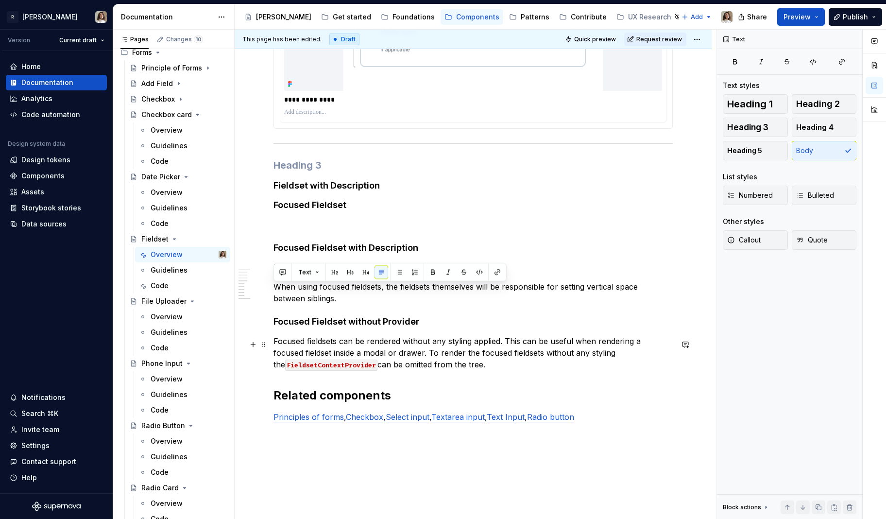
click at [305, 351] on p "Focused fieldsets can be rendered without any styling applied. This can be usef…" at bounding box center [473, 352] width 399 height 35
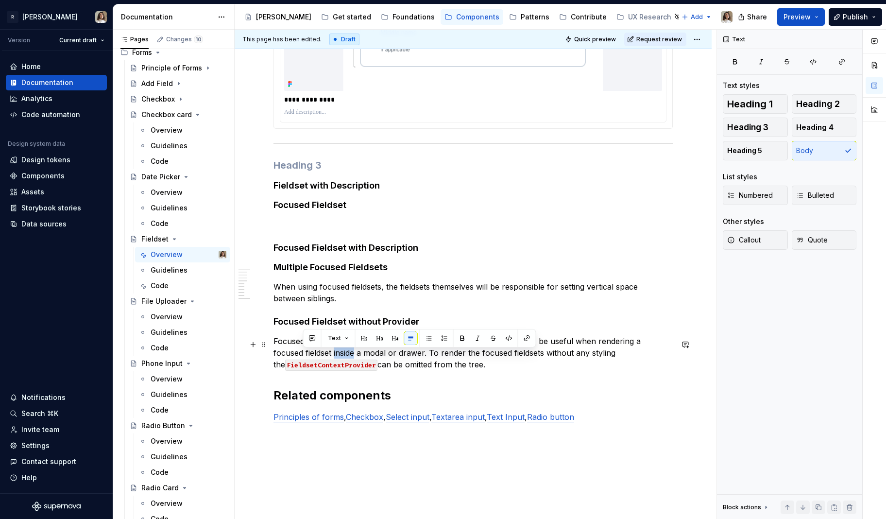
click at [305, 351] on p "Focused fieldsets can be rendered without any styling applied. This can be usef…" at bounding box center [473, 352] width 399 height 35
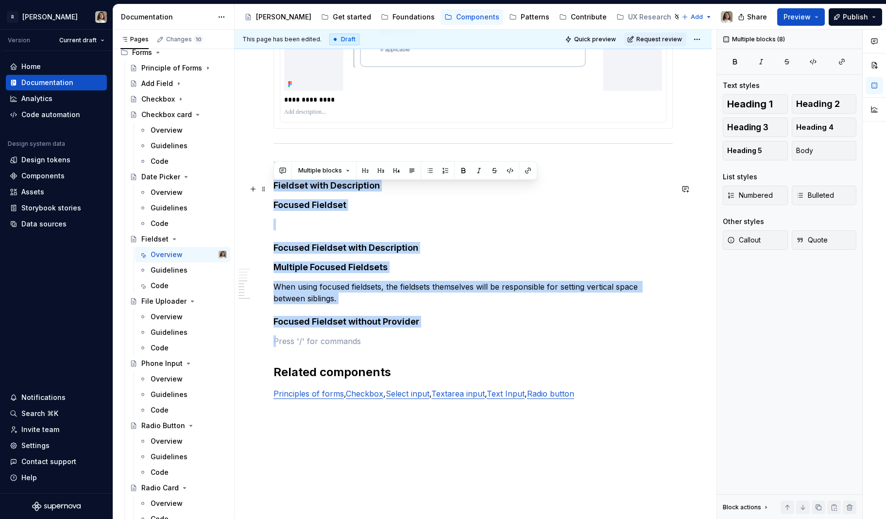
drag, startPoint x: 298, startPoint y: 345, endPoint x: 273, endPoint y: 188, distance: 159.5
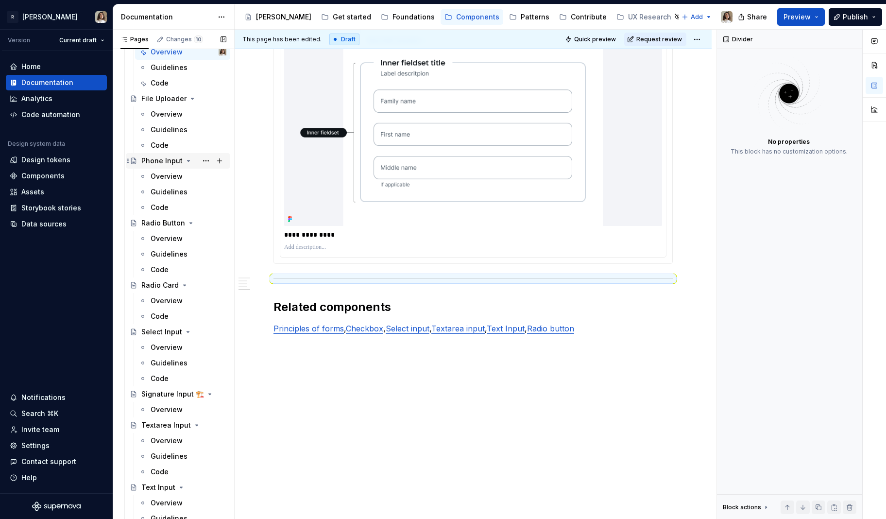
scroll to position [2743, 0]
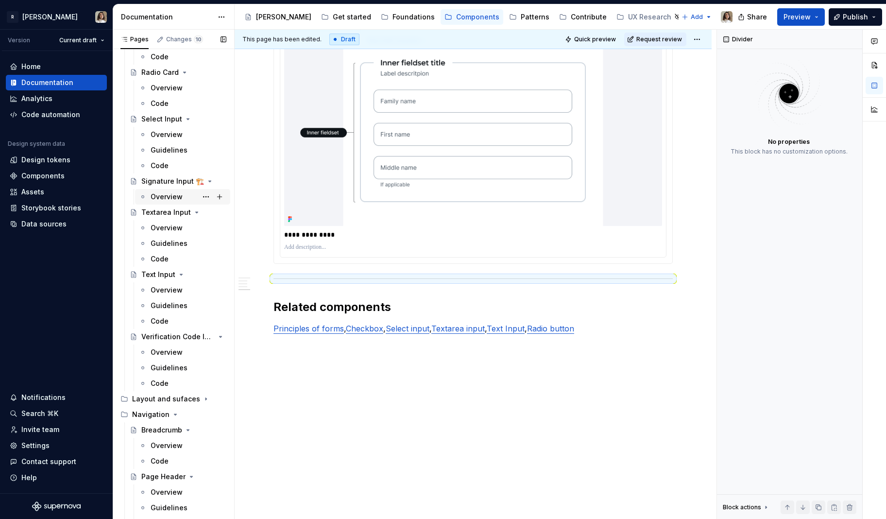
click at [173, 197] on div "Overview" at bounding box center [167, 197] width 32 height 10
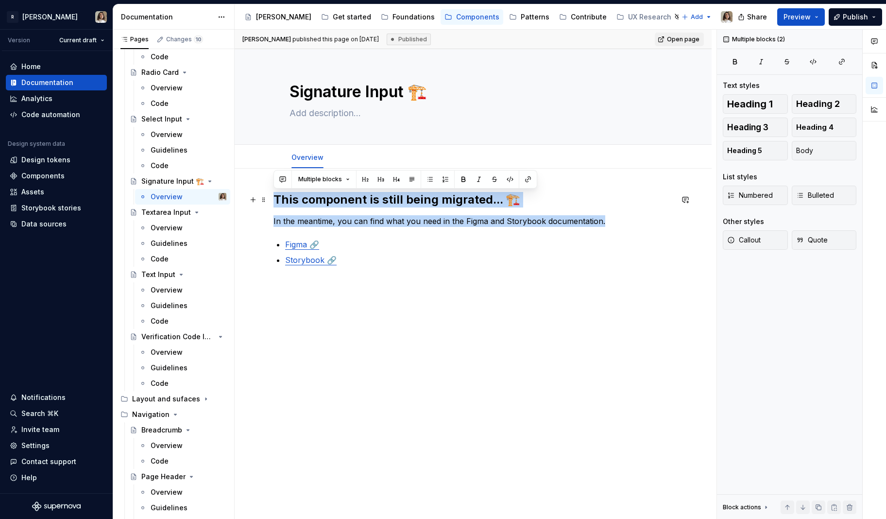
drag, startPoint x: 601, startPoint y: 222, endPoint x: 268, endPoint y: 197, distance: 334.3
click at [268, 197] on div "This component is still being migrated... 🏗️ In the meantime, you can find what…" at bounding box center [473, 301] width 477 height 264
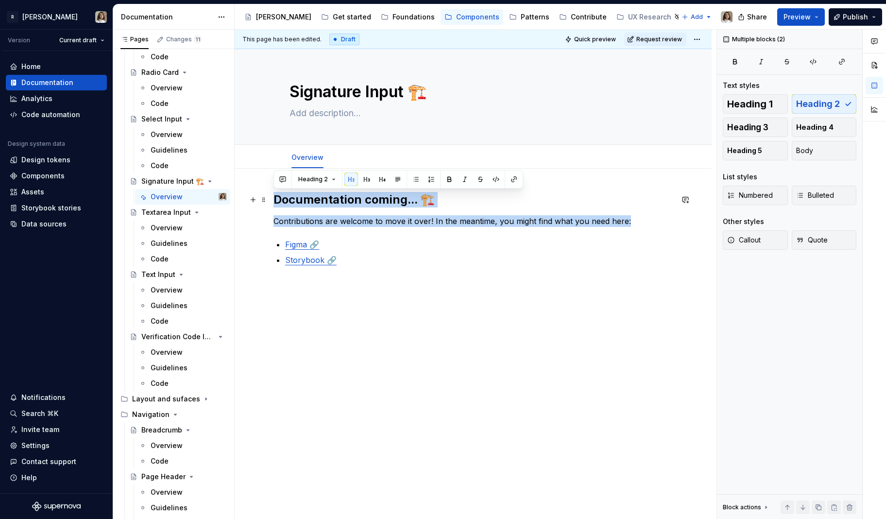
drag, startPoint x: 621, startPoint y: 220, endPoint x: 276, endPoint y: 198, distance: 345.3
click at [276, 198] on div "Documentation coming... 🏗️ Contributions are welcome to move it over! In the me…" at bounding box center [473, 229] width 399 height 74
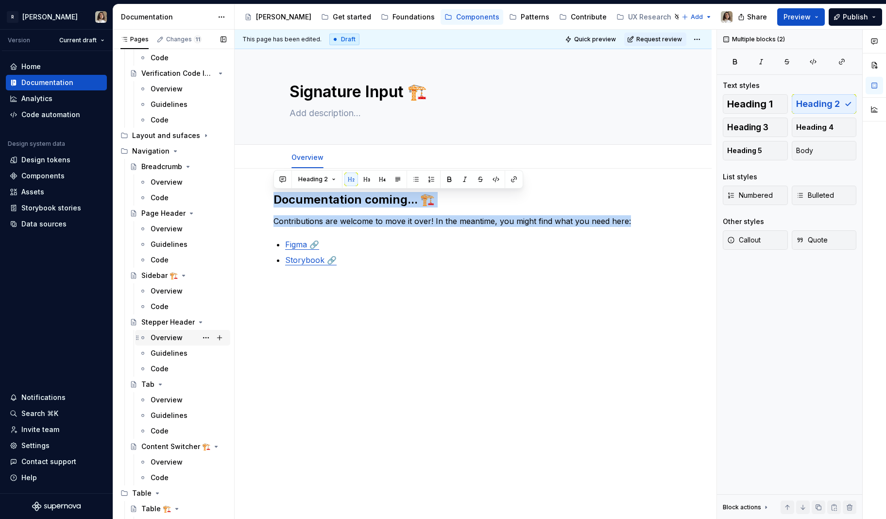
scroll to position [3015, 0]
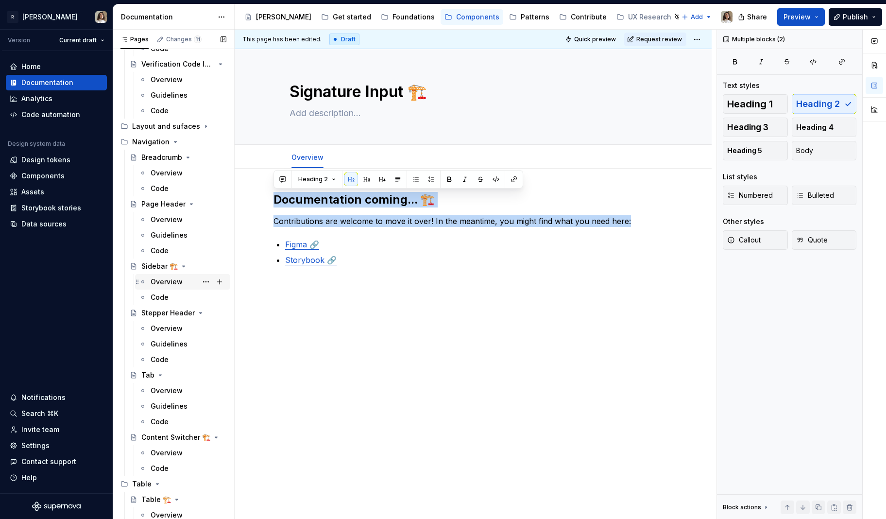
click at [159, 287] on div "Overview" at bounding box center [189, 282] width 76 height 14
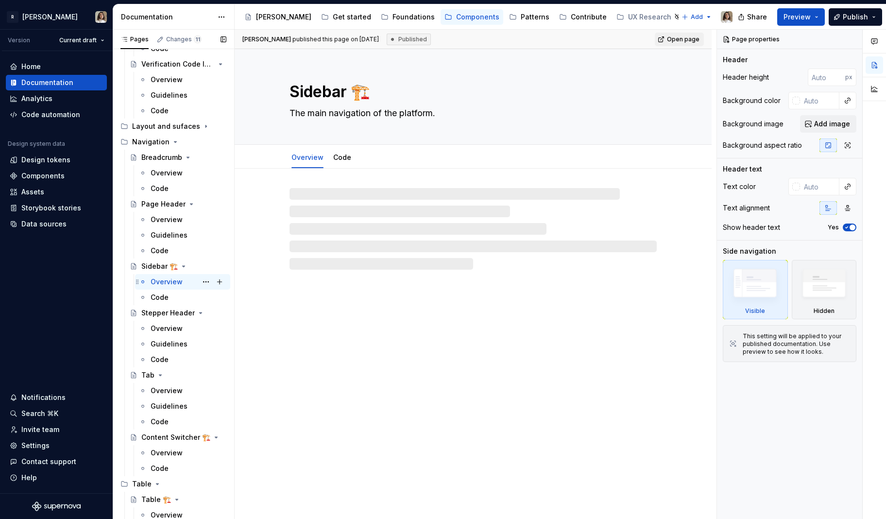
click at [171, 281] on div "Overview" at bounding box center [167, 282] width 32 height 10
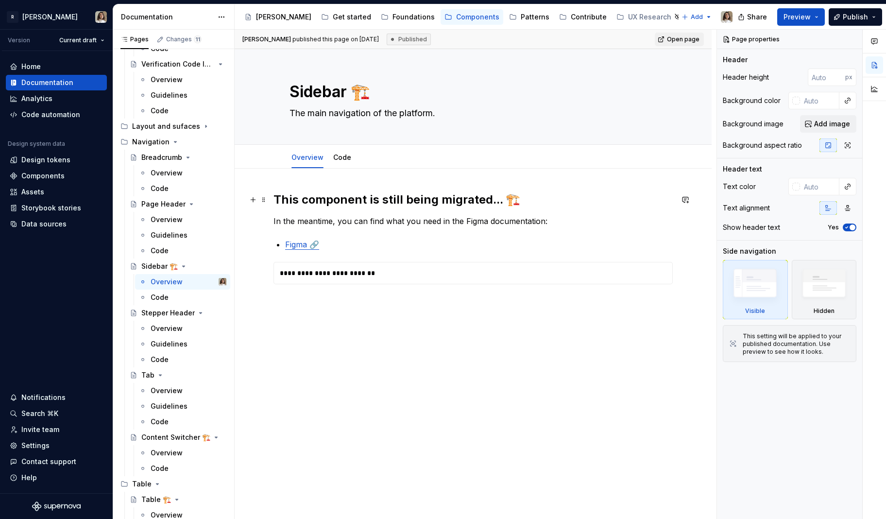
click at [311, 204] on h2 "This component is still being migrated... 🏗️" at bounding box center [473, 200] width 399 height 16
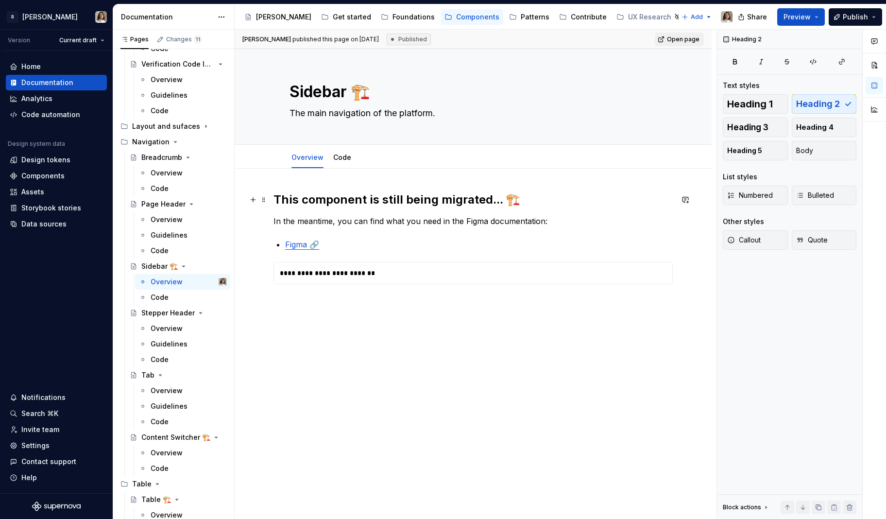
click at [311, 204] on h2 "This component is still being migrated... 🏗️" at bounding box center [473, 200] width 399 height 16
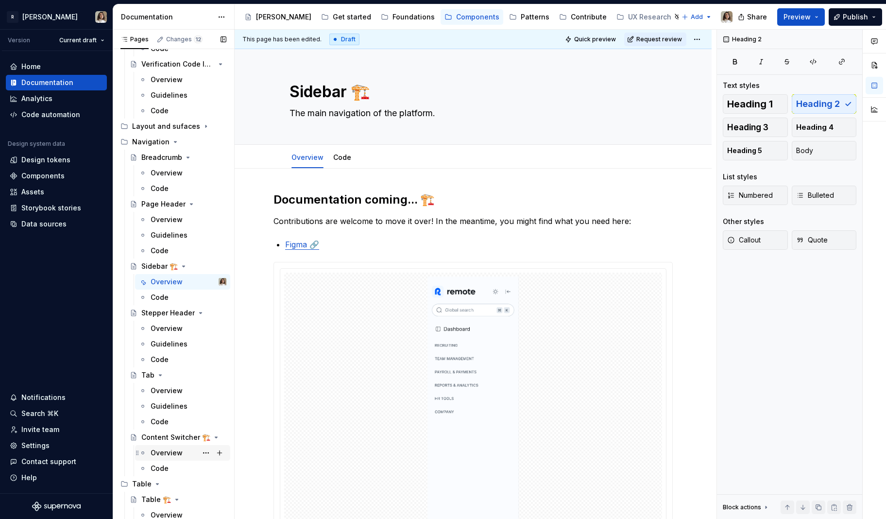
click at [174, 451] on div "Overview" at bounding box center [167, 453] width 32 height 10
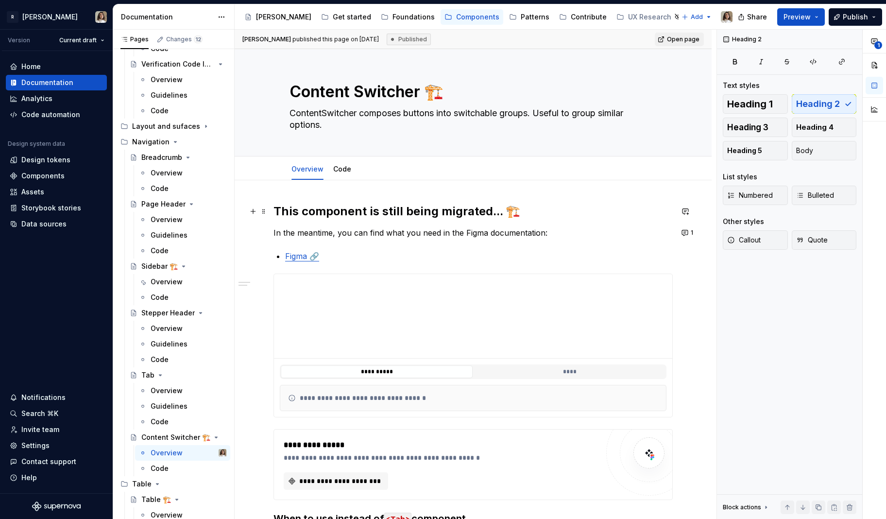
click at [286, 212] on h2 "This component is still being migrated... 🏗️" at bounding box center [473, 212] width 399 height 16
click at [277, 210] on h2 "This component is still being migrated... 🏗️" at bounding box center [473, 212] width 399 height 16
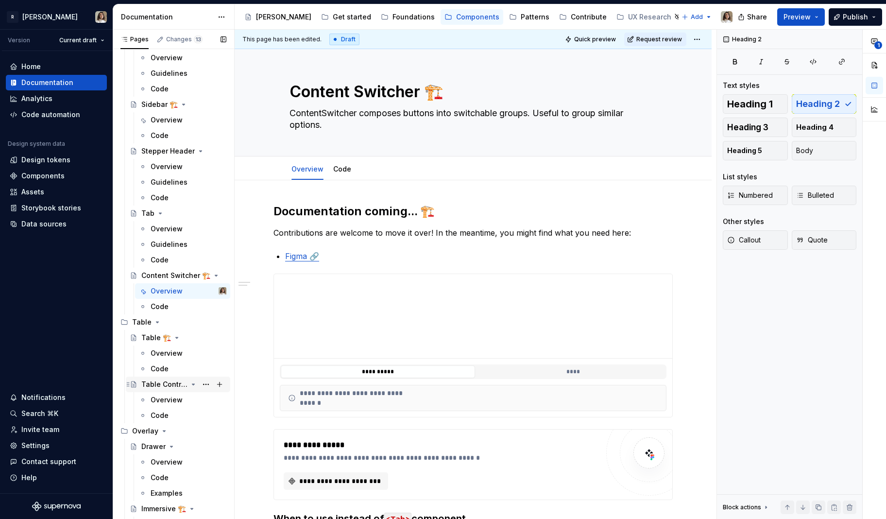
scroll to position [3181, 0]
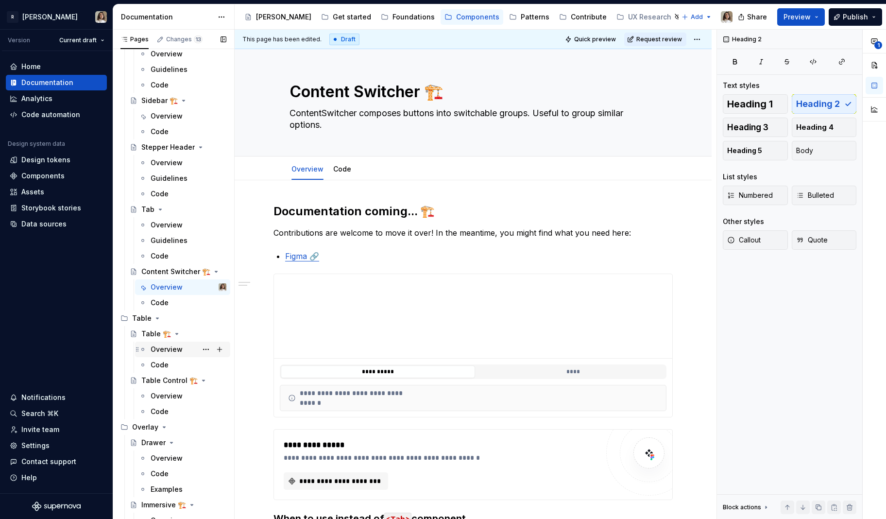
click at [160, 348] on div "Overview" at bounding box center [167, 350] width 32 height 10
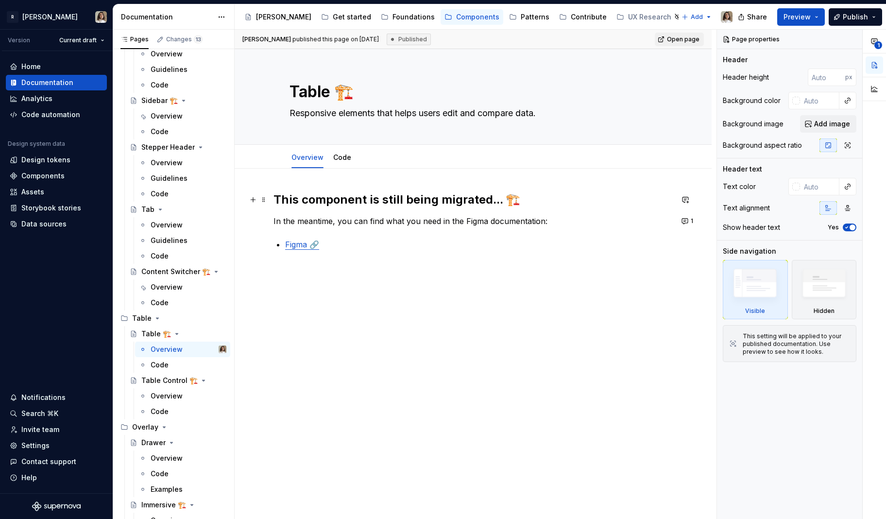
type textarea "*"
click at [277, 199] on h2 "This component is still being migrated... 🏗️" at bounding box center [473, 200] width 399 height 16
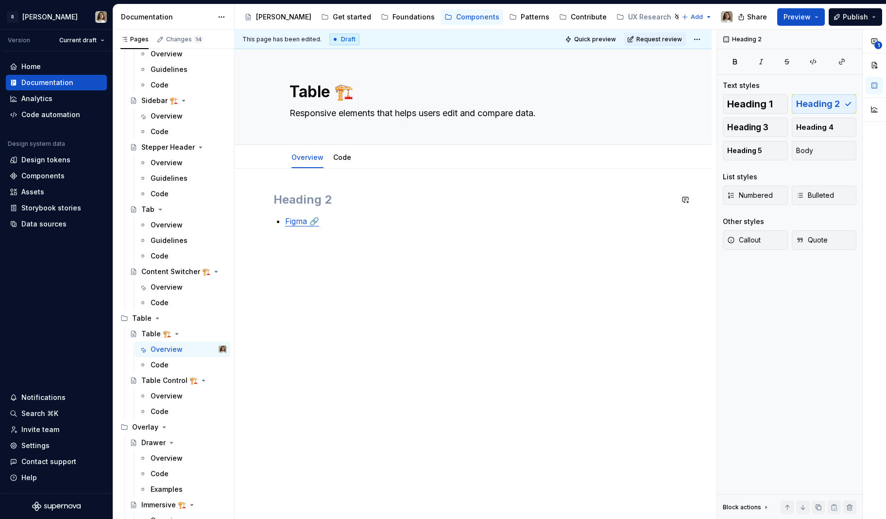
paste div
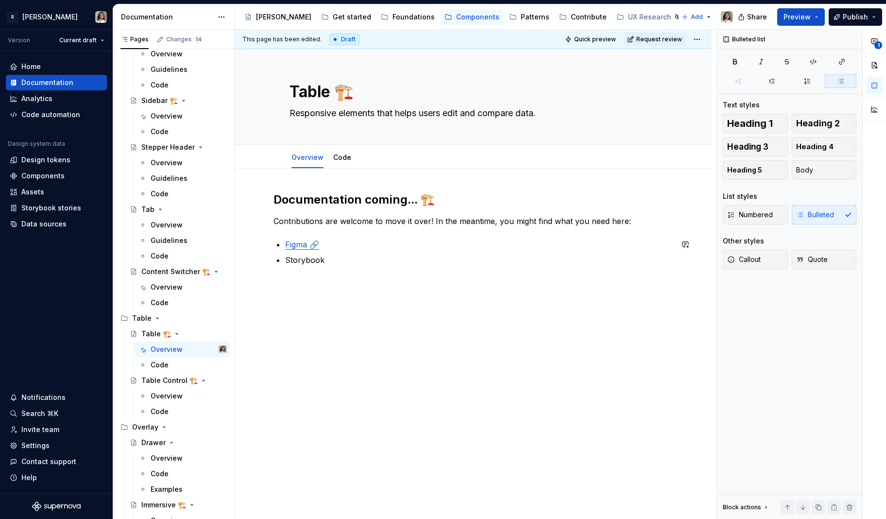
click at [294, 264] on p "Storybook" at bounding box center [479, 260] width 388 height 12
click at [321, 286] on p at bounding box center [473, 283] width 399 height 12
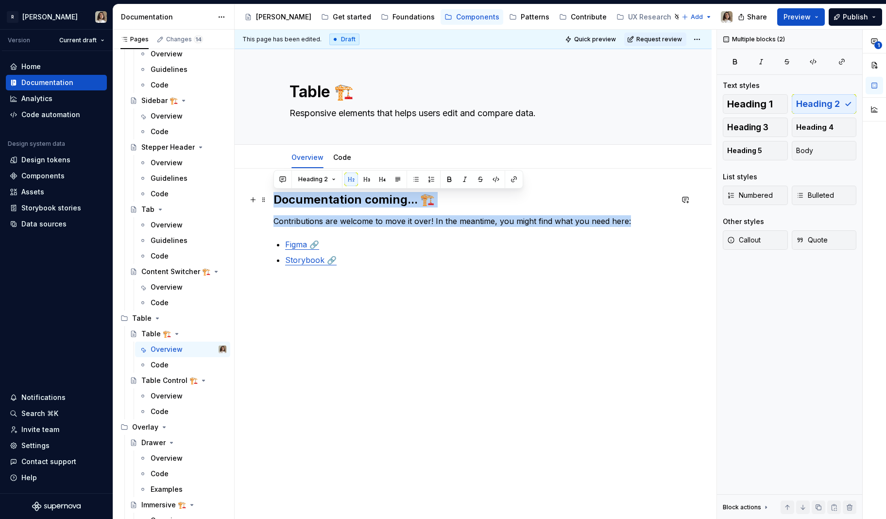
drag, startPoint x: 629, startPoint y: 221, endPoint x: 274, endPoint y: 200, distance: 355.8
click at [274, 200] on div "Documentation coming... 🏗️ Contributions are welcome to move it over! In the me…" at bounding box center [473, 240] width 399 height 97
copy div "Documentation coming... 🏗️ Contributions are welcome to move it over! In the me…"
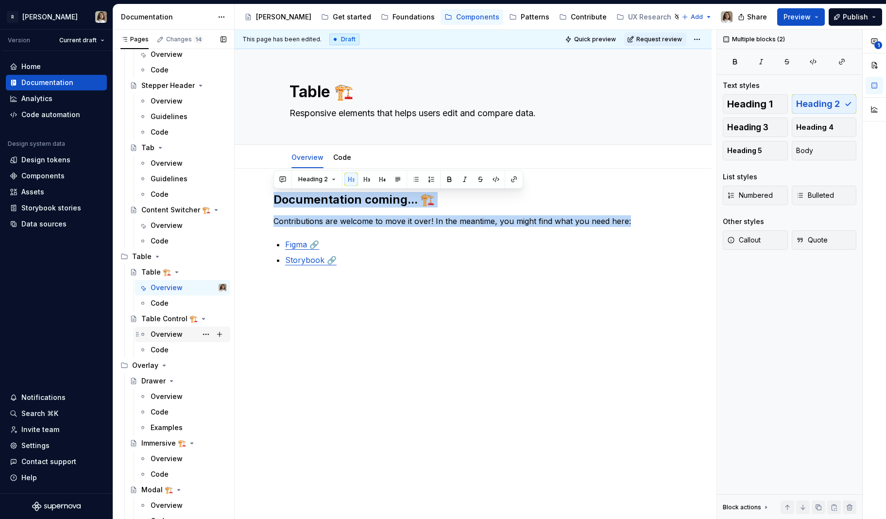
scroll to position [3247, 0]
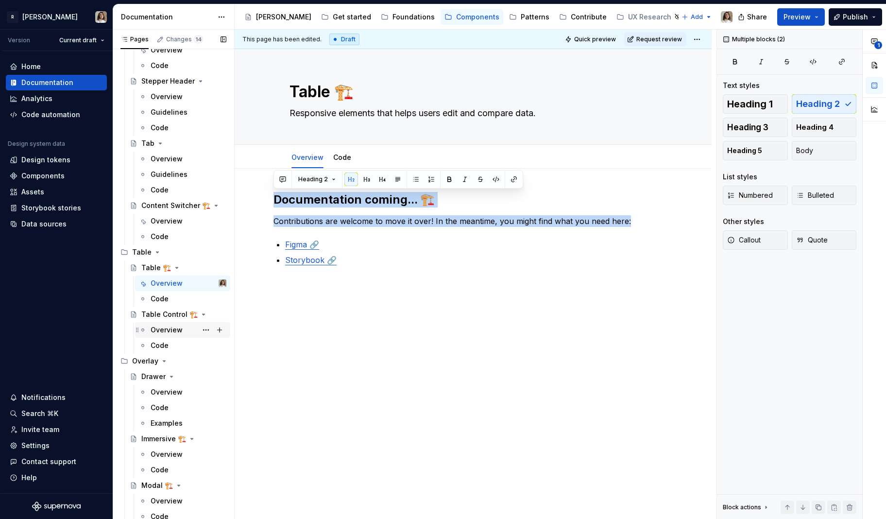
click at [166, 330] on div "Overview" at bounding box center [167, 330] width 32 height 10
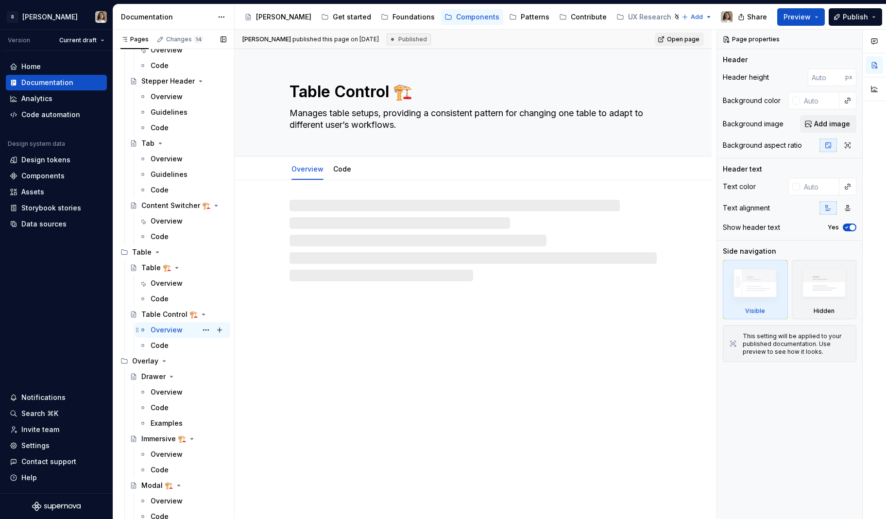
click at [166, 330] on div "Overview" at bounding box center [167, 330] width 32 height 10
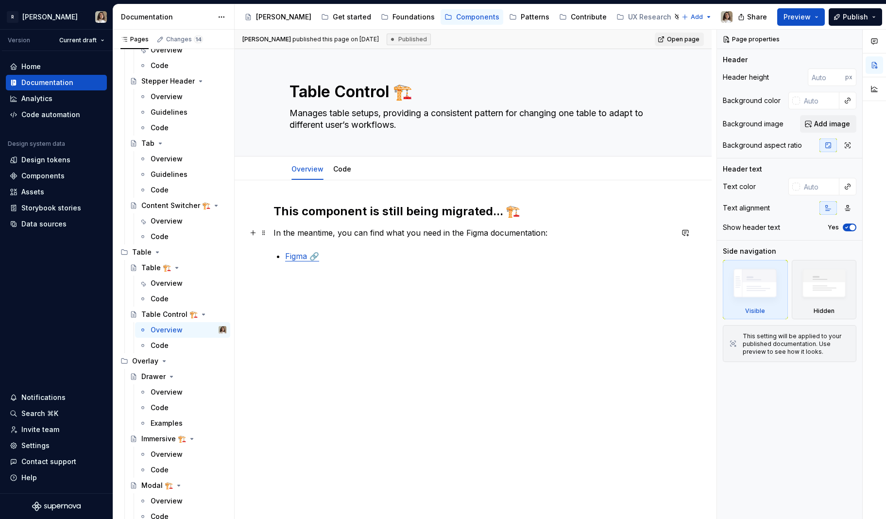
type textarea "*"
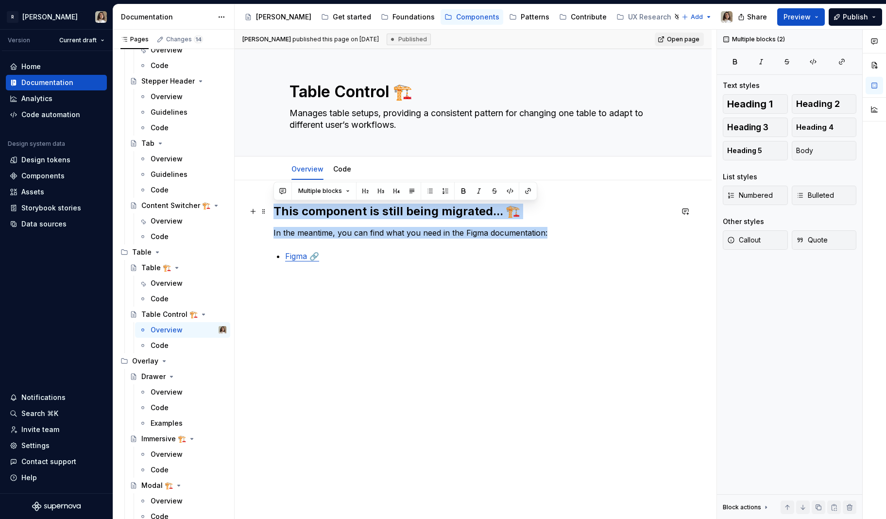
drag, startPoint x: 555, startPoint y: 232, endPoint x: 273, endPoint y: 216, distance: 282.8
click at [274, 216] on div "This component is still being migrated... 🏗️ In the meantime, you can find what…" at bounding box center [473, 233] width 399 height 58
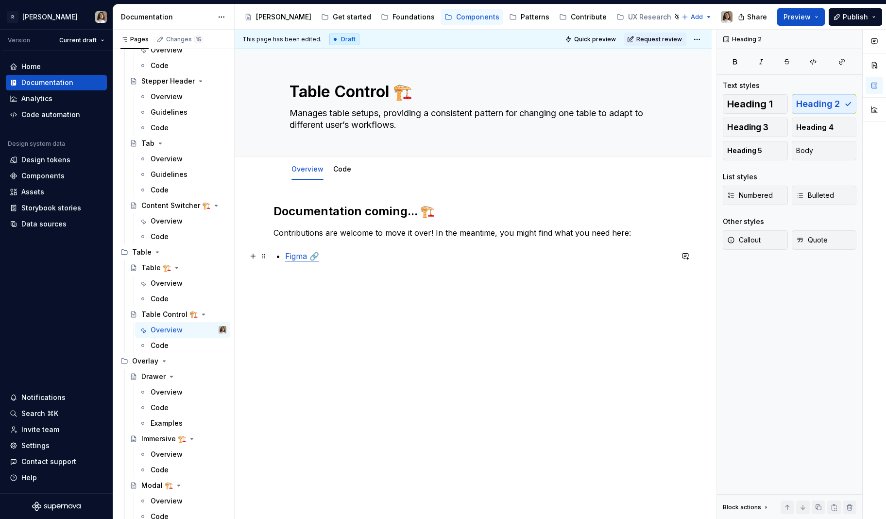
click at [334, 256] on p "Figma 🔗" at bounding box center [479, 256] width 388 height 12
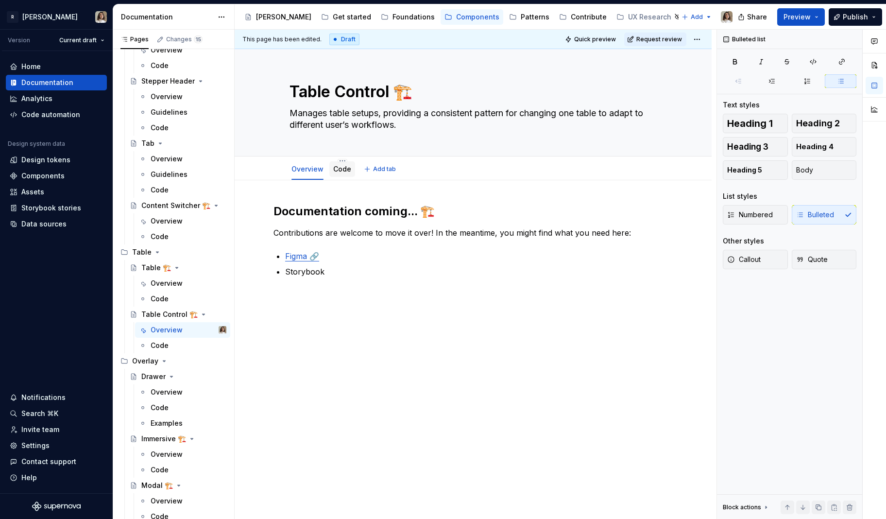
click at [346, 169] on link "Code" at bounding box center [342, 169] width 18 height 8
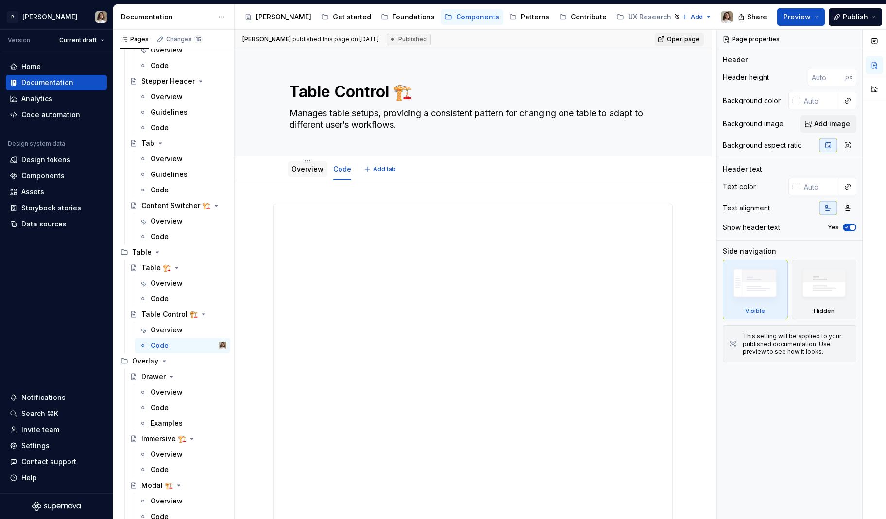
click at [308, 173] on div "Overview" at bounding box center [308, 169] width 32 height 10
click at [311, 171] on link "Overview" at bounding box center [308, 169] width 32 height 8
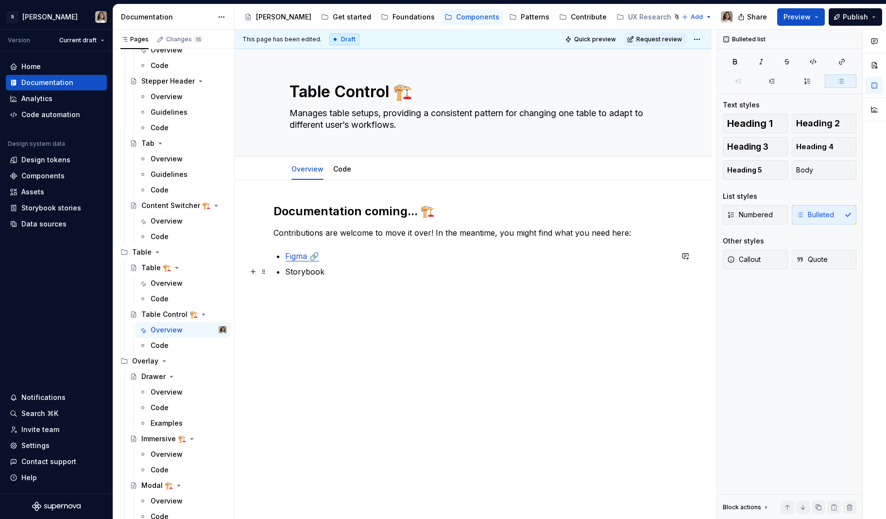
click at [329, 274] on p "Storybook" at bounding box center [479, 272] width 388 height 12
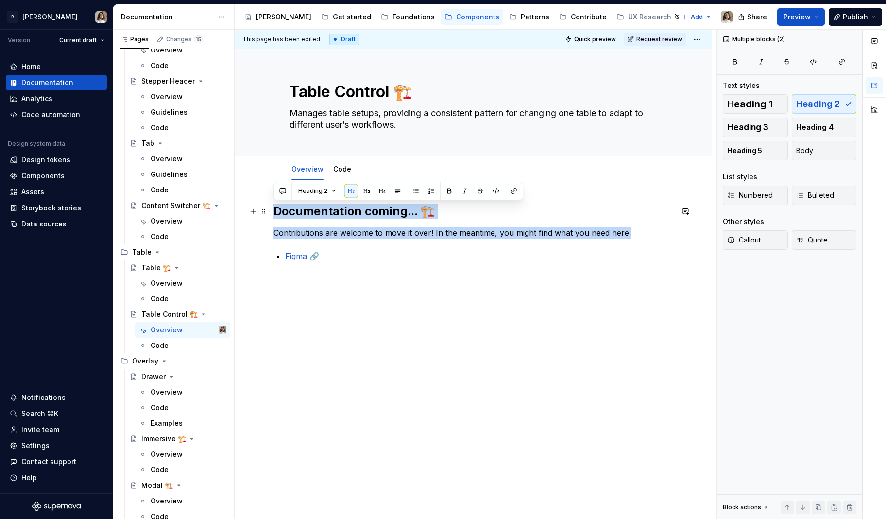
drag, startPoint x: 631, startPoint y: 235, endPoint x: 274, endPoint y: 213, distance: 357.8
click at [274, 213] on div "Documentation coming... 🏗️ Contributions are welcome to move it over! In the me…" at bounding box center [473, 233] width 399 height 58
copy div "Documentation coming... 🏗️ Contributions are welcome to move it over! In the me…"
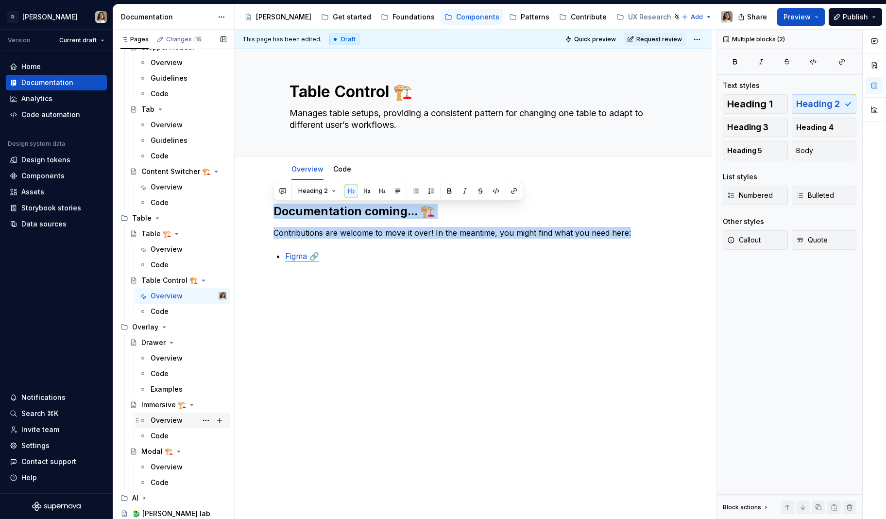
click at [173, 416] on div "Overview" at bounding box center [167, 420] width 32 height 10
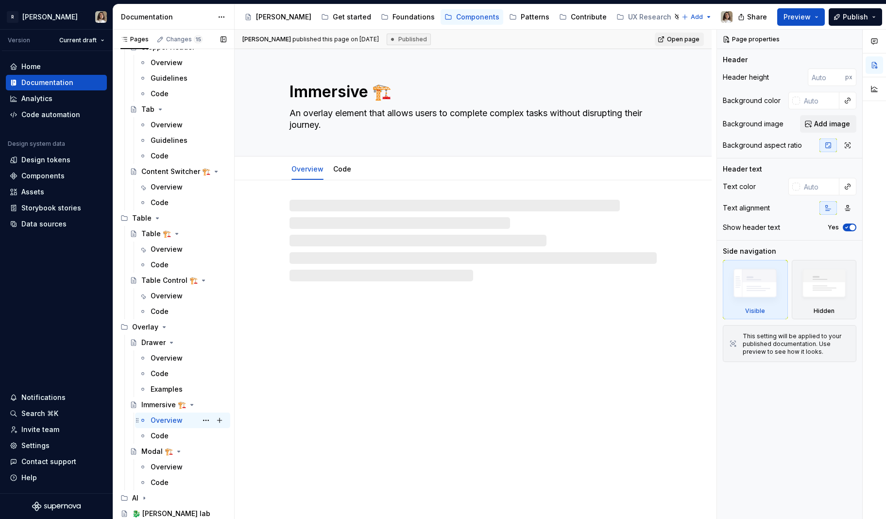
click at [173, 416] on div "Overview" at bounding box center [167, 420] width 32 height 10
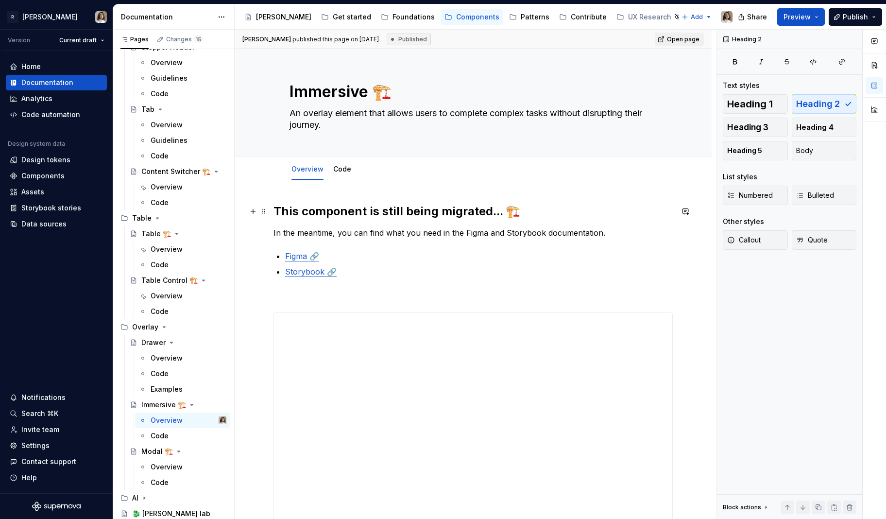
click at [277, 210] on h2 "This component is still being migrated... 🏗️" at bounding box center [473, 212] width 399 height 16
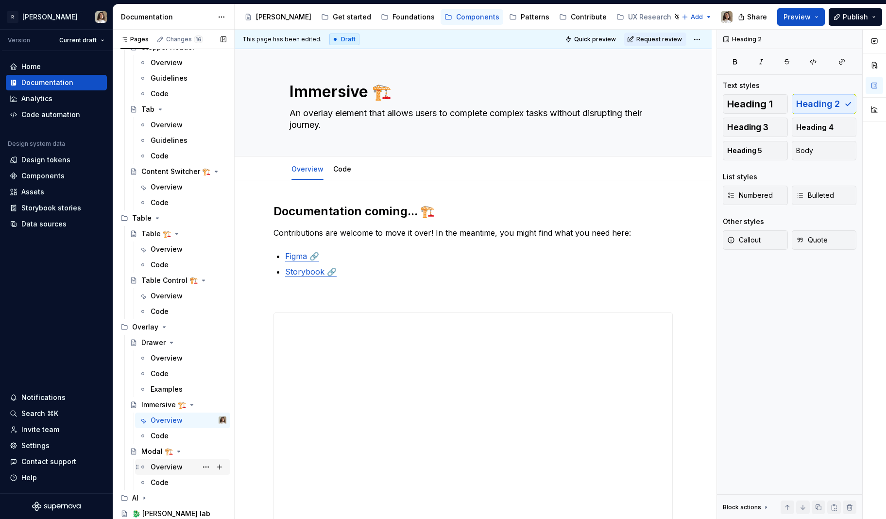
click at [164, 469] on div "Overview" at bounding box center [167, 467] width 32 height 10
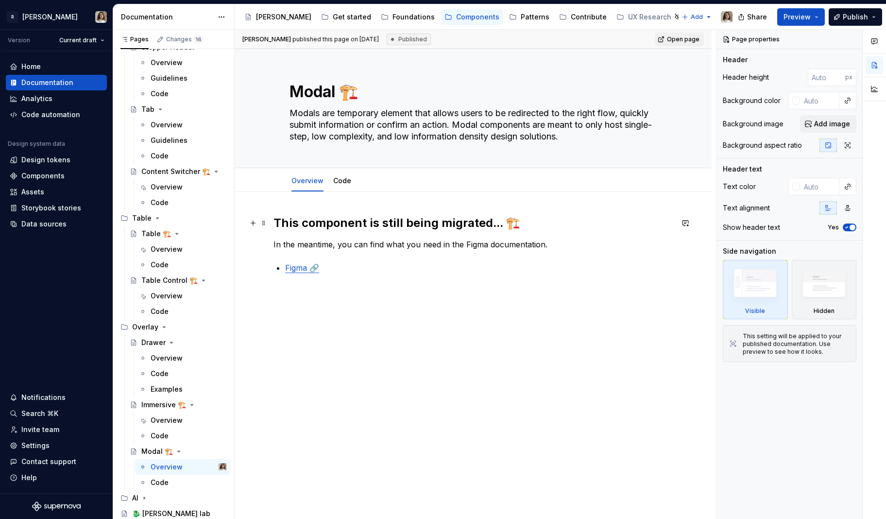
click at [273, 219] on div "This component is still being migrated... 🏗️ In the meantime, you can find what…" at bounding box center [473, 328] width 477 height 272
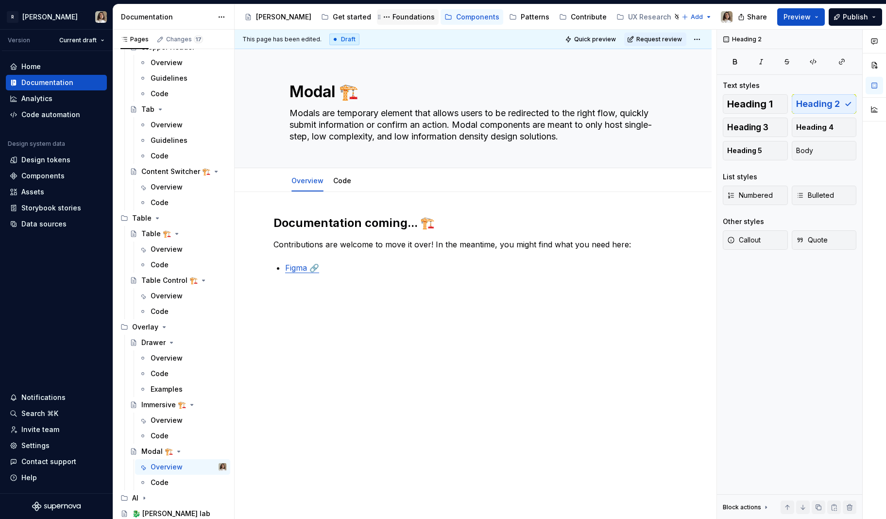
click at [393, 16] on div "Foundations" at bounding box center [414, 17] width 42 height 10
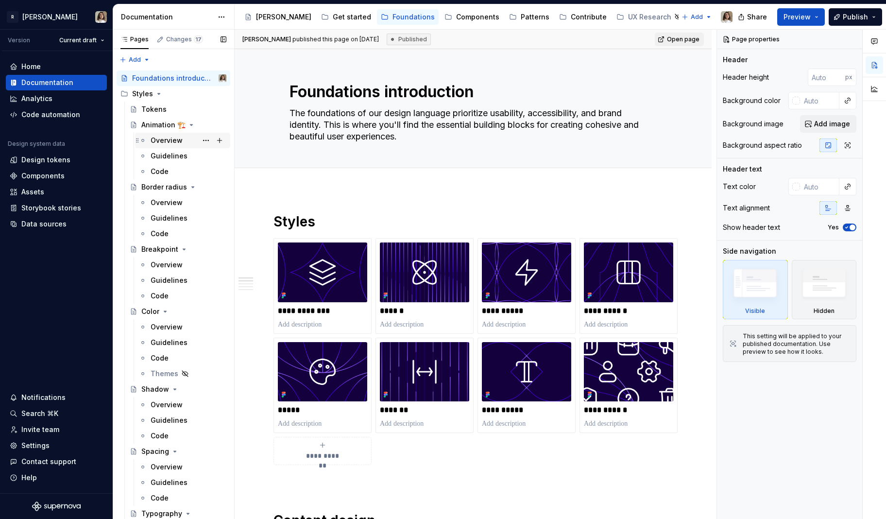
click at [168, 138] on div "Overview" at bounding box center [167, 141] width 32 height 10
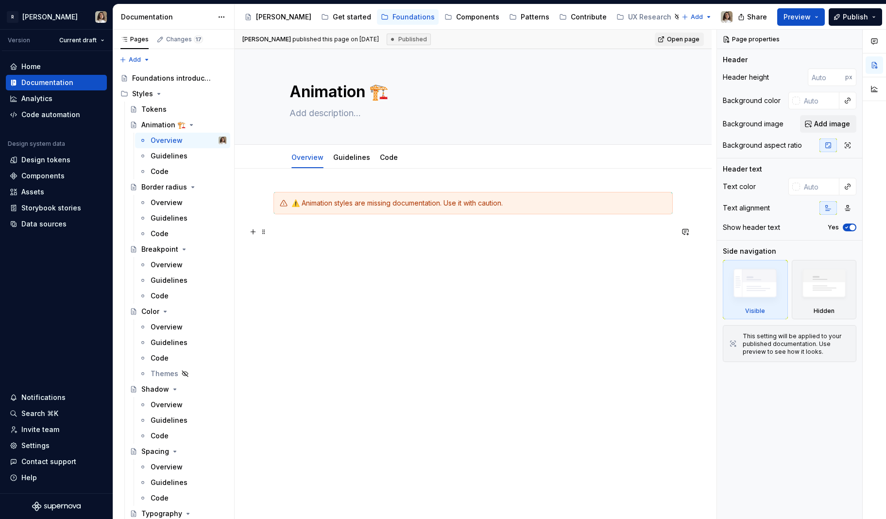
type textarea "*"
click at [299, 228] on p at bounding box center [473, 232] width 399 height 12
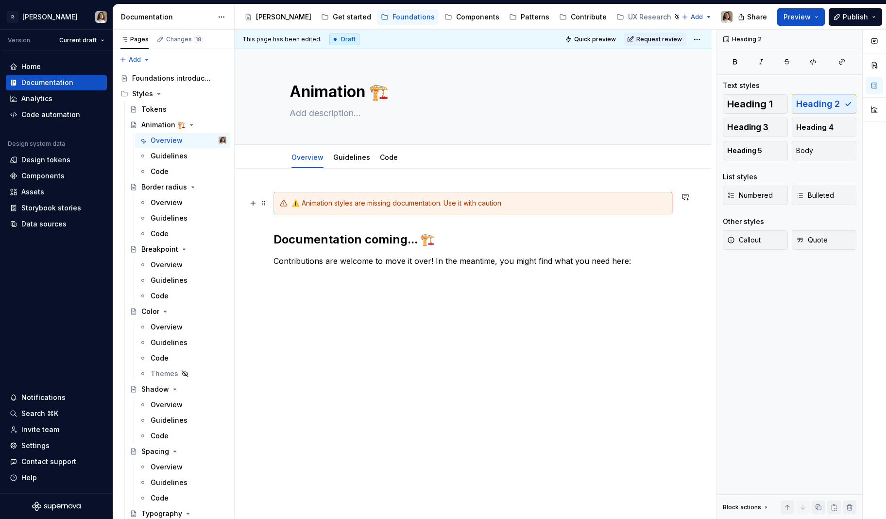
click at [325, 203] on div "⚠️ Animation styles are missing documentation. Use it with caution." at bounding box center [479, 203] width 375 height 10
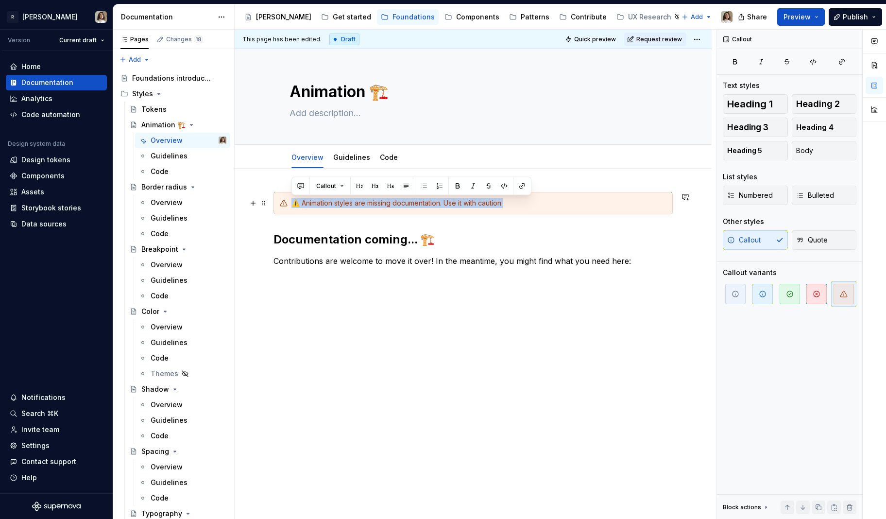
click at [325, 203] on div "⚠️ Animation styles are missing documentation. Use it with caution." at bounding box center [479, 203] width 375 height 10
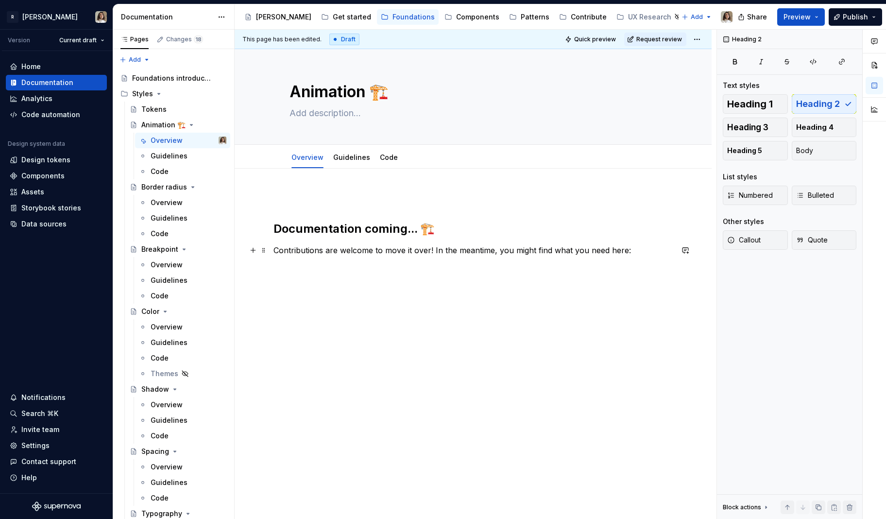
click at [433, 249] on p "Contributions are welcome to move it over! In the meantime, you might find what…" at bounding box center [473, 250] width 399 height 12
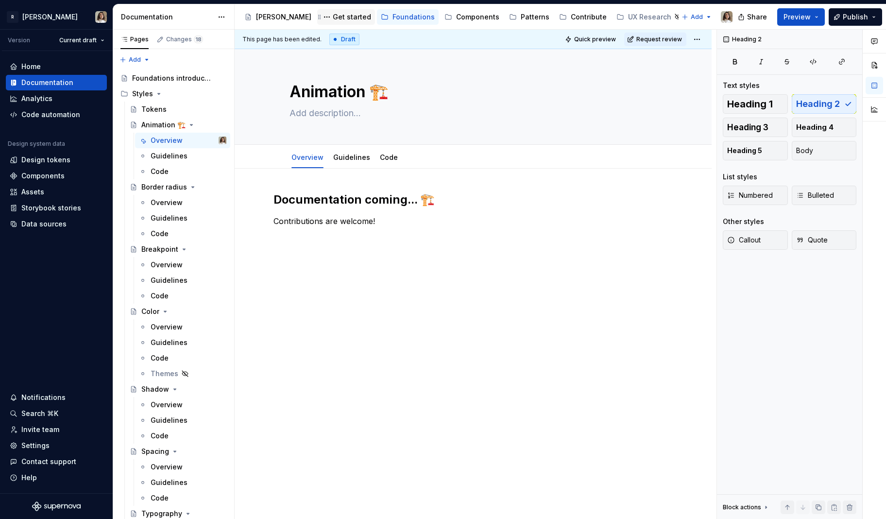
click at [333, 15] on div "Get started" at bounding box center [352, 17] width 38 height 10
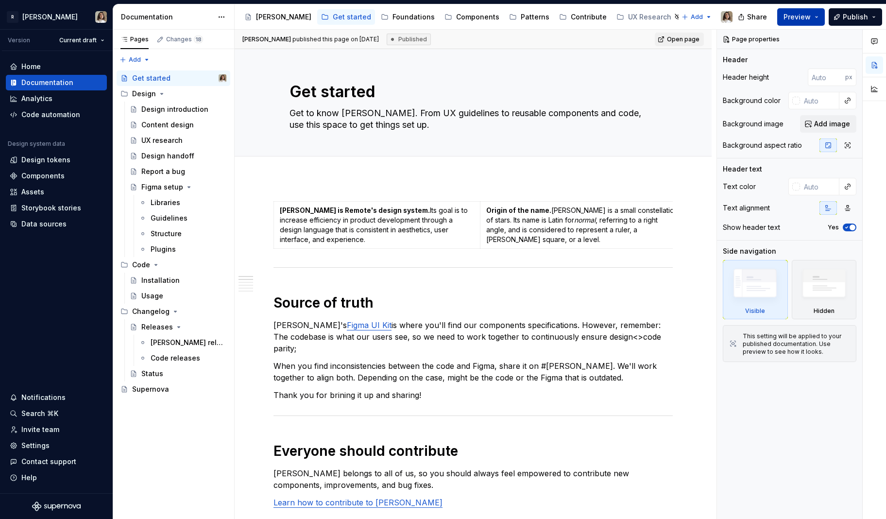
click at [803, 17] on span "Preview" at bounding box center [797, 17] width 27 height 10
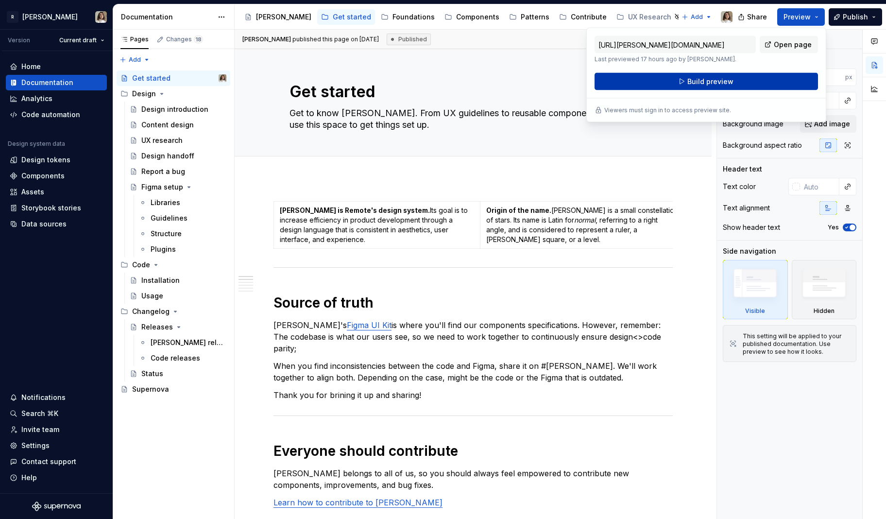
click at [720, 85] on span "Build preview" at bounding box center [711, 82] width 46 height 10
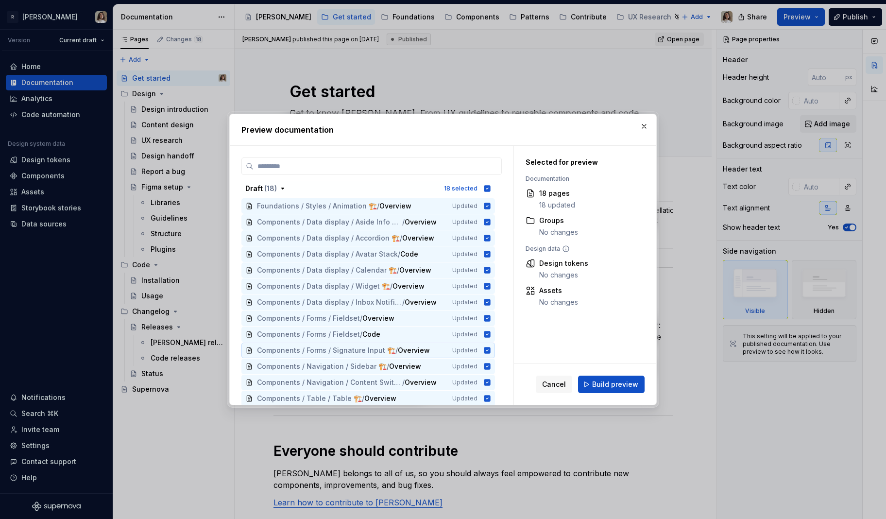
scroll to position [82, 0]
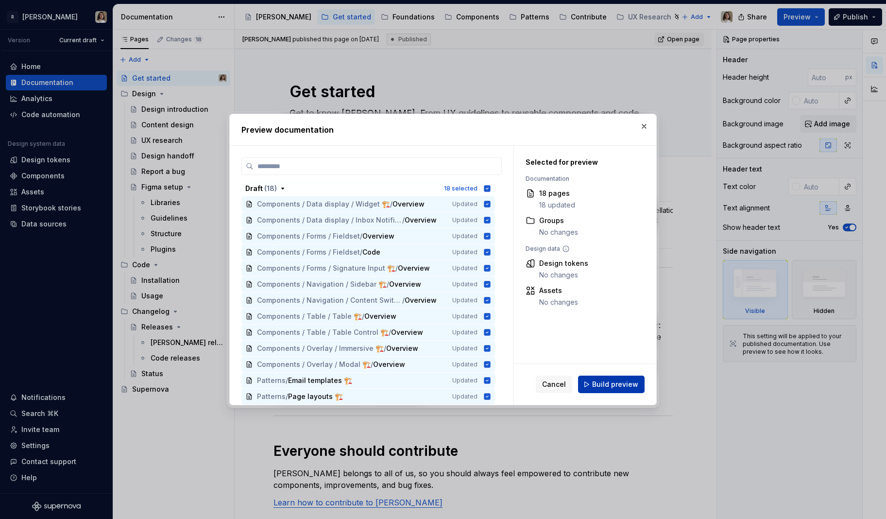
click at [605, 383] on span "Build preview" at bounding box center [615, 385] width 46 height 10
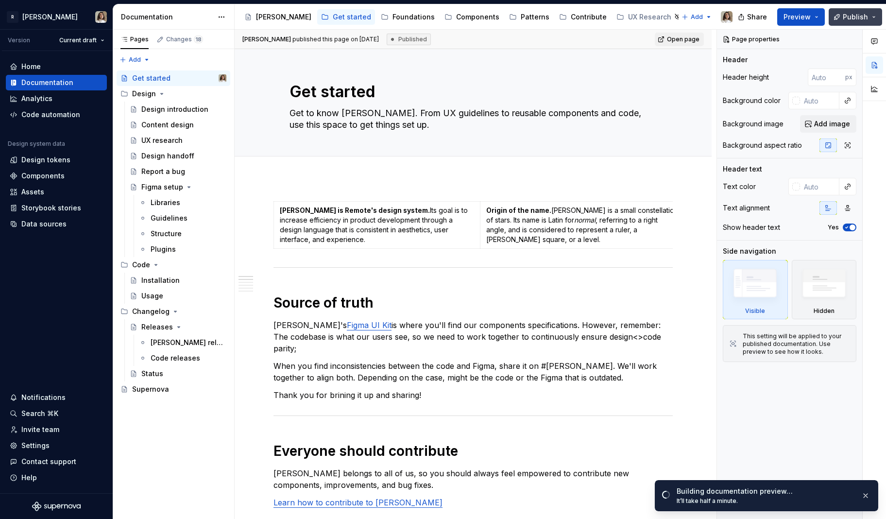
click at [848, 14] on span "Publish" at bounding box center [855, 17] width 25 height 10
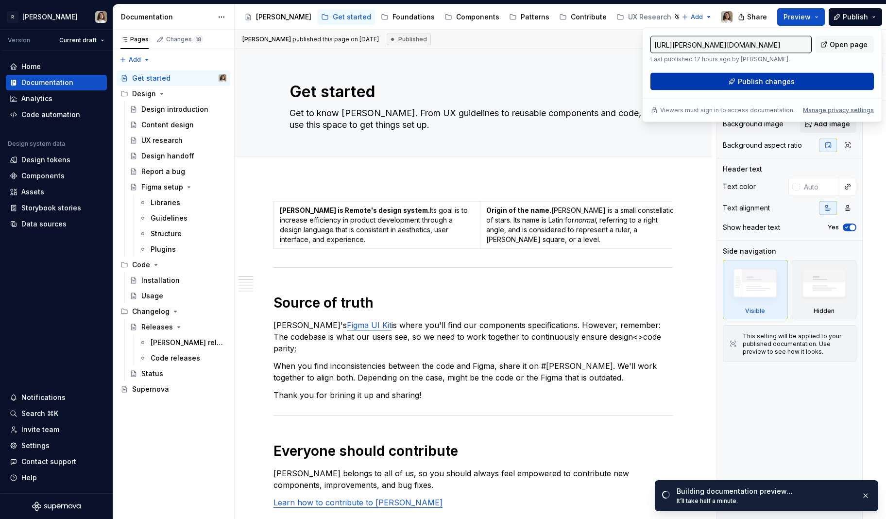
click at [755, 77] on span "Publish changes" at bounding box center [766, 82] width 57 height 10
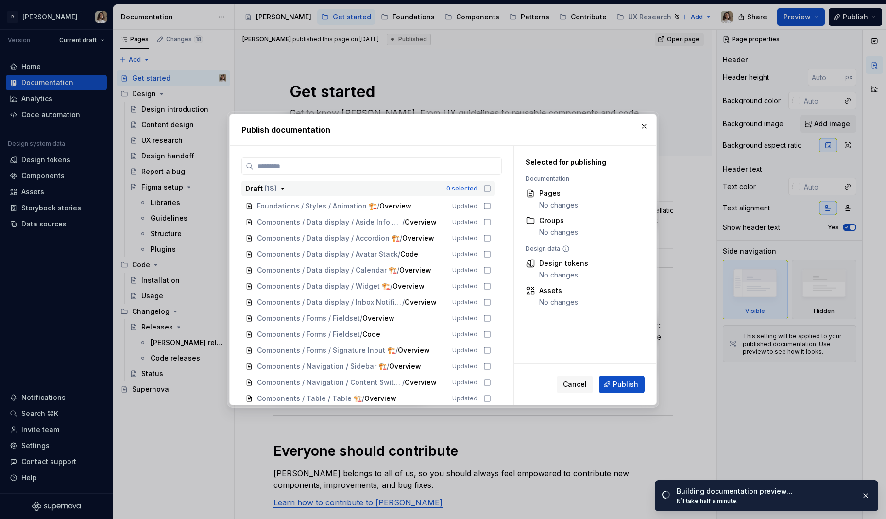
click at [490, 190] on icon "button" at bounding box center [488, 189] width 8 height 8
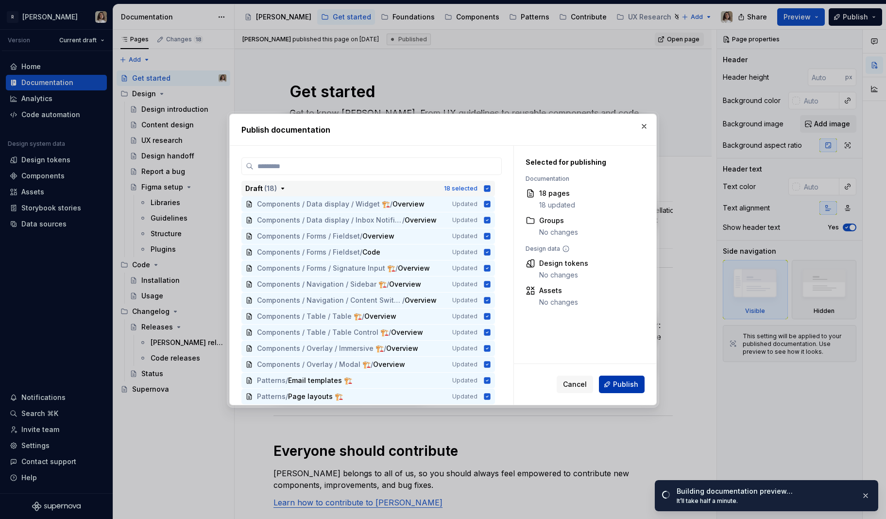
click at [637, 384] on span "Publish" at bounding box center [625, 385] width 25 height 10
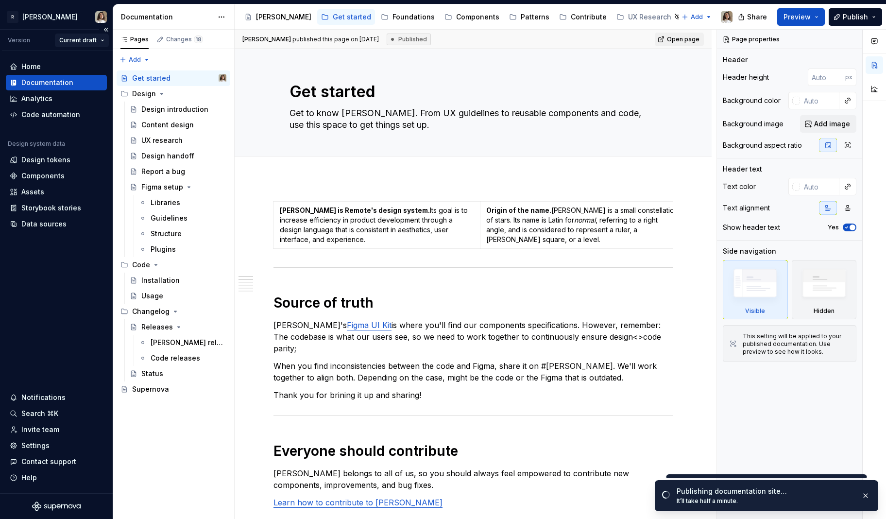
click at [82, 35] on html "R [PERSON_NAME] Version Current draft Home Documentation Analytics Code automat…" at bounding box center [443, 259] width 886 height 519
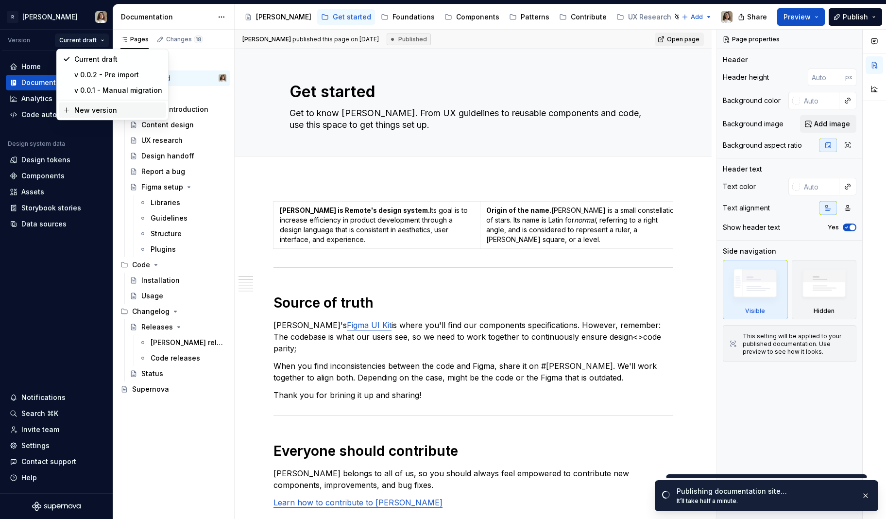
click at [88, 108] on div "New version" at bounding box center [118, 110] width 88 height 10
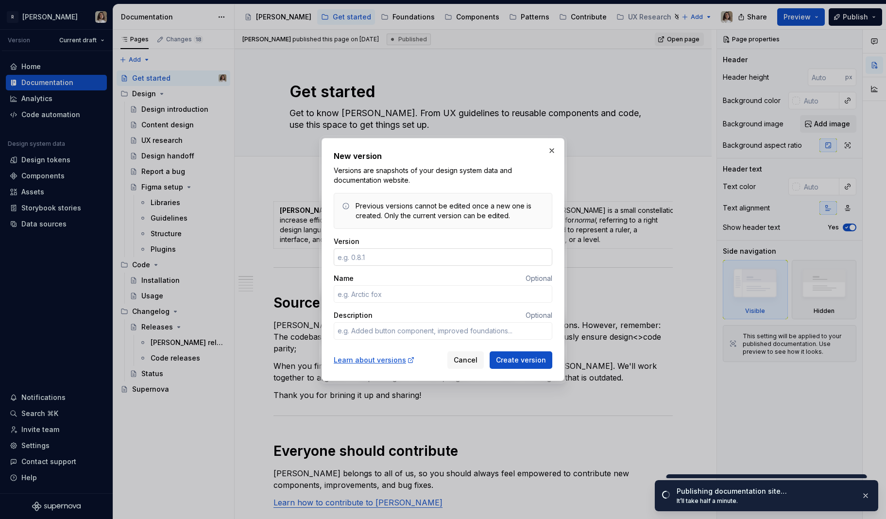
click at [365, 257] on input "Version" at bounding box center [443, 256] width 219 height 17
type textarea "*"
type input "v"
type textarea "*"
click at [378, 293] on input "Name" at bounding box center [443, 293] width 219 height 17
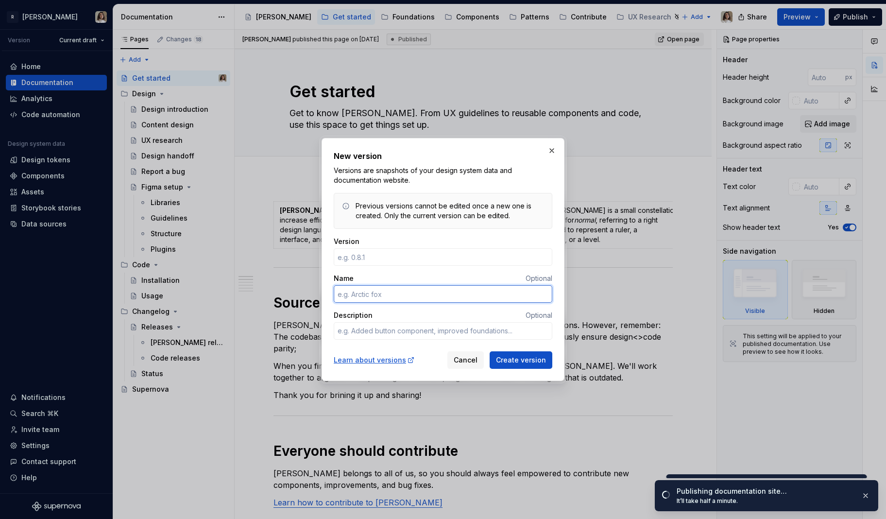
type textarea "*"
type input "r"
type textarea "*"
type input "Release day"
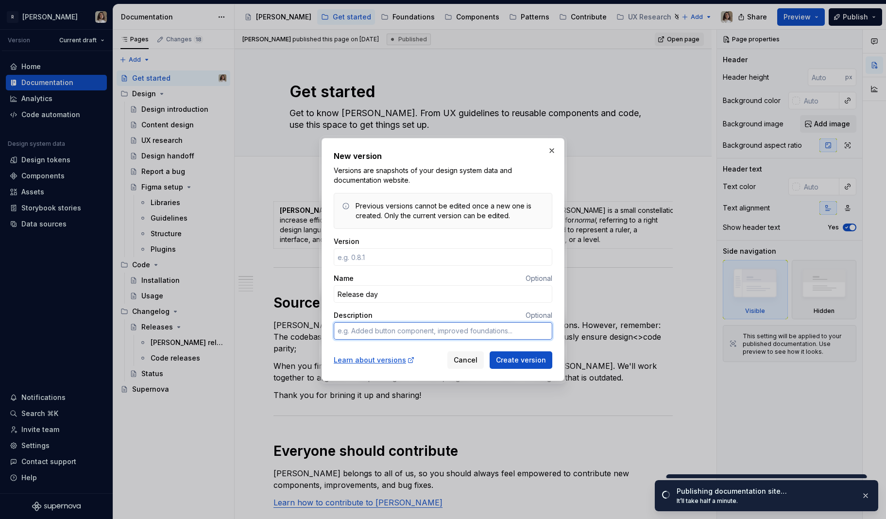
click at [380, 331] on textarea "Description" at bounding box center [443, 330] width 219 height 17
type textarea "*"
type textarea "W"
type textarea "*"
type textarea "Wh"
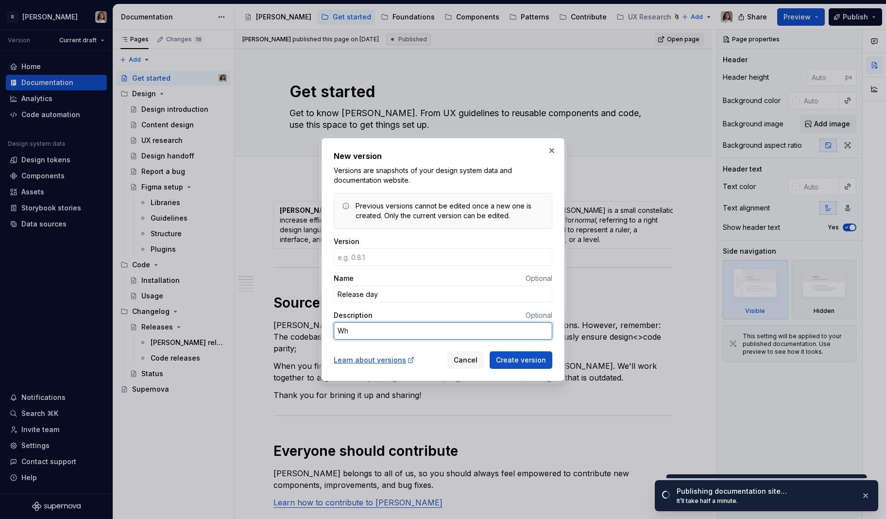
type textarea "*"
type textarea "Whe"
type textarea "*"
type textarea "When"
type textarea "*"
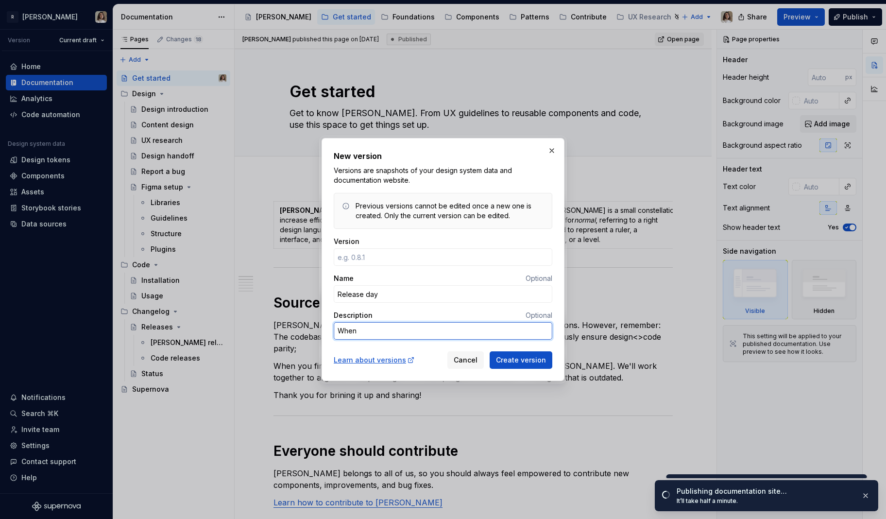
type textarea "When"
type textarea "*"
type textarea "When w"
type textarea "*"
type textarea "When we"
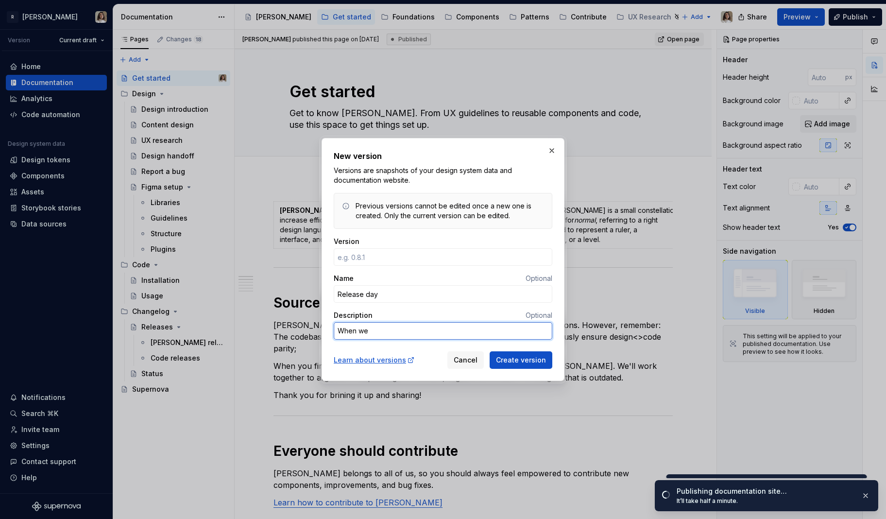
type textarea "*"
type textarea "When we"
type textarea "*"
type textarea "When we e"
type textarea "*"
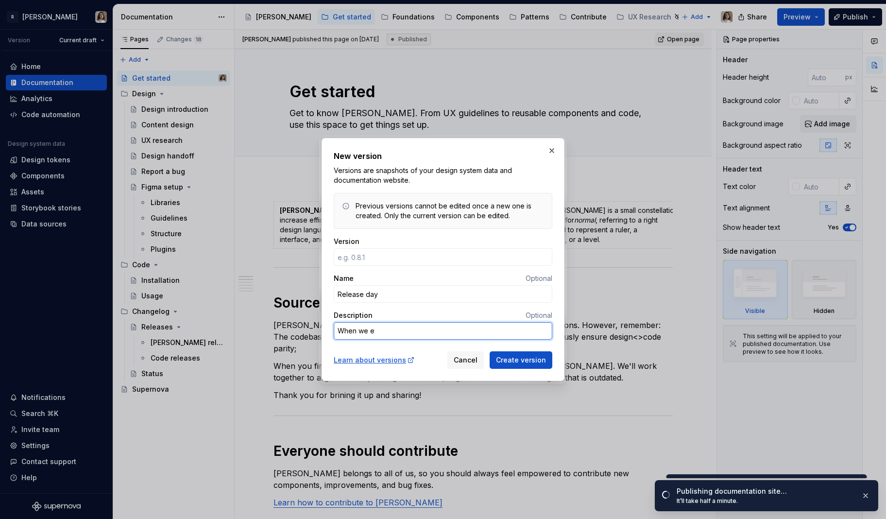
type textarea "When we en"
type textarea "*"
type textarea "When we ena"
type textarea "*"
type textarea "When we enab"
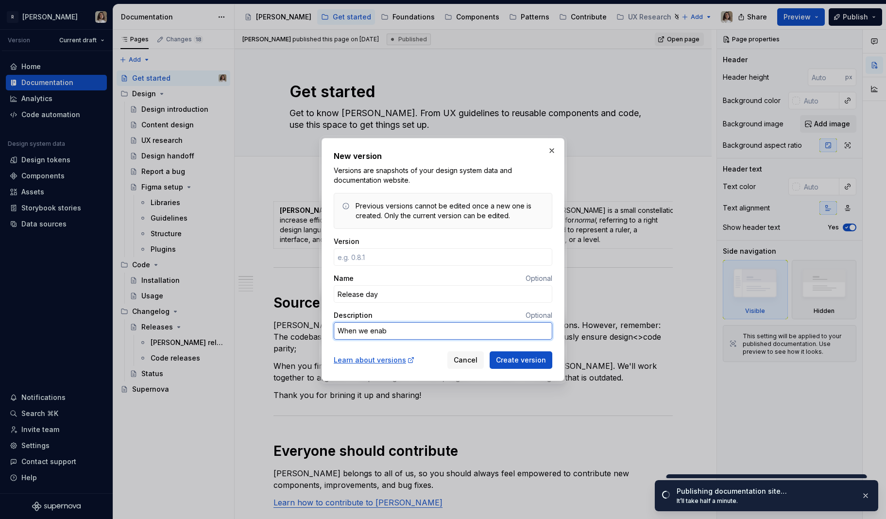
type textarea "*"
type textarea "When we enabl"
type textarea "*"
type textarea "When we enabled"
type textarea "*"
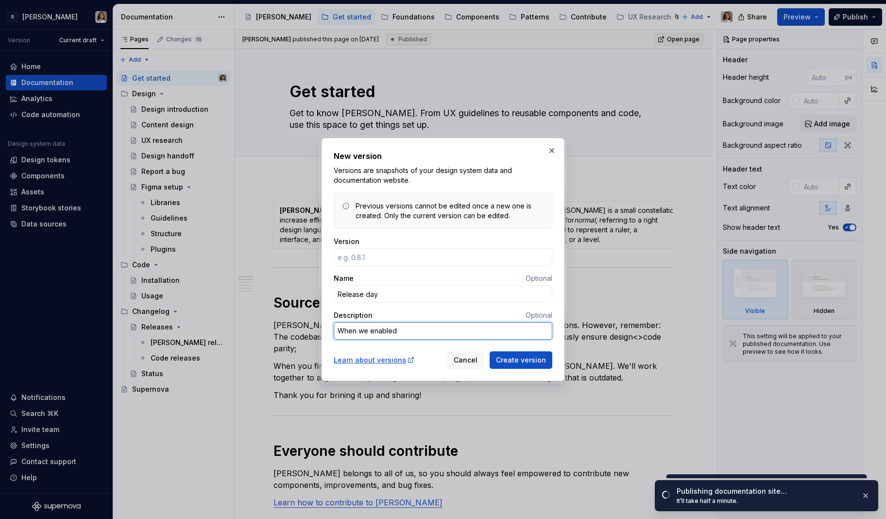
type textarea "When we enabled"
type textarea "*"
type textarea "When we enabled S"
type textarea "*"
type textarea "When we enabled Su"
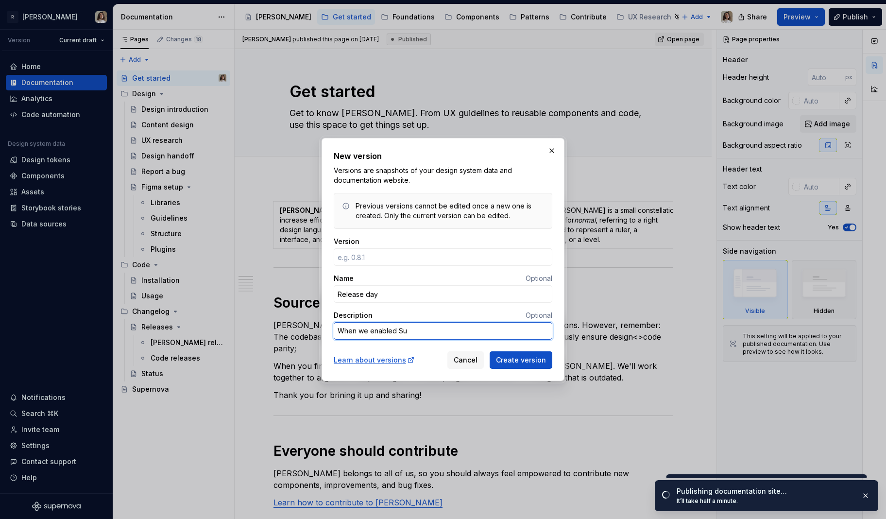
type textarea "*"
type textarea "When we enabled Sup"
type textarea "*"
type textarea "When we enabled Supe"
type textarea "*"
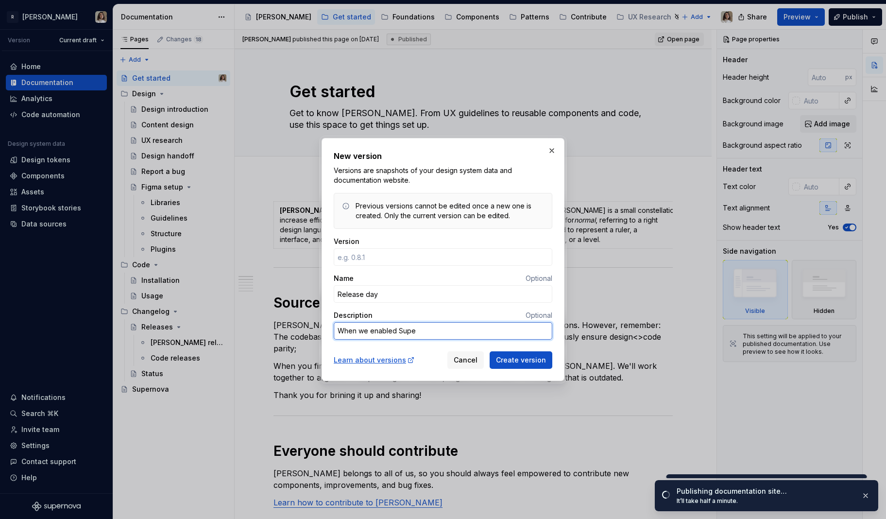
type textarea "When we enabled Super"
type textarea "*"
type textarea "When we enabled Supern"
type textarea "*"
type textarea "When we enabled Superno"
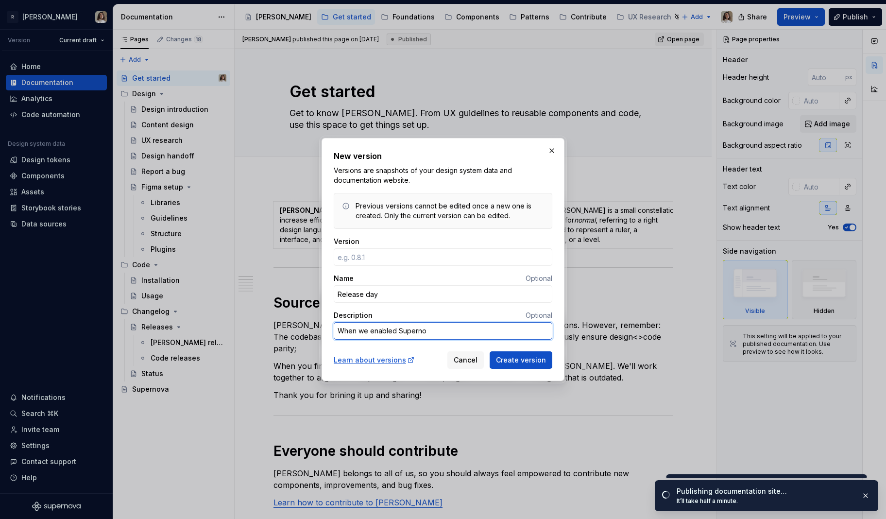
type textarea "*"
type textarea "When we enabled Supernov"
type textarea "*"
type textarea "When we enabled Supernova"
type textarea "*"
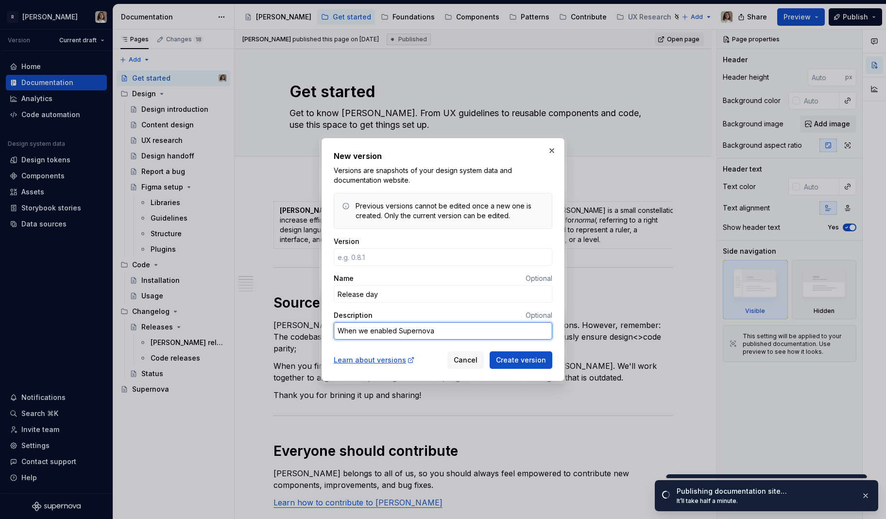
type textarea "When we enabled Supernova t"
type textarea "*"
type textarea "When we enabled Supernova to"
type textarea "*"
type textarea "When we enabled Supernova to e"
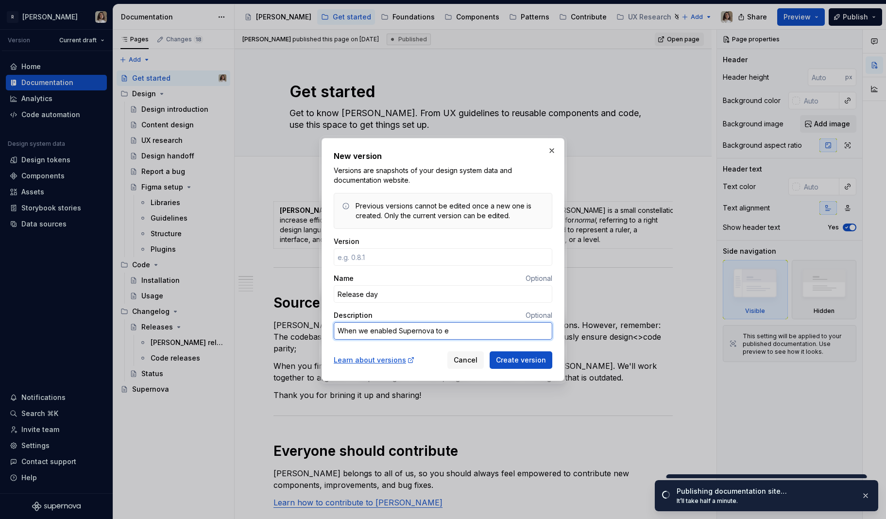
type textarea "*"
type textarea "When we enabled Supernova to ev"
type textarea "*"
type textarea "When we enabled Supernova to eve"
type textarea "*"
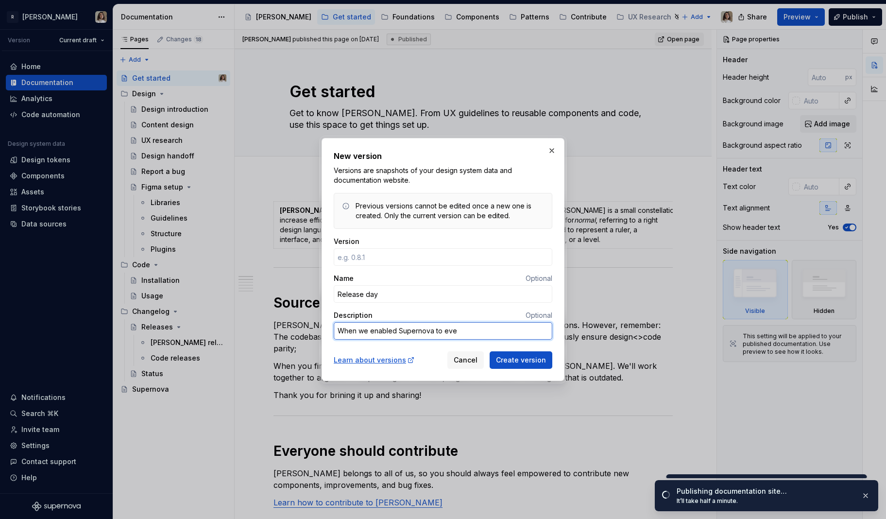
type textarea "When we enabled Supernova to ever"
type textarea "*"
type textarea "When we enabled Supernova to every"
type textarea "*"
type textarea "When we enabled Supernova to everyo"
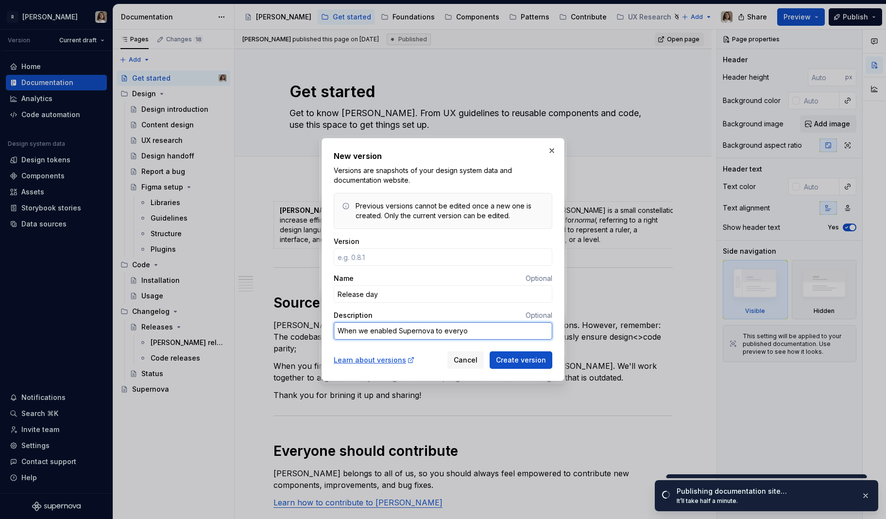
type textarea "*"
type textarea "When we enabled Supernova to everyon"
type textarea "*"
type textarea "When we enabled Supernova to everyone"
click at [506, 361] on span "Create version" at bounding box center [521, 360] width 50 height 10
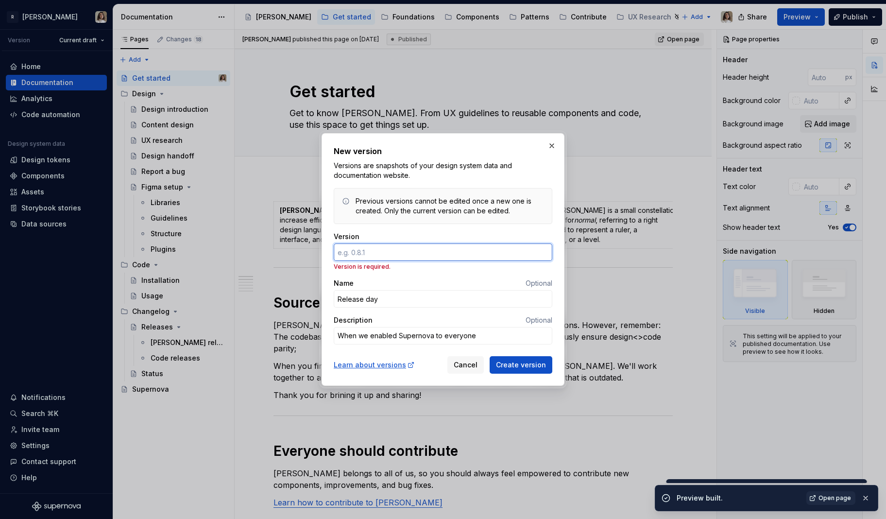
type textarea "*"
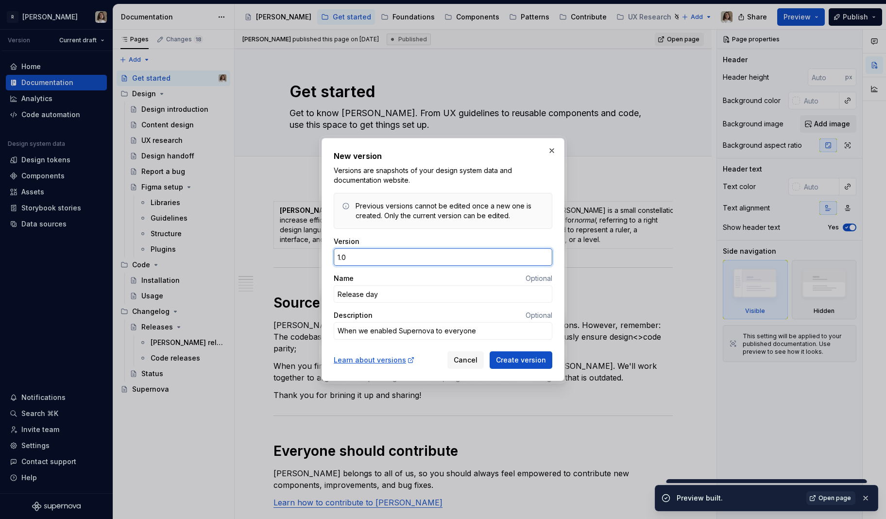
type input "1.00"
type textarea "*"
type input "1.0.0"
type textarea "*"
type input "1.0.0"
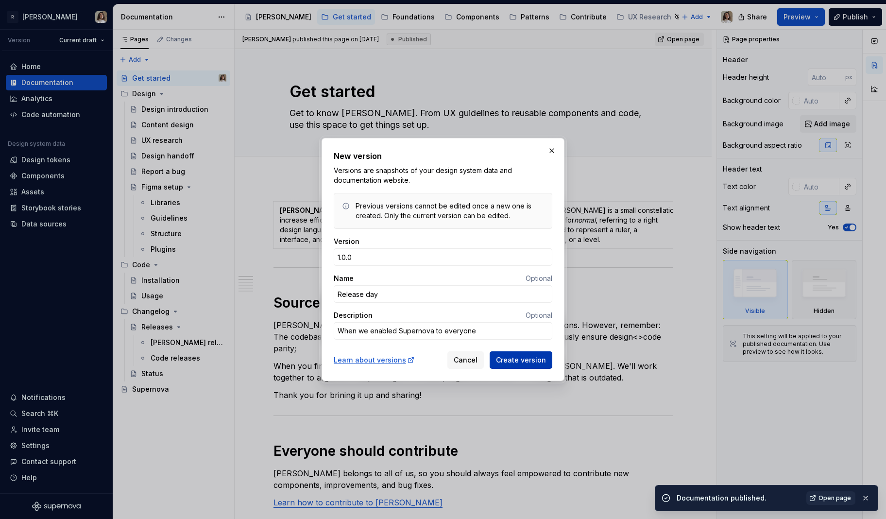
click at [516, 361] on span "Create version" at bounding box center [521, 360] width 50 height 10
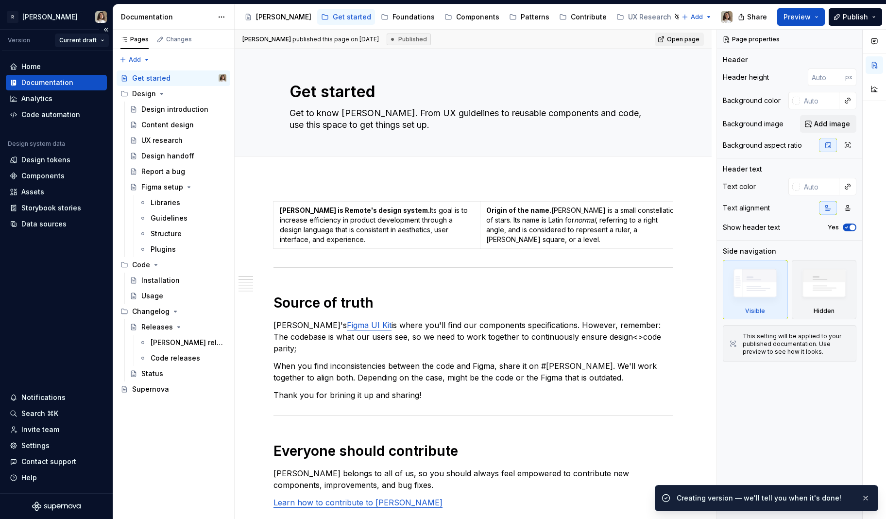
click at [68, 44] on html "R [PERSON_NAME] Version Current draft Home Documentation Analytics Code automat…" at bounding box center [443, 259] width 886 height 519
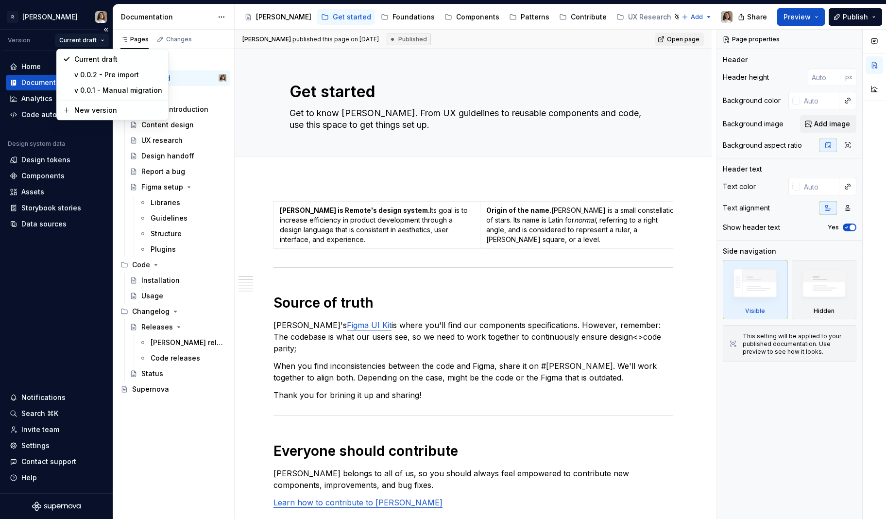
type textarea "*"
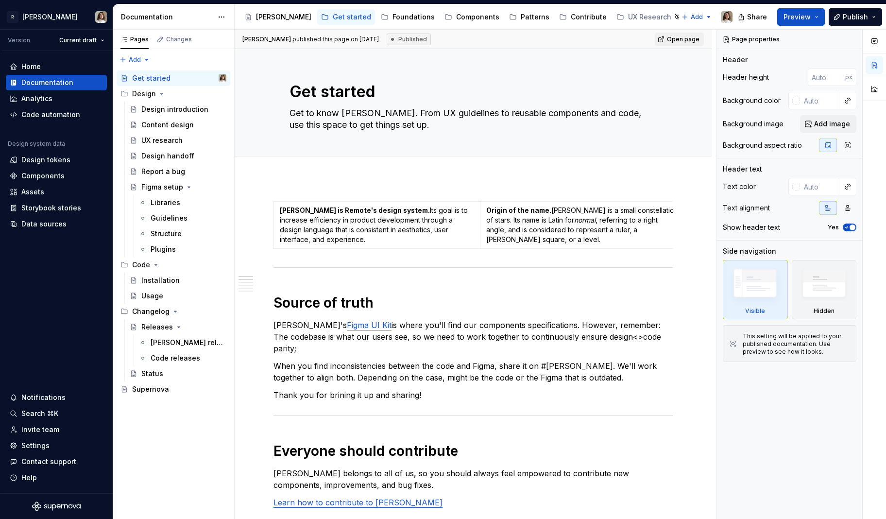
type textarea "*"
